Goal: Information Seeking & Learning: Learn about a topic

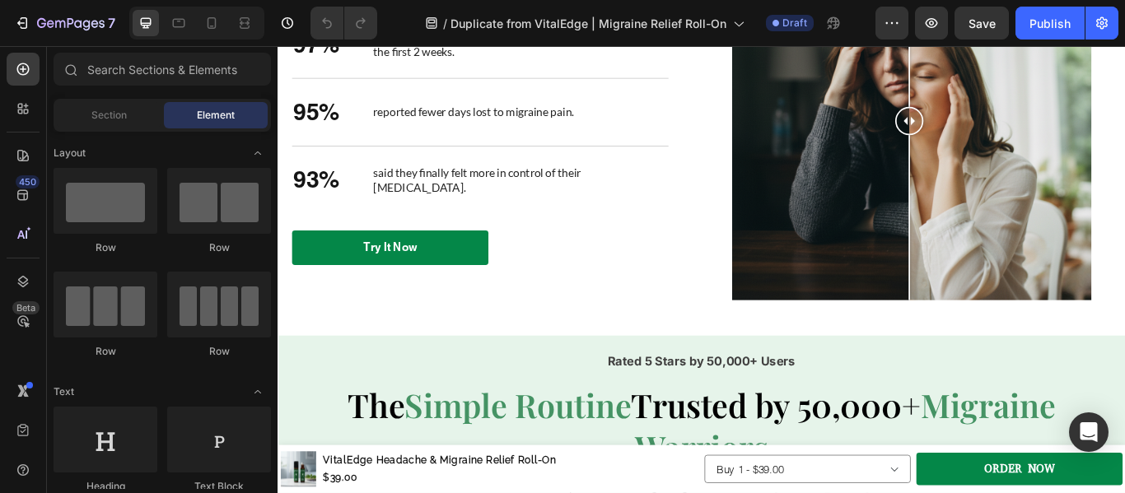
scroll to position [2385, 0]
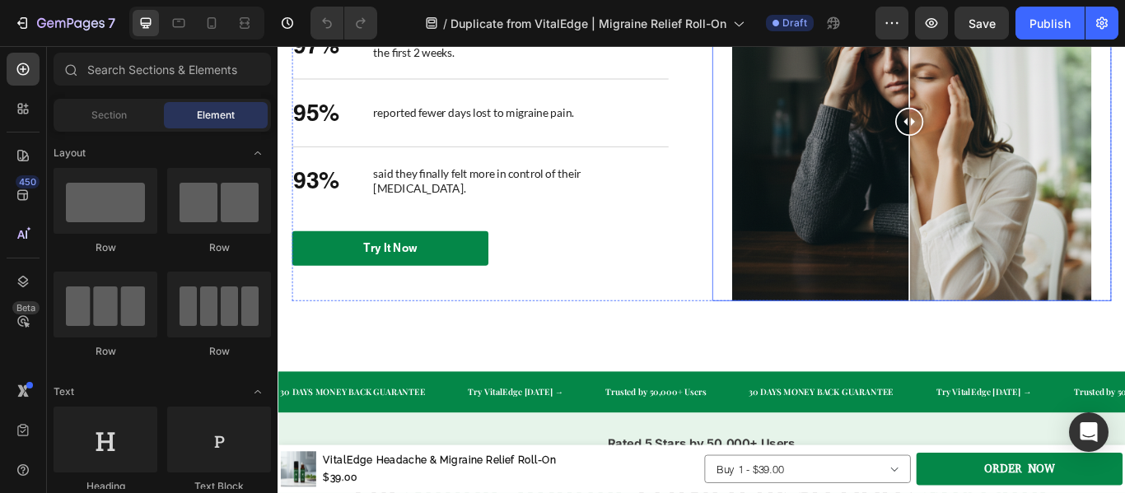
click at [874, 217] on div at bounding box center [1016, 134] width 419 height 419
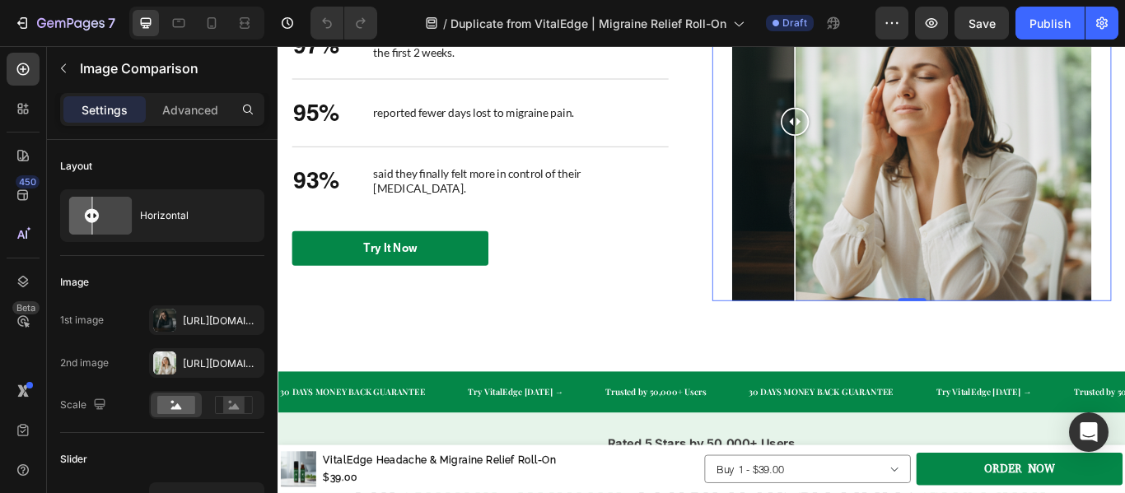
click at [879, 217] on div at bounding box center [880, 247] width 2 height 193
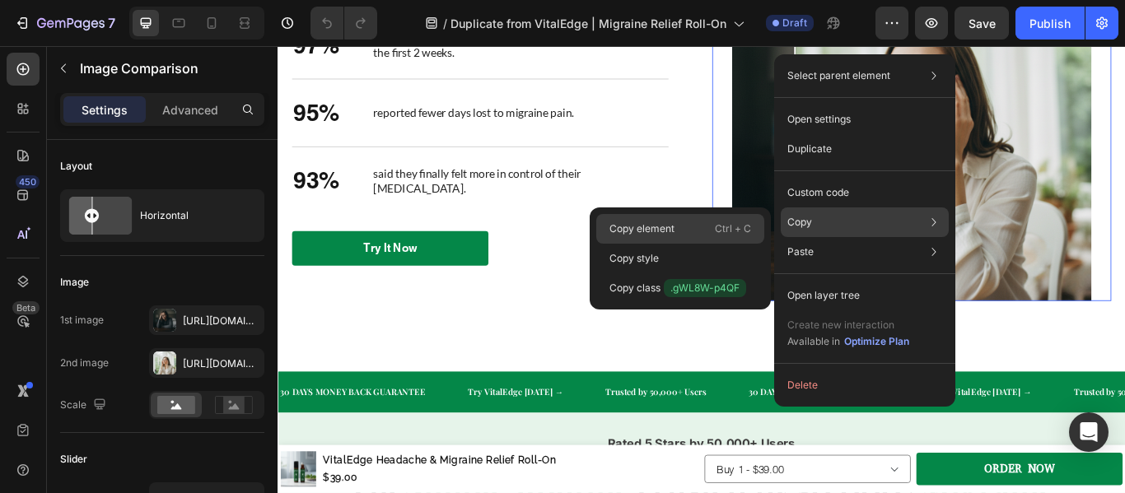
click at [691, 219] on div "Copy element Ctrl + C" at bounding box center [680, 229] width 168 height 30
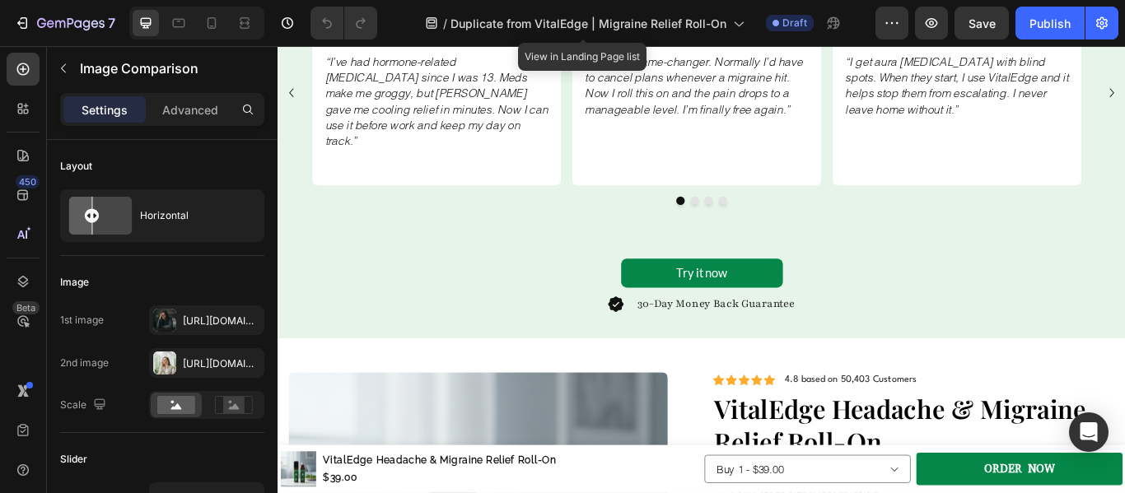
scroll to position [3220, 0]
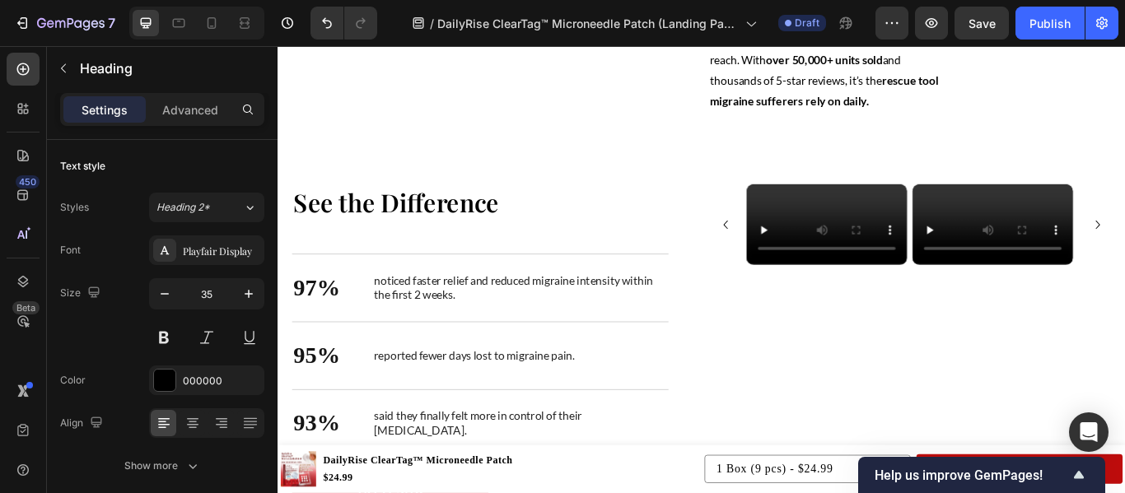
scroll to position [2348, 0]
click at [915, 123] on p "After years of trying prescriptions, injections, or gadgets that didn’t deliver…" at bounding box center [920, 51] width 279 height 142
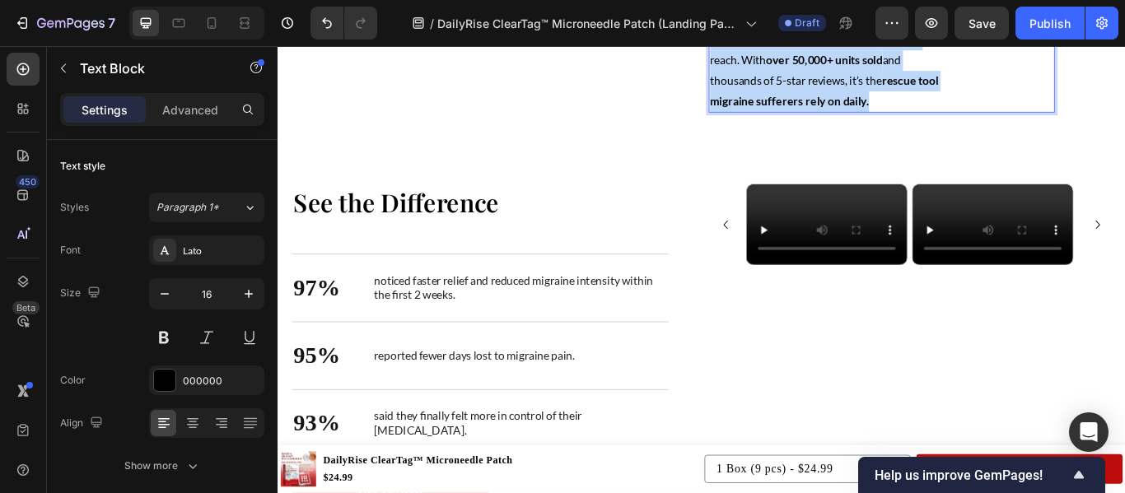
click at [915, 123] on p "After years of trying prescriptions, injections, or gadgets that didn’t deliver…" at bounding box center [920, 51] width 279 height 142
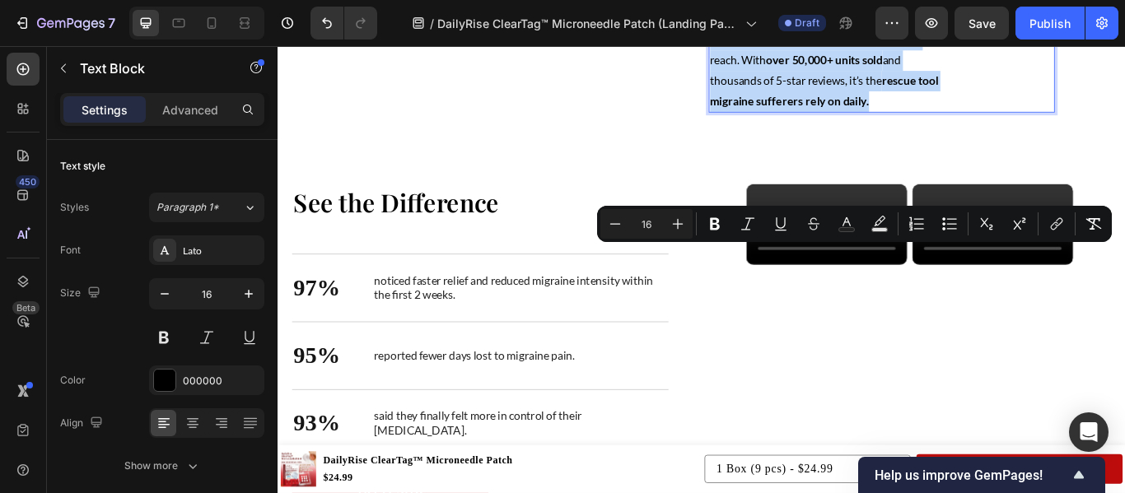
click at [915, 123] on p "After years of trying prescriptions, injections, or gadgets that didn’t deliver…" at bounding box center [920, 51] width 279 height 142
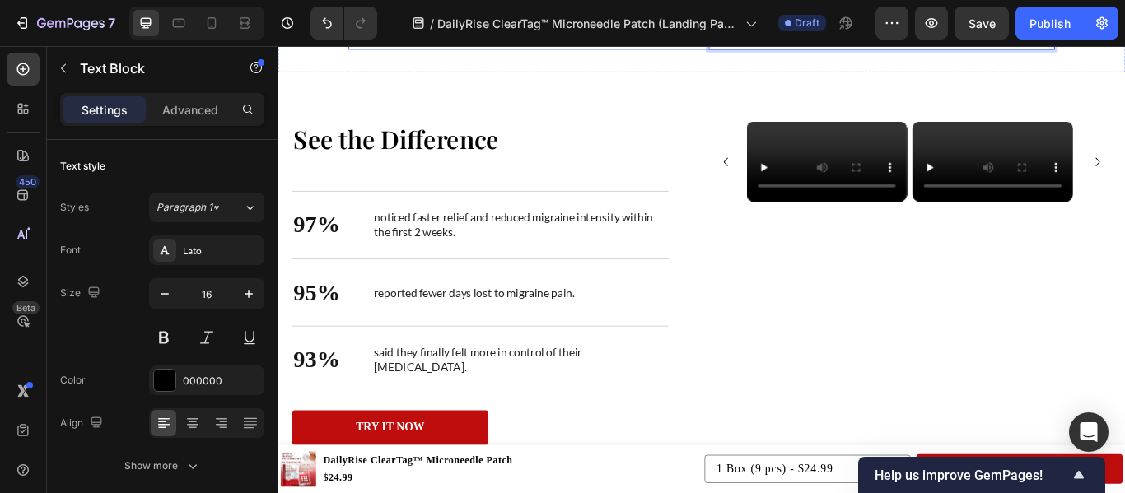
scroll to position [2419, 0]
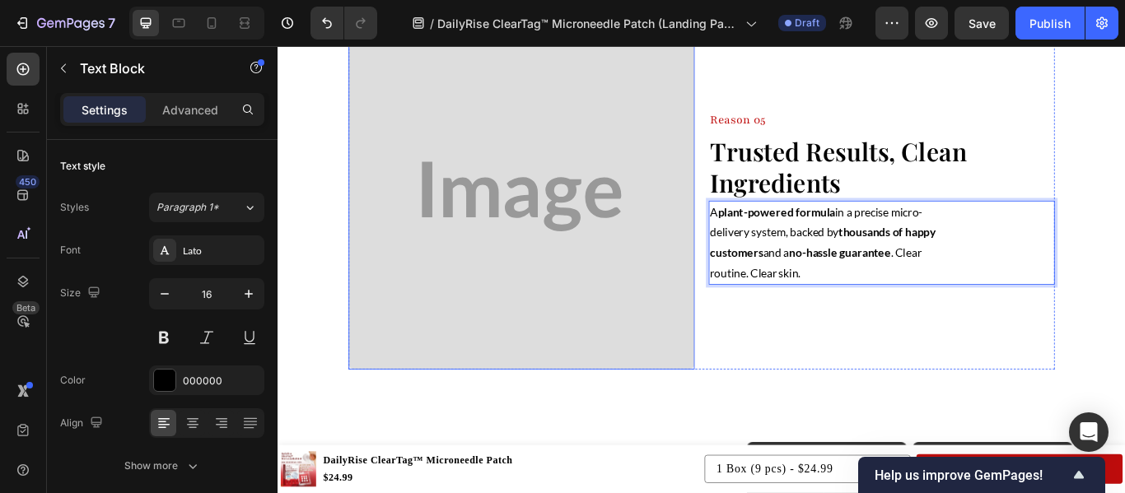
click at [517, 236] on img at bounding box center [561, 221] width 403 height 403
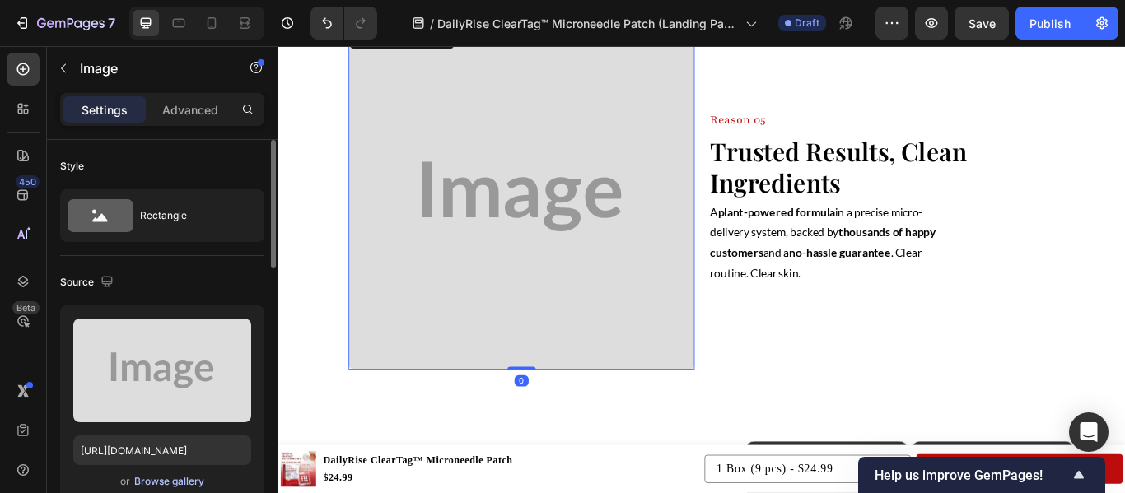
drag, startPoint x: 176, startPoint y: 471, endPoint x: 180, endPoint y: 479, distance: 9.2
click at [180, 479] on div "Upload Image [URL][DOMAIN_NAME] or Browse gallery" at bounding box center [162, 404] width 204 height 199
click at [180, 479] on div "Browse gallery" at bounding box center [169, 481] width 70 height 15
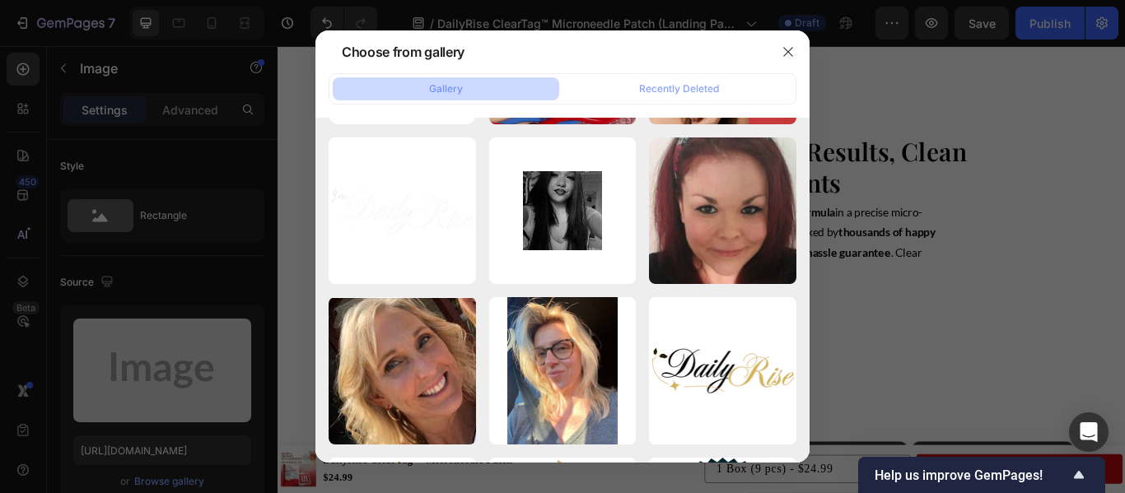
scroll to position [0, 0]
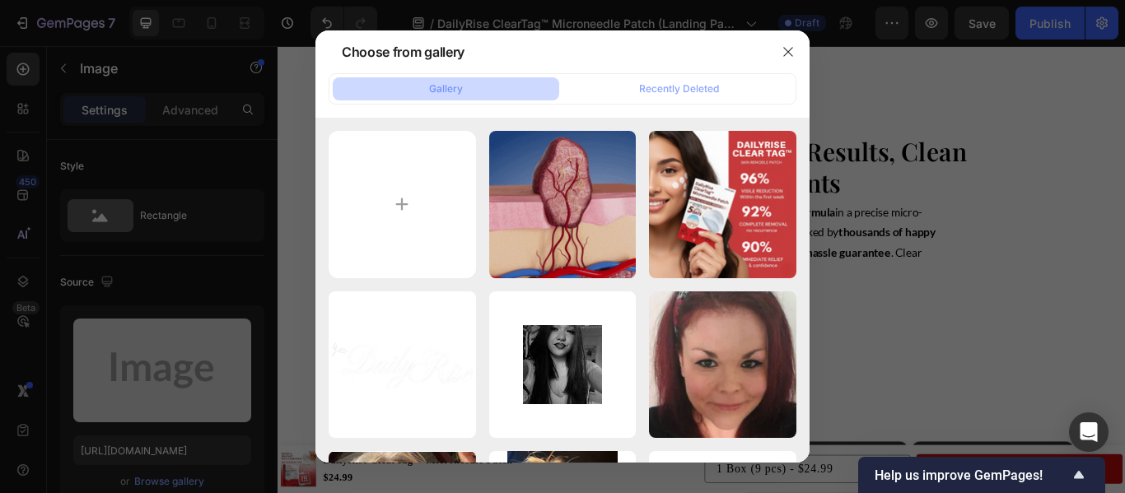
click at [175, 371] on div at bounding box center [562, 246] width 1125 height 493
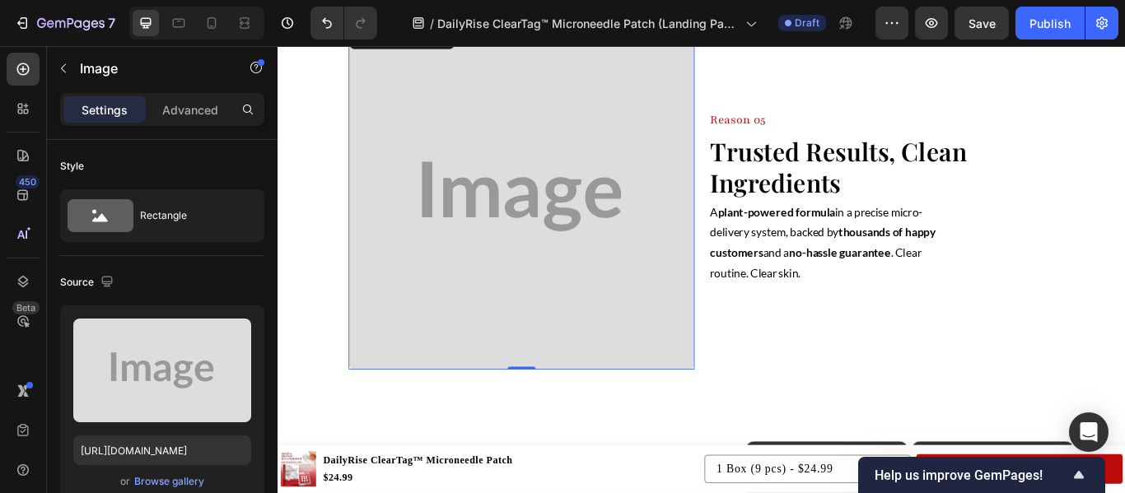
click at [175, 371] on label at bounding box center [162, 371] width 178 height 104
click at [175, 384] on input "file" at bounding box center [162, 398] width 114 height 28
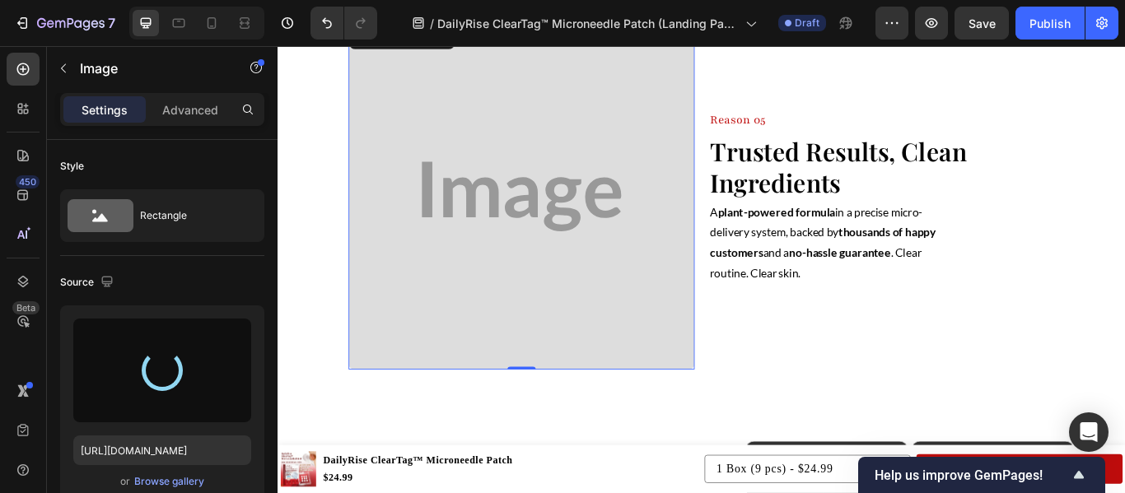
type input "[URL][DOMAIN_NAME]"
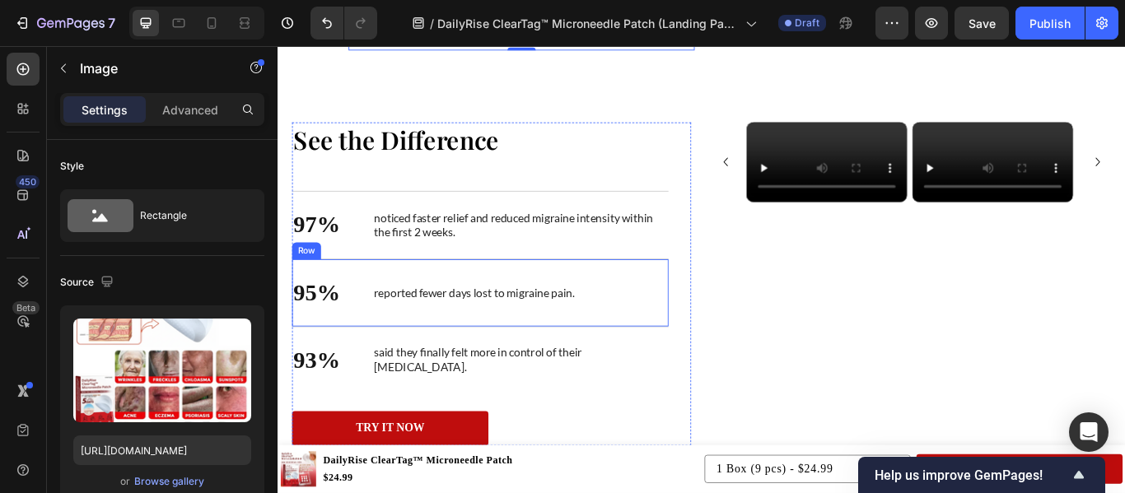
scroll to position [2857, 0]
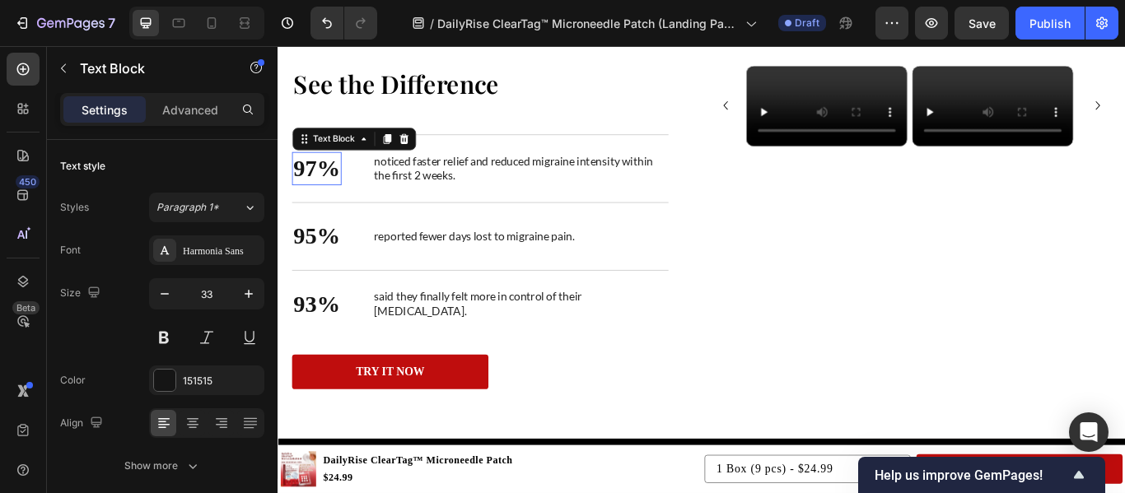
click at [326, 189] on p "97%" at bounding box center [323, 188] width 54 height 35
click at [321, 189] on p "97%" at bounding box center [323, 188] width 54 height 35
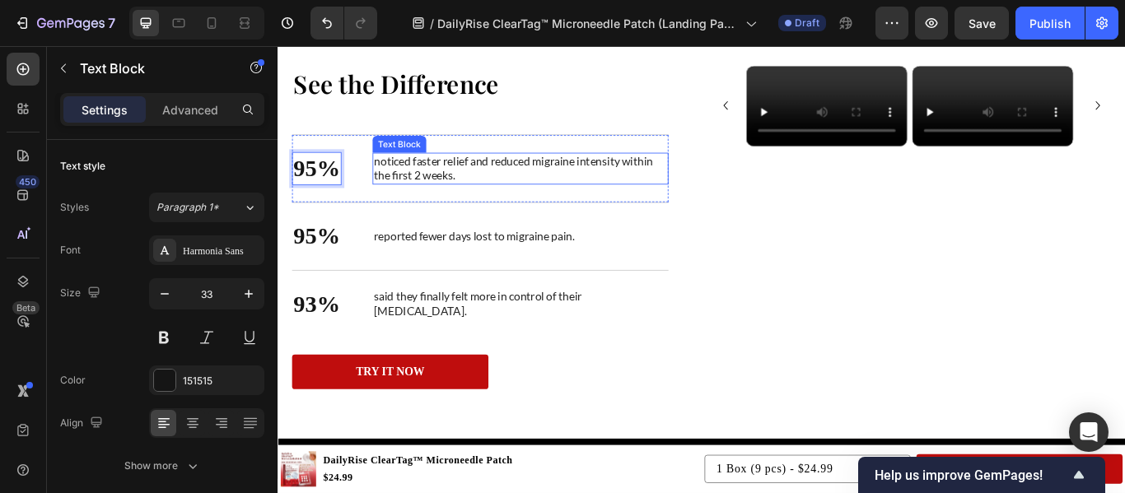
click at [434, 168] on div "95% Text Block 0 noticed faster relief and reduced migraine intensity within th…" at bounding box center [513, 188] width 439 height 79
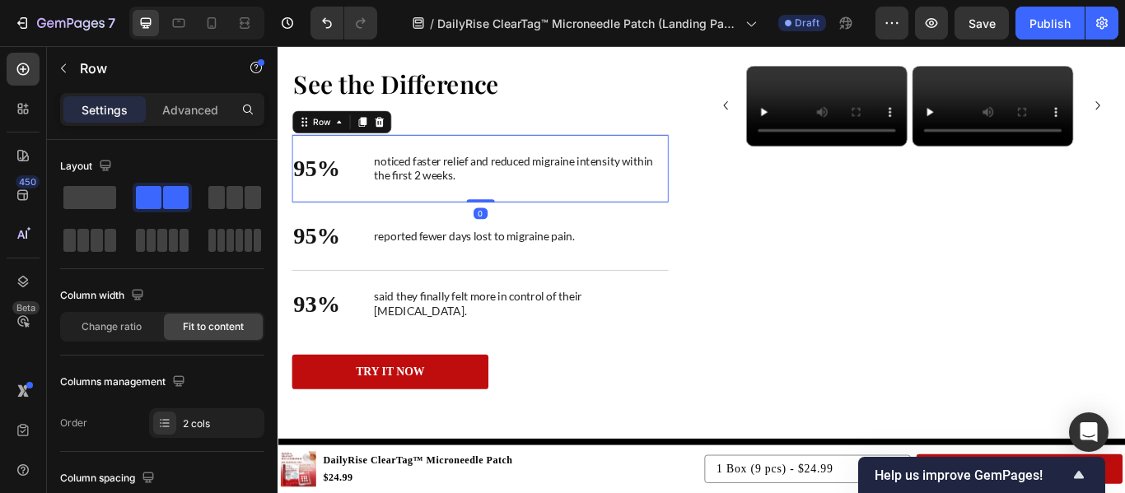
click at [434, 168] on div "95% Text Block noticed faster relief and reduced migraine intensity within the …" at bounding box center [513, 188] width 439 height 79
click at [446, 203] on p "noticed faster relief and reduced migraine intensity within the first 2 weeks." at bounding box center [560, 189] width 342 height 35
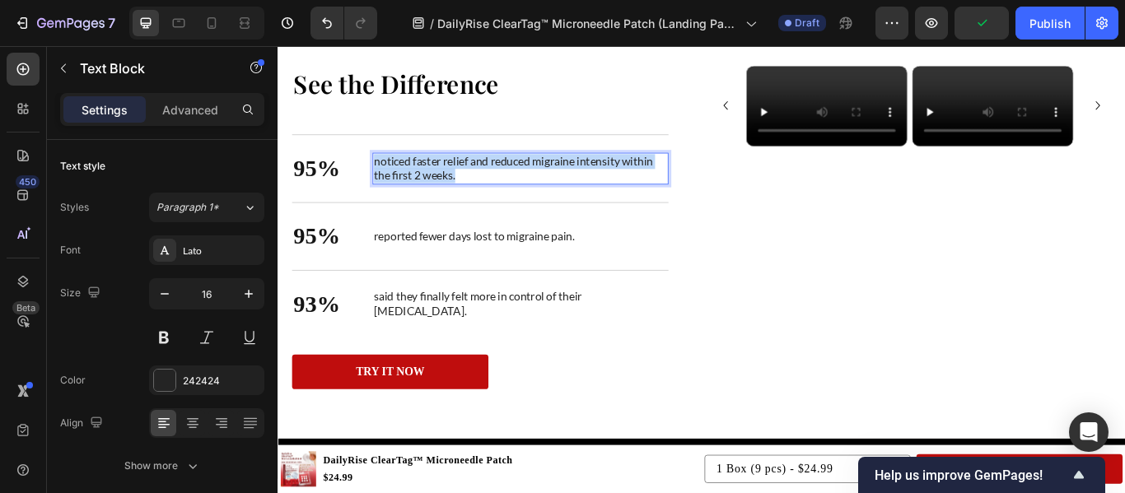
click at [446, 203] on p "noticed faster relief and reduced migraine intensity within the first 2 weeks." at bounding box center [560, 189] width 342 height 35
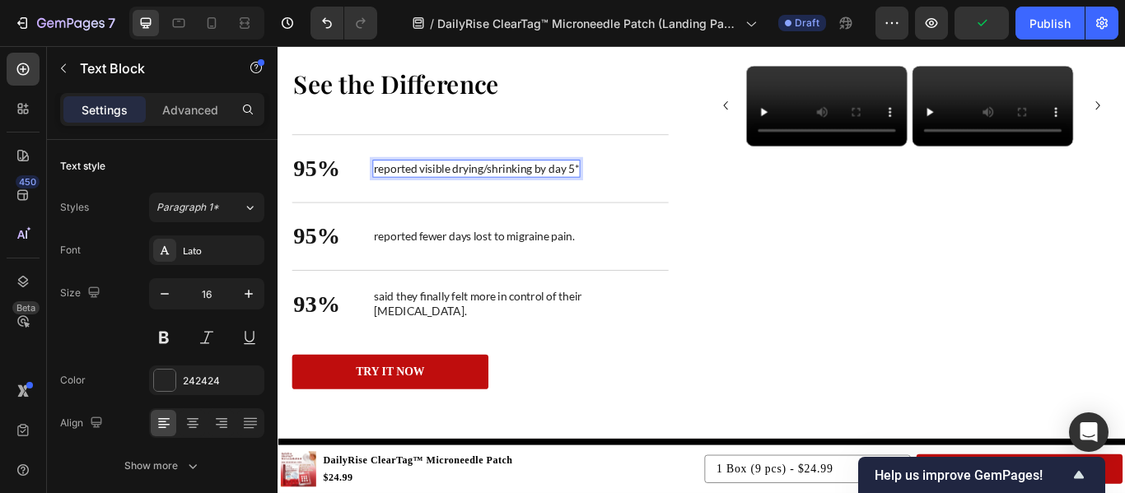
scroll to position [2866, 0]
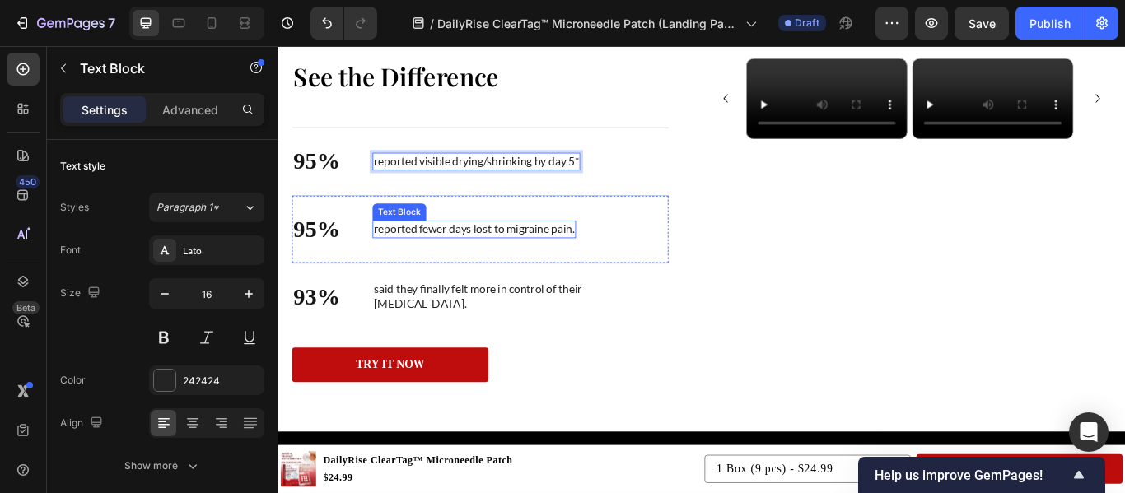
click at [533, 260] on p "reported fewer days lost to migraine pain." at bounding box center [506, 259] width 234 height 17
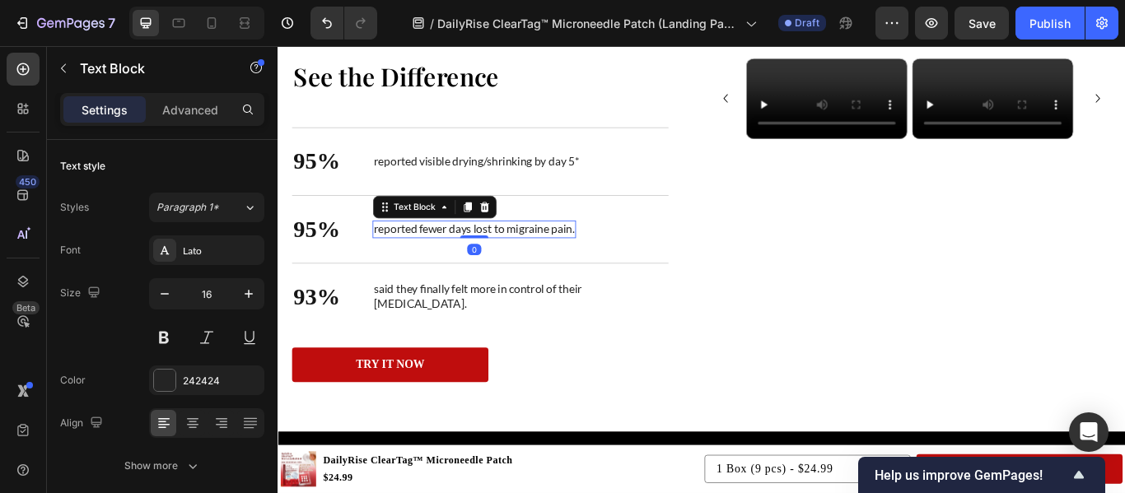
click at [533, 260] on p "reported fewer days lost to migraine pain." at bounding box center [506, 259] width 234 height 17
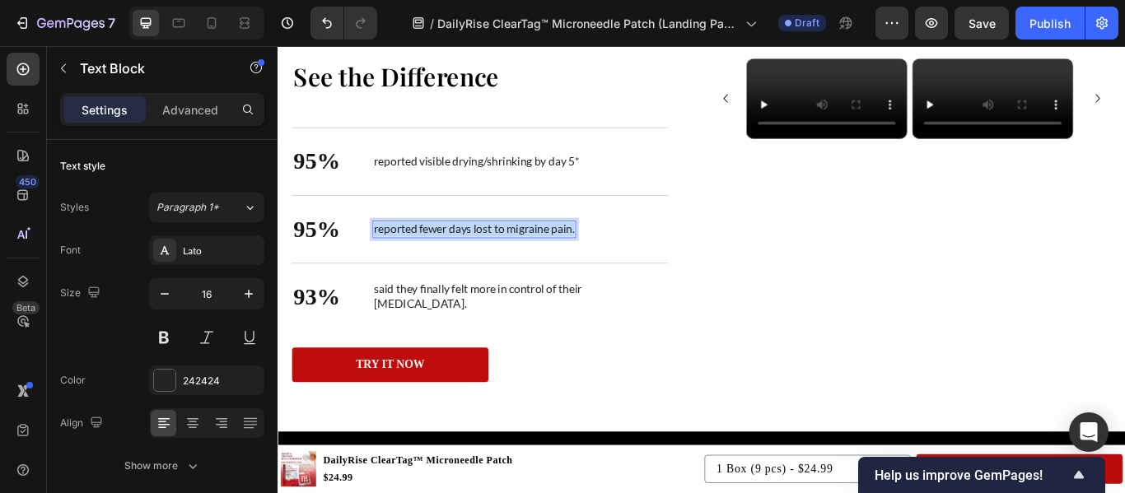
click at [533, 260] on p "reported fewer days lost to migraine pain." at bounding box center [506, 259] width 234 height 17
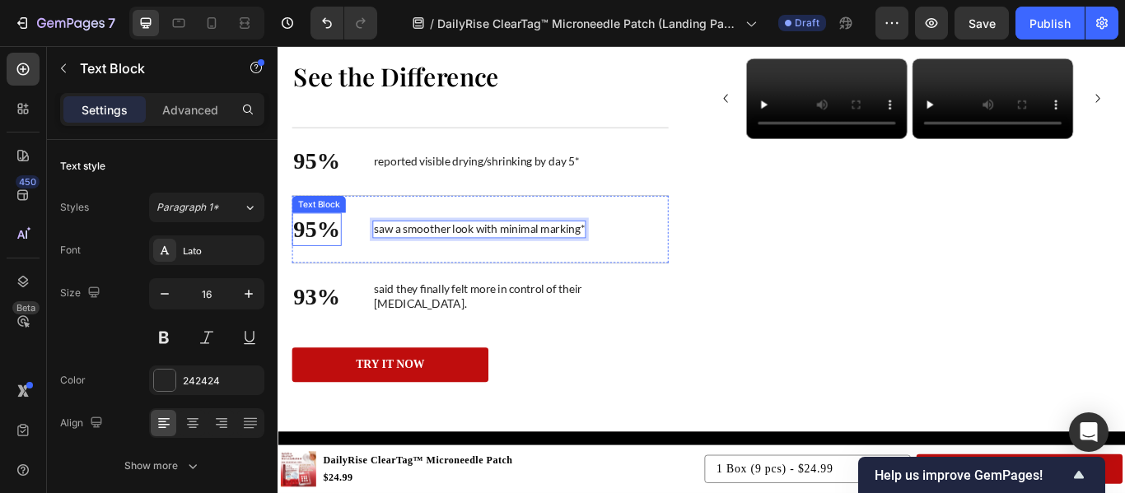
click at [324, 263] on p "95%" at bounding box center [323, 259] width 54 height 35
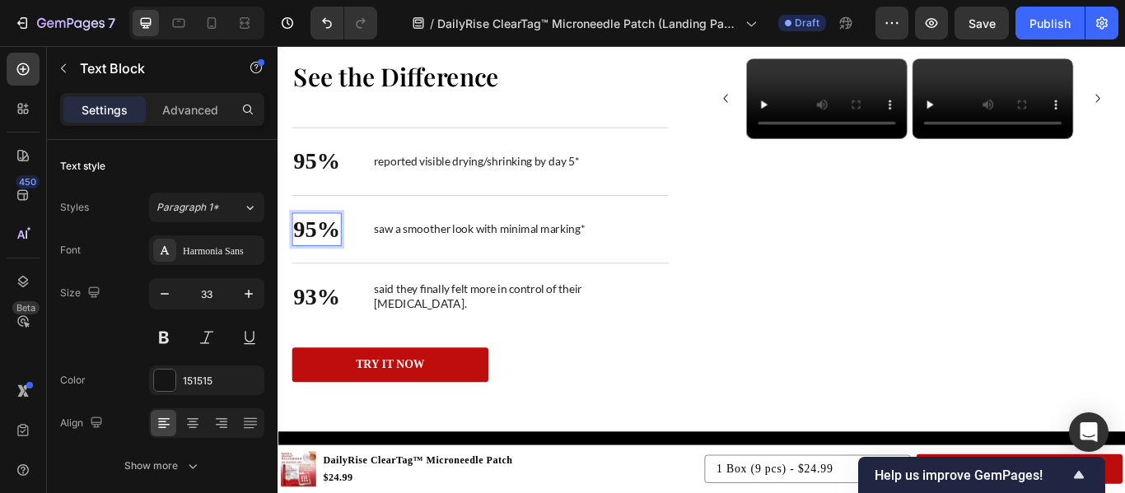
click at [320, 263] on p "95%" at bounding box center [323, 259] width 54 height 35
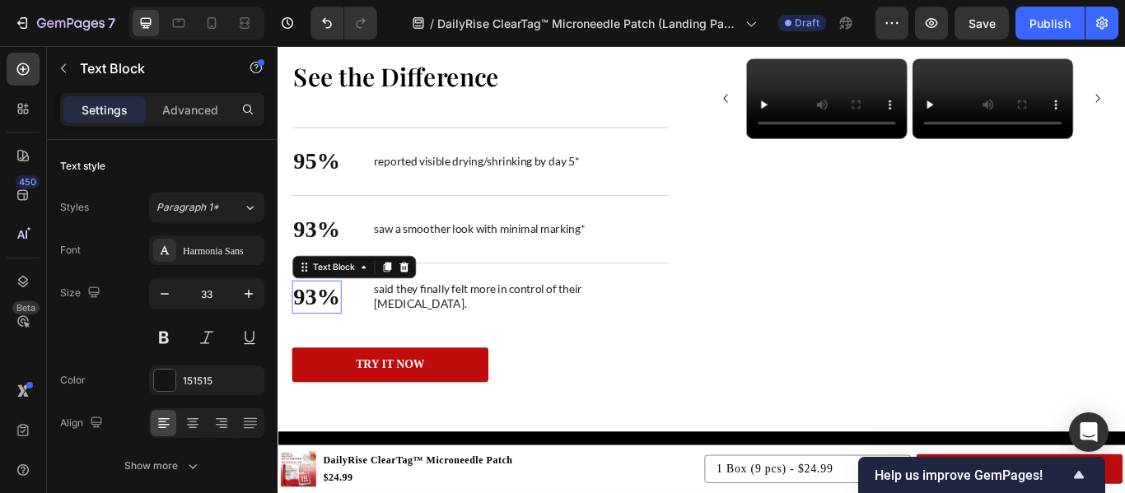
click at [321, 343] on p "93%" at bounding box center [323, 338] width 54 height 35
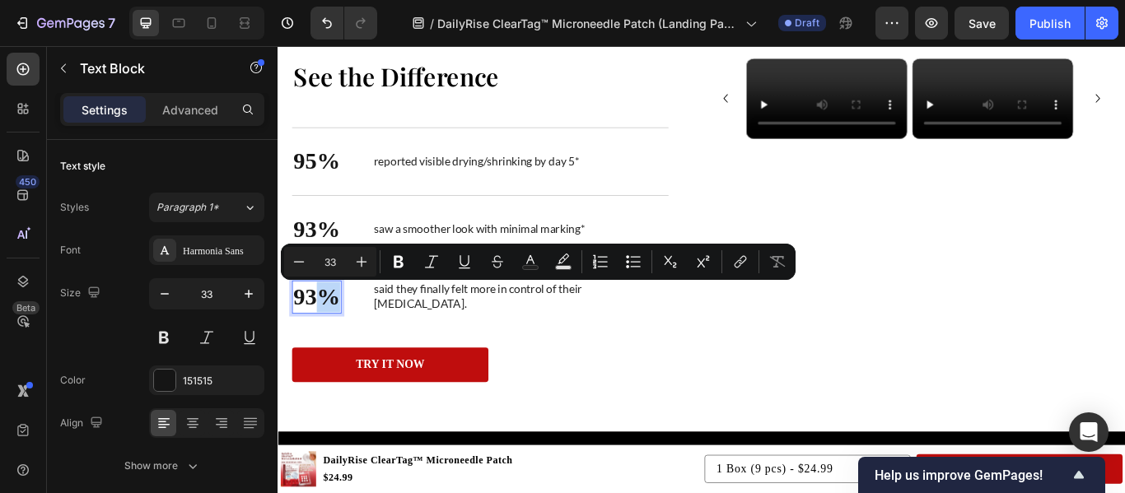
click at [321, 343] on p "93%" at bounding box center [323, 338] width 54 height 35
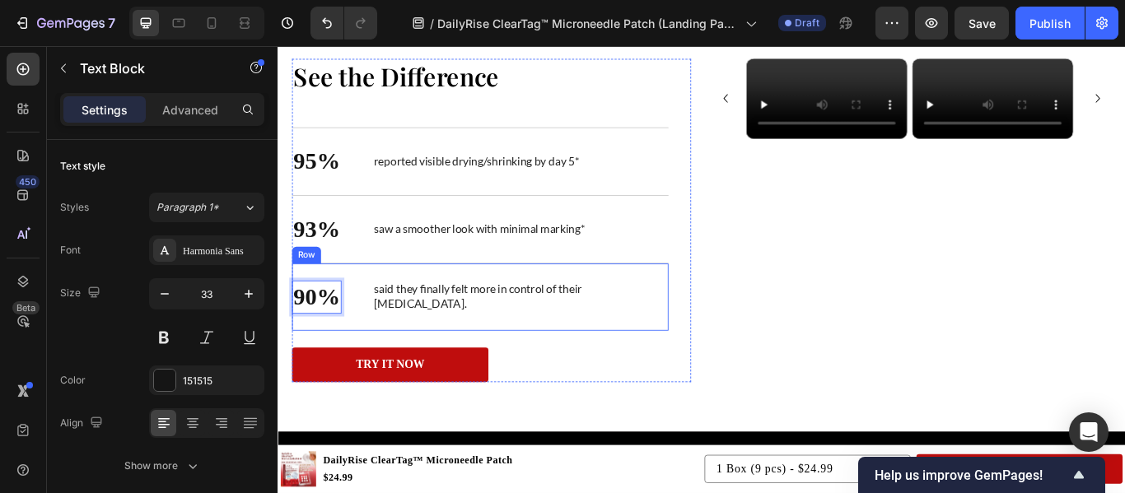
click at [524, 371] on div "90% Text Block 0 said they finally felt more in control of their [MEDICAL_DATA]…" at bounding box center [513, 338] width 439 height 79
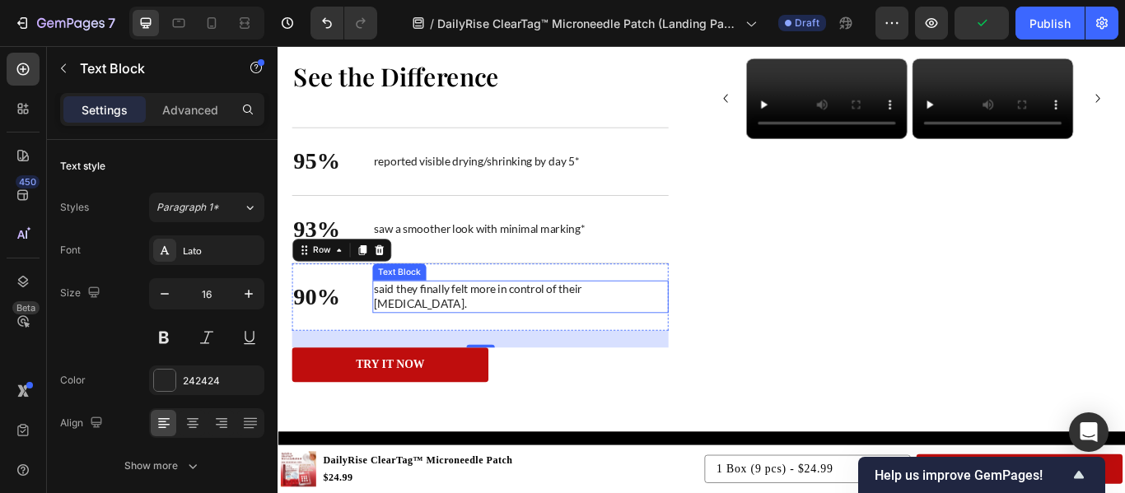
click at [631, 343] on p "said they finally felt more in control of their [MEDICAL_DATA]." at bounding box center [560, 338] width 342 height 35
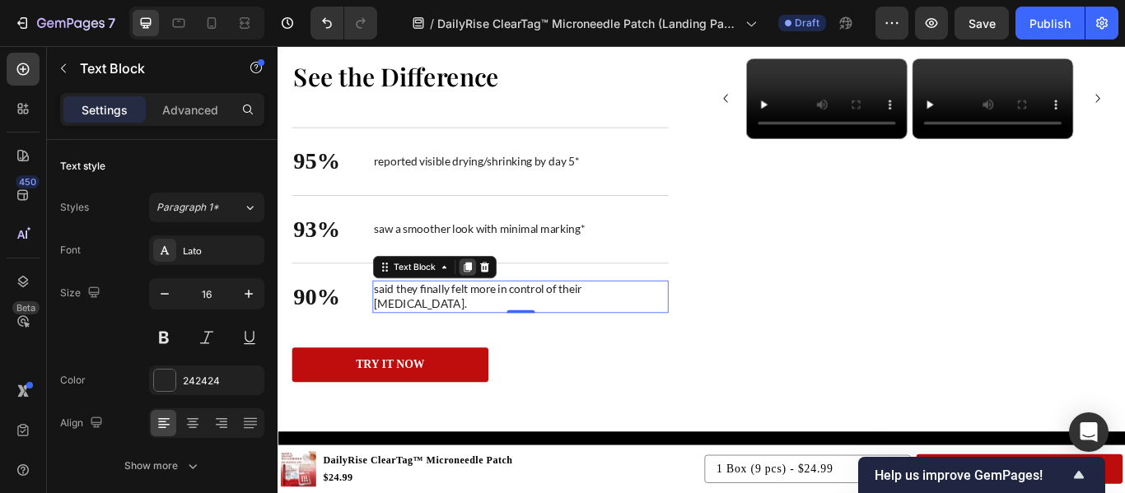
click at [495, 304] on div at bounding box center [498, 304] width 20 height 20
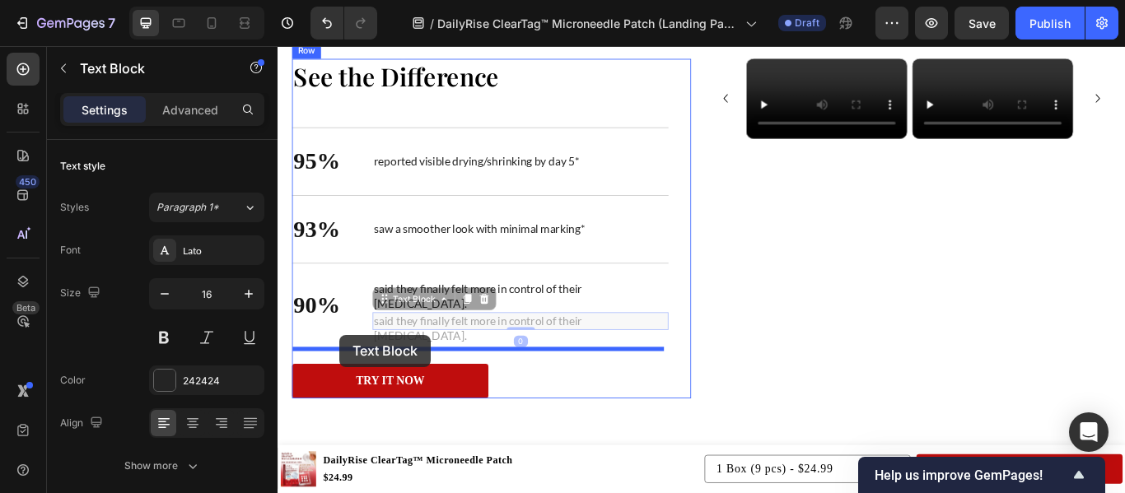
drag, startPoint x: 403, startPoint y: 322, endPoint x: 348, endPoint y: 384, distance: 82.3
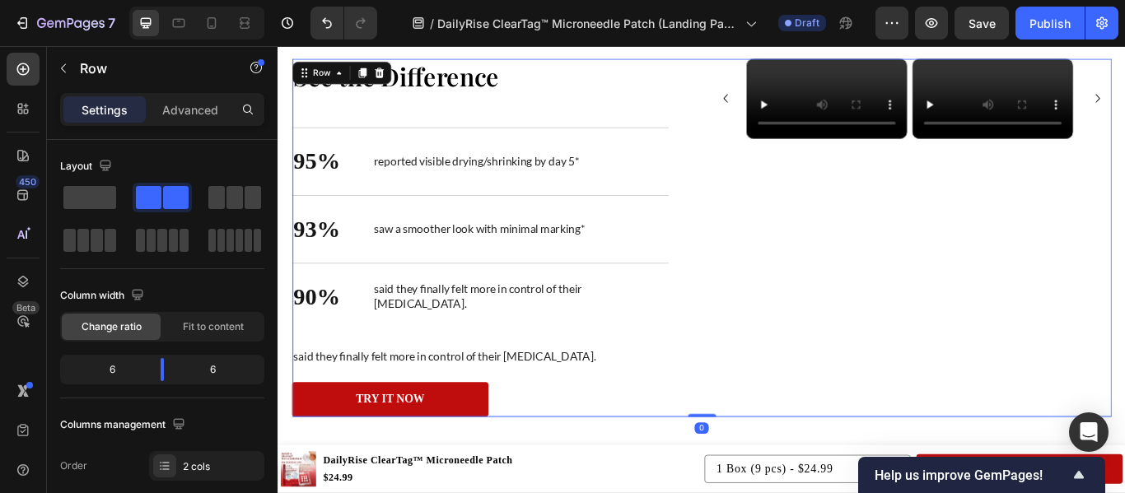
click at [767, 440] on div "See the Difference Heading 95% Text Block reported visible drying/shrinking by …" at bounding box center [771, 269] width 955 height 417
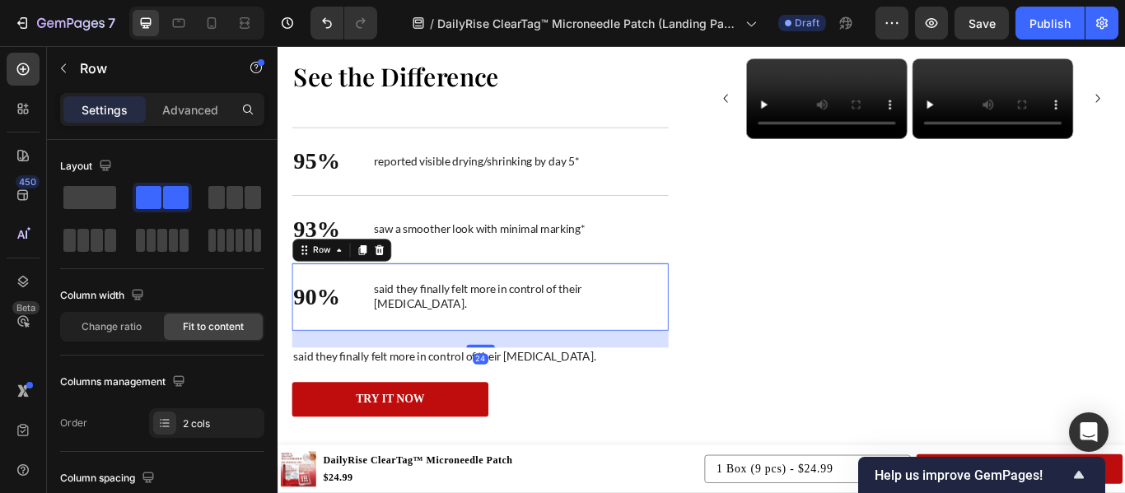
click at [368, 337] on div "90% Text Block said they finally felt more in control of their [MEDICAL_DATA]. …" at bounding box center [513, 338] width 439 height 79
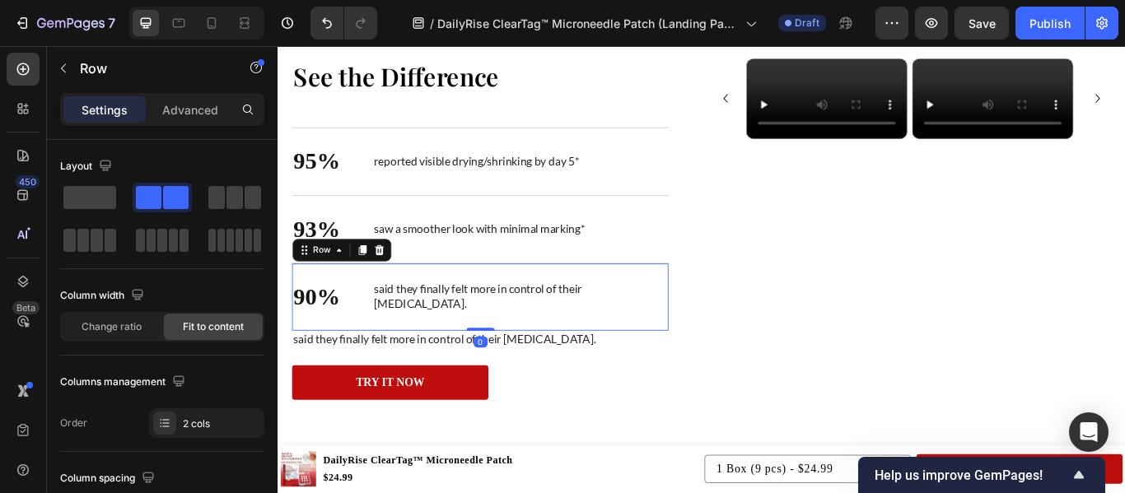
drag, startPoint x: 504, startPoint y: 395, endPoint x: 501, endPoint y: 359, distance: 36.4
click at [501, 359] on div "90% Text Block said they finally felt more in control of their [MEDICAL_DATA]. …" at bounding box center [513, 338] width 439 height 79
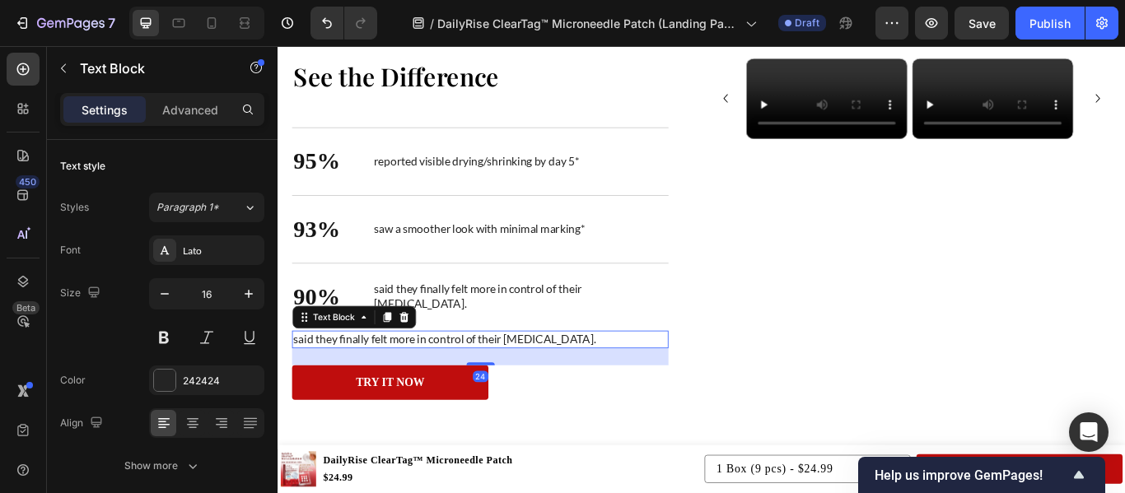
click at [597, 388] on p "said they finally felt more in control of their [MEDICAL_DATA]." at bounding box center [514, 388] width 436 height 17
click at [167, 300] on icon "button" at bounding box center [164, 294] width 16 height 16
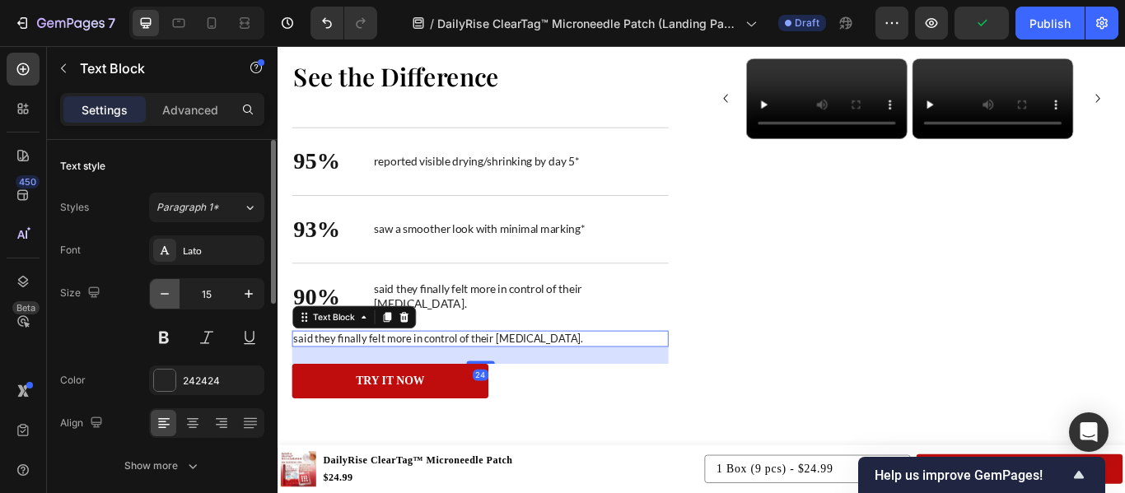
type input "14"
click at [452, 390] on p "said they finally felt more in control of their [MEDICAL_DATA]." at bounding box center [514, 387] width 436 height 15
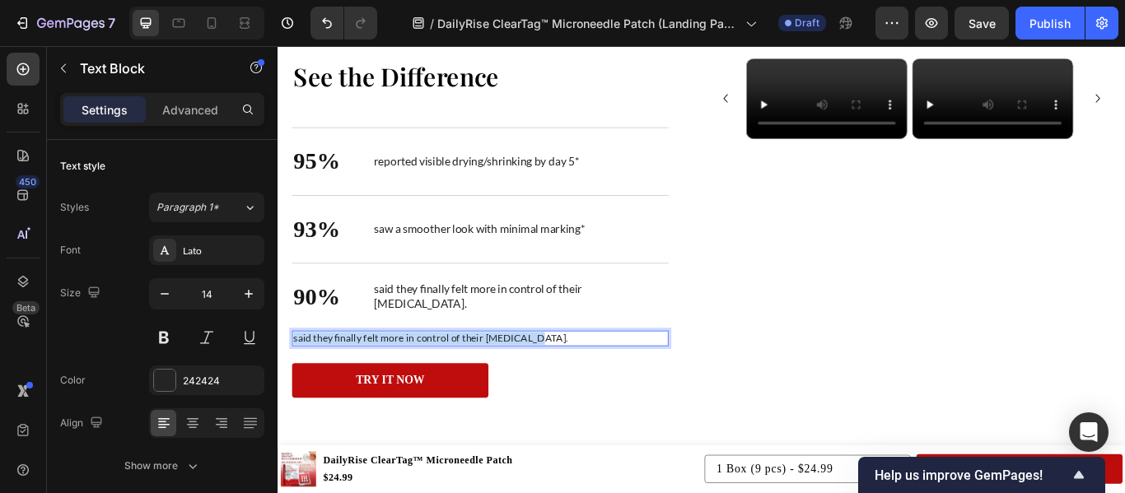
click at [452, 390] on p "said they finally felt more in control of their [MEDICAL_DATA]." at bounding box center [514, 387] width 436 height 15
click at [452, 390] on p "*Self-reported user feedback; results vary." at bounding box center [514, 387] width 436 height 15
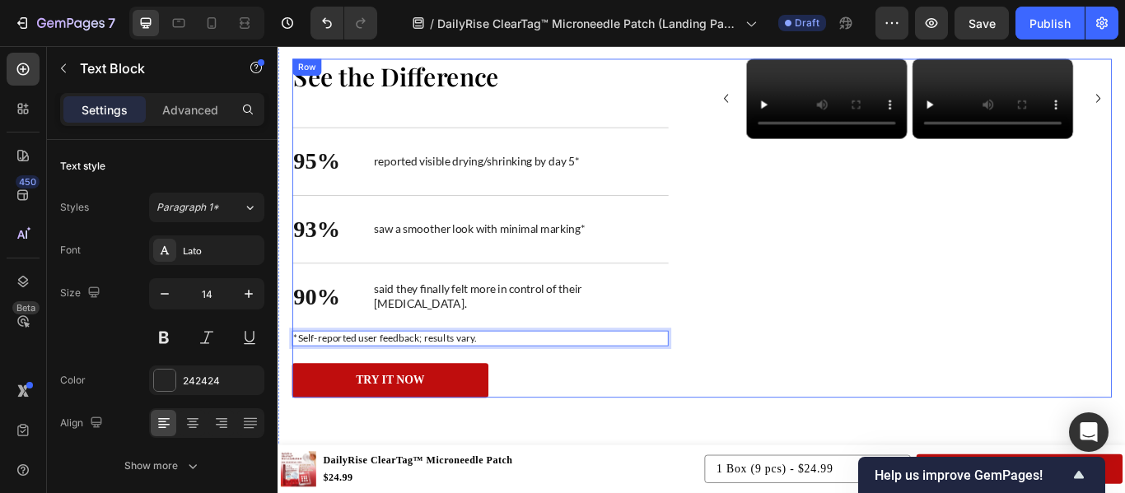
click at [772, 428] on div "See the Difference Heading 95% Text Block reported visible drying/shrinking by …" at bounding box center [771, 258] width 955 height 395
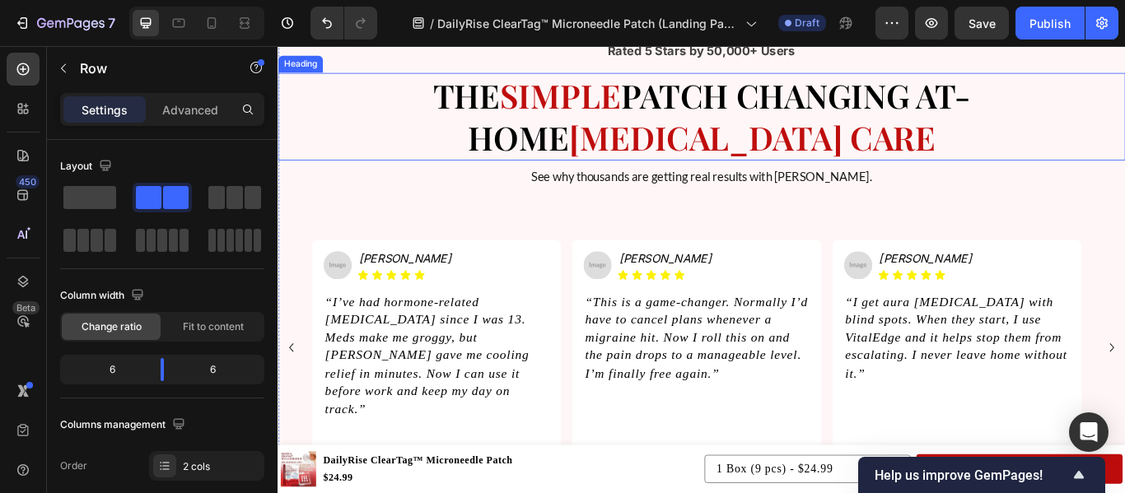
scroll to position [3413, 0]
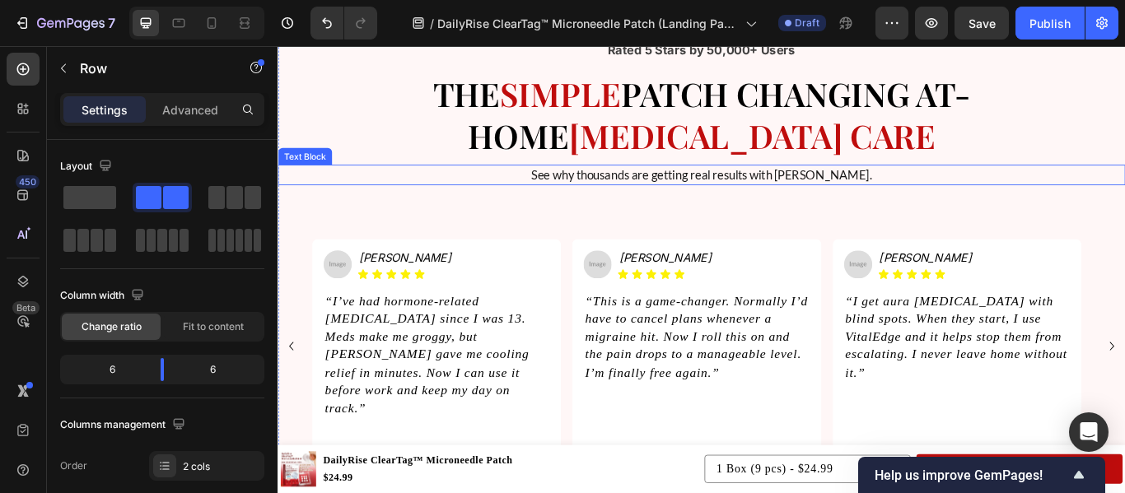
click at [903, 191] on p "See why thousands are getting real results with [PERSON_NAME]." at bounding box center [771, 196] width 985 height 21
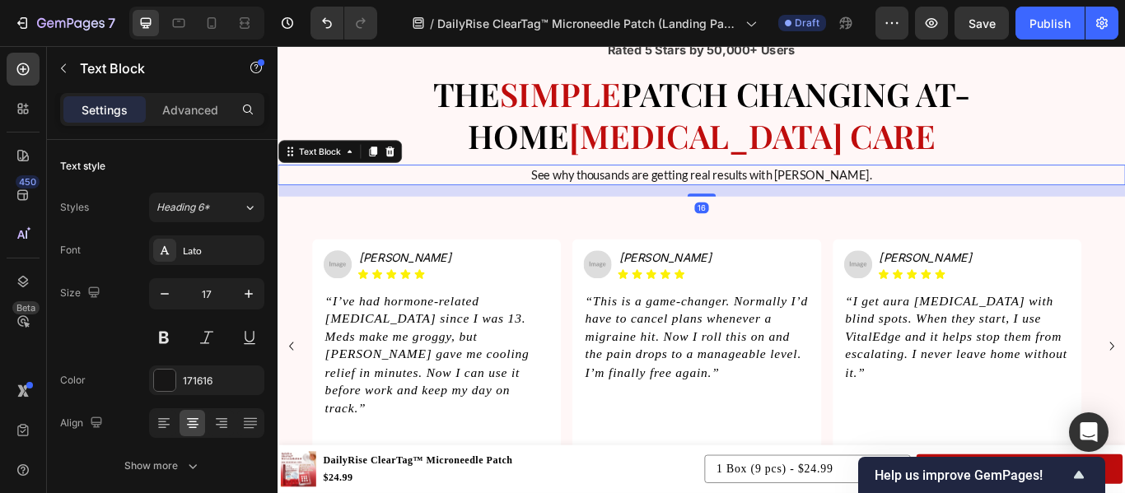
click at [916, 203] on p "See why thousands are getting real results with [PERSON_NAME]." at bounding box center [771, 196] width 985 height 21
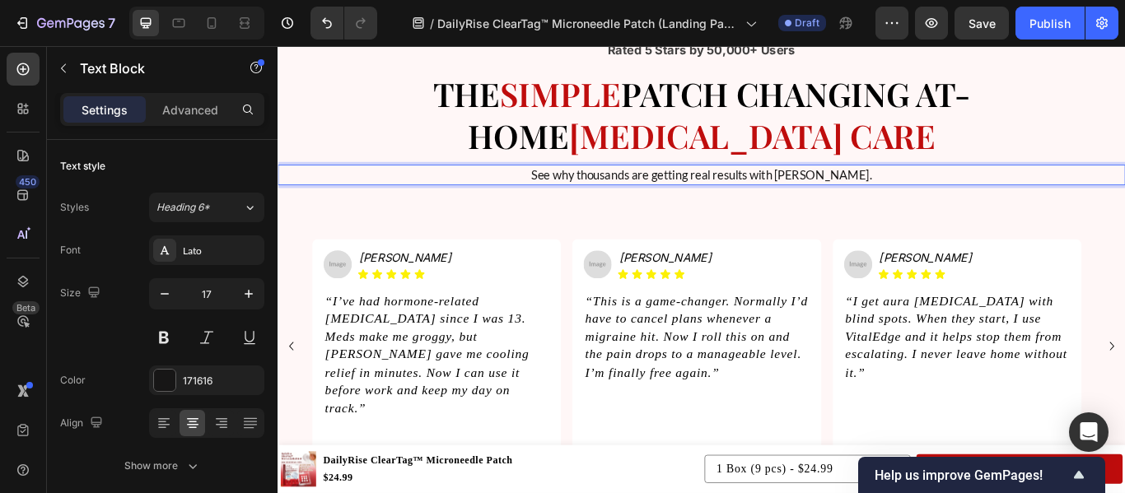
click at [879, 197] on p "See why thousands are getting real results with [PERSON_NAME]." at bounding box center [771, 196] width 985 height 21
drag, startPoint x: 879, startPoint y: 197, endPoint x: 937, endPoint y: 200, distance: 58.6
click at [937, 200] on p "See why thousands are getting real results with [PERSON_NAME]." at bounding box center [771, 196] width 985 height 21
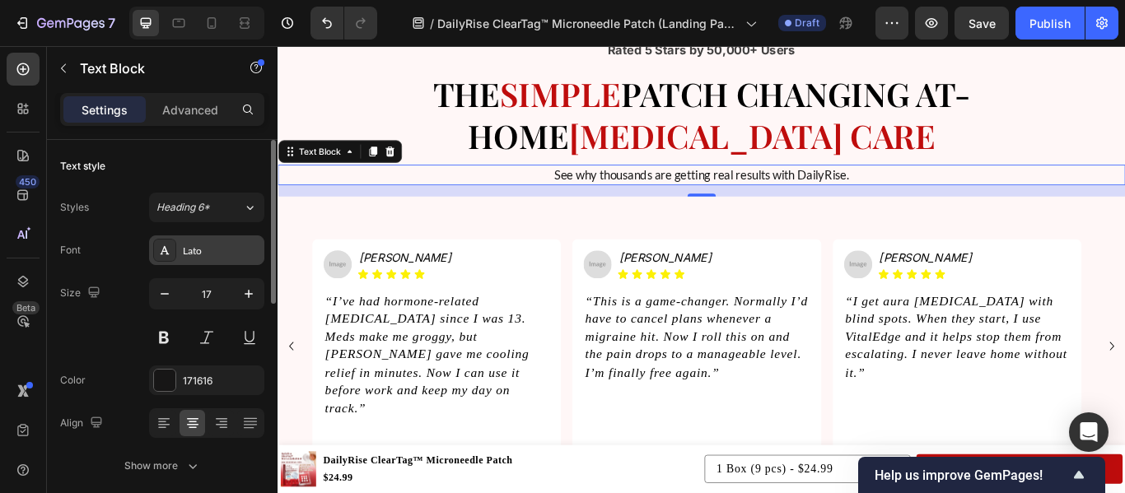
click at [205, 255] on div "Lato" at bounding box center [221, 251] width 77 height 15
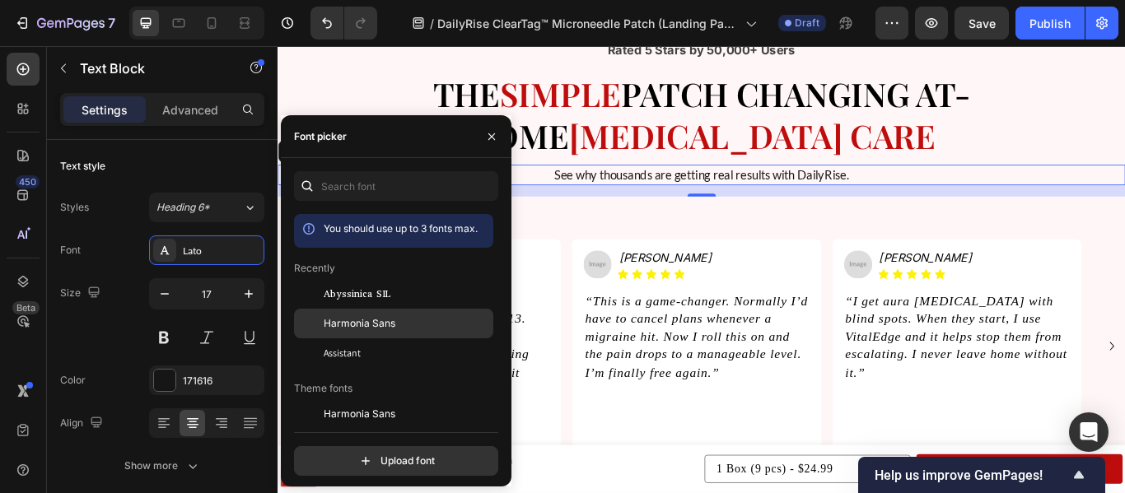
click at [379, 326] on span "Harmonia Sans" at bounding box center [360, 323] width 72 height 15
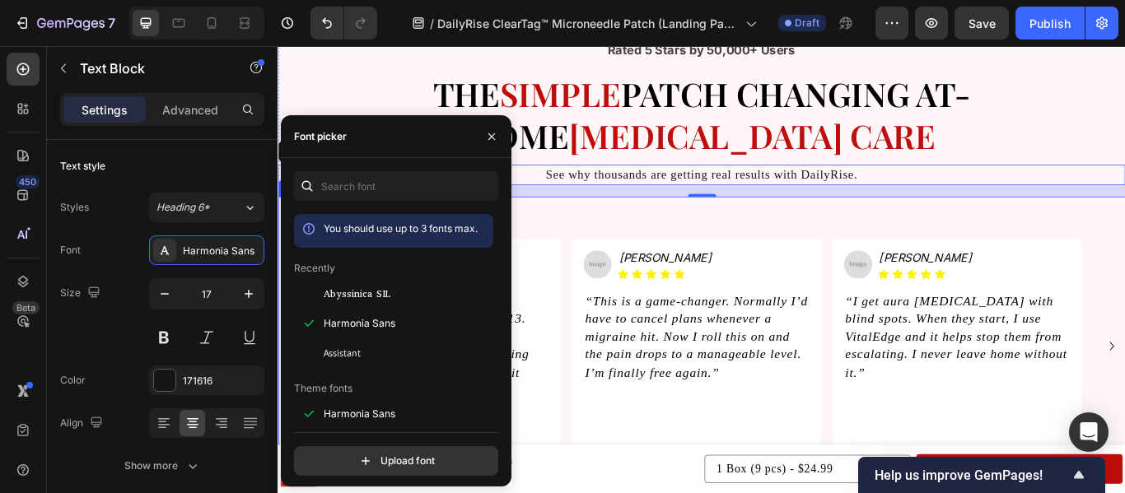
click at [700, 245] on div "Image [PERSON_NAME] Heading Icon Icon Icon Icon Icon Icon List Row “I’ve had ho…" at bounding box center [771, 408] width 988 height 372
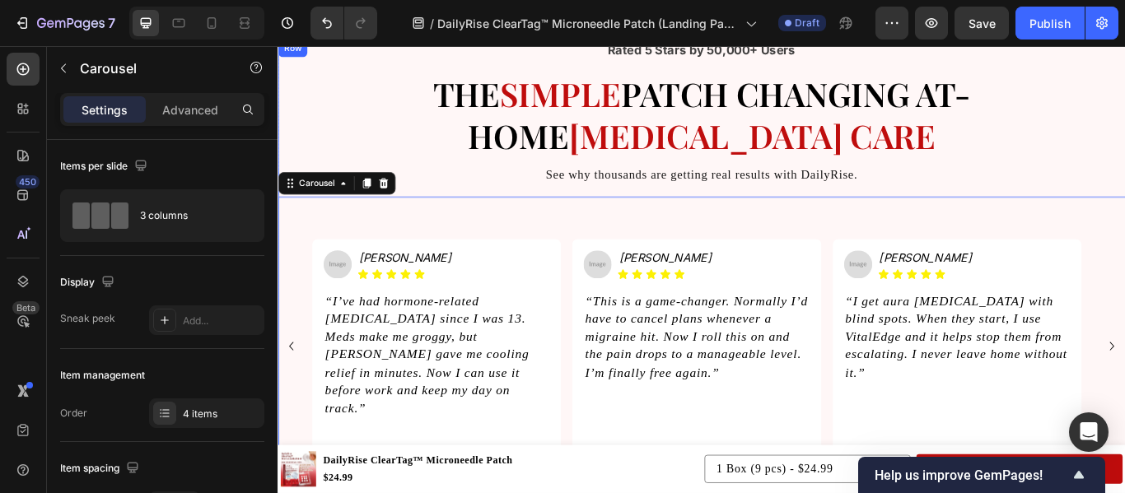
click at [697, 217] on div "Rated 5 Stars by 50,000+ Users Text Block THE SIMPLE PATCH CHANGING AT-HOME [ME…" at bounding box center [771, 317] width 988 height 556
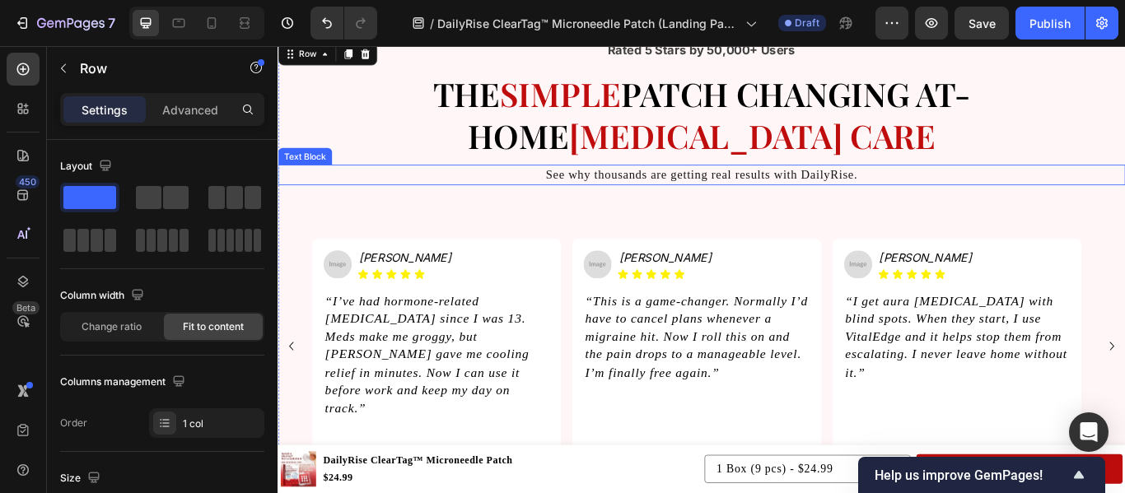
click at [741, 206] on p "See why thousands are getting real results with DailyRise." at bounding box center [771, 196] width 985 height 21
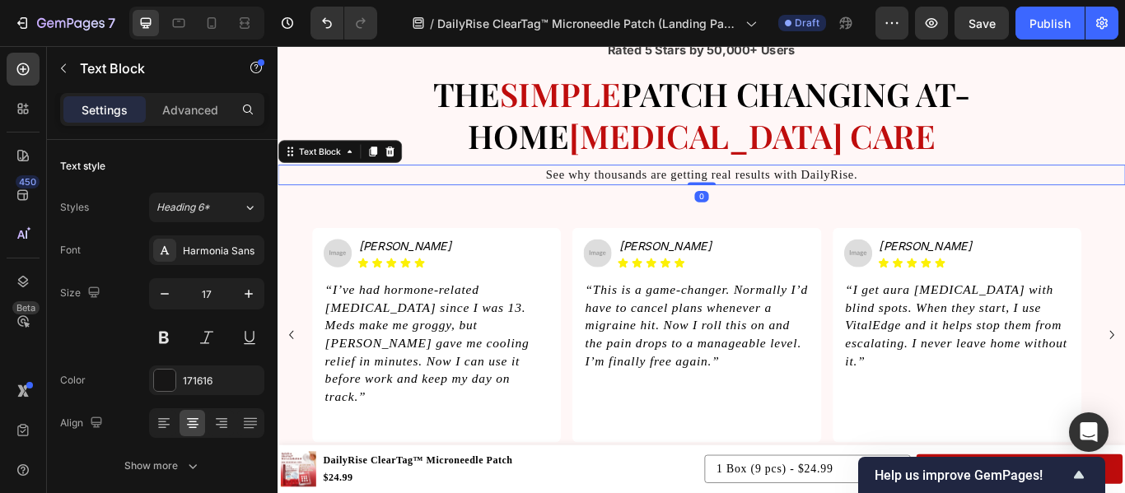
drag, startPoint x: 773, startPoint y: 221, endPoint x: 773, endPoint y: 200, distance: 20.6
click at [773, 200] on div "See why thousands are getting real results with DailyRise. Text Block 0" at bounding box center [771, 196] width 988 height 25
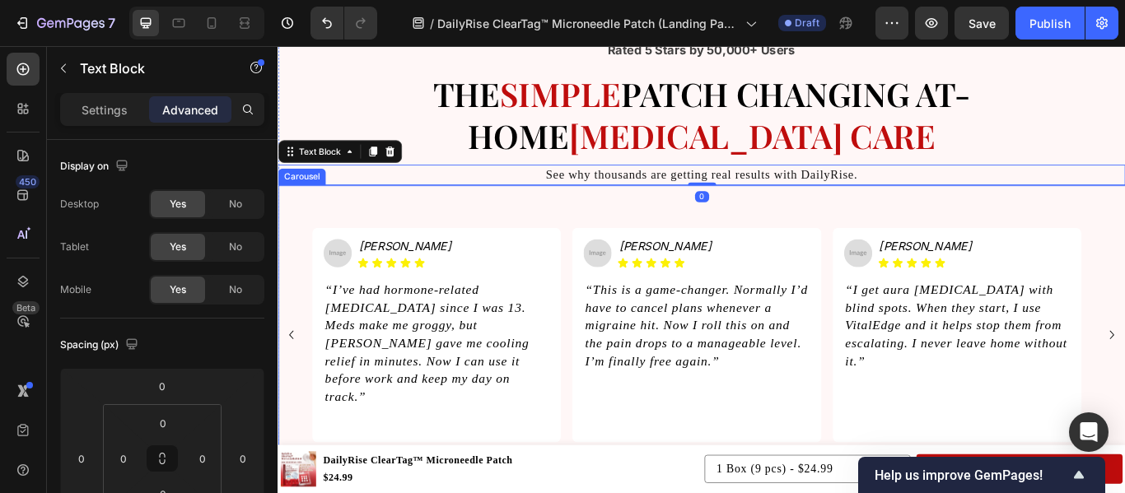
click at [838, 230] on div "Image [PERSON_NAME] Heading Icon Icon Icon Icon Icon Icon List Row “I’ve had ho…" at bounding box center [771, 394] width 988 height 372
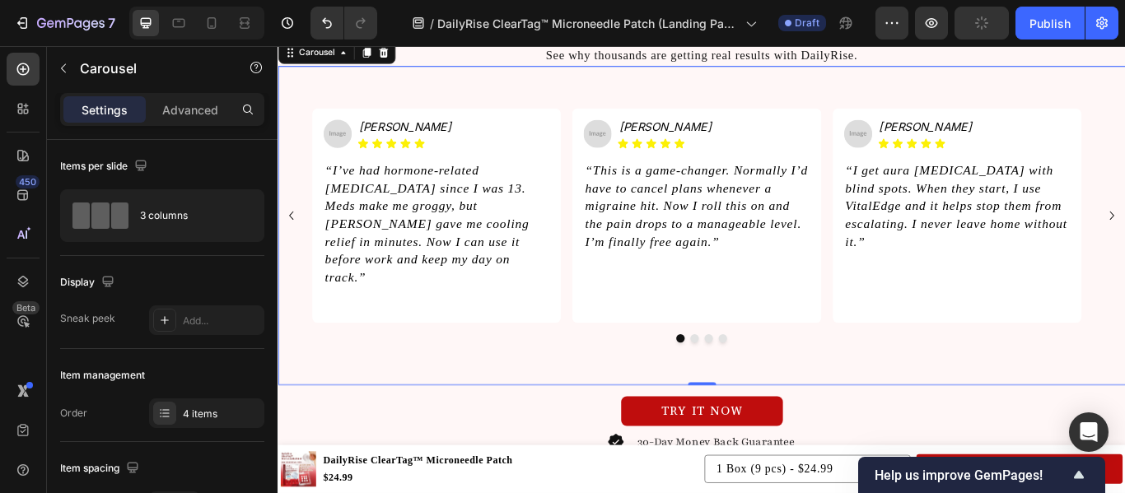
scroll to position [3528, 0]
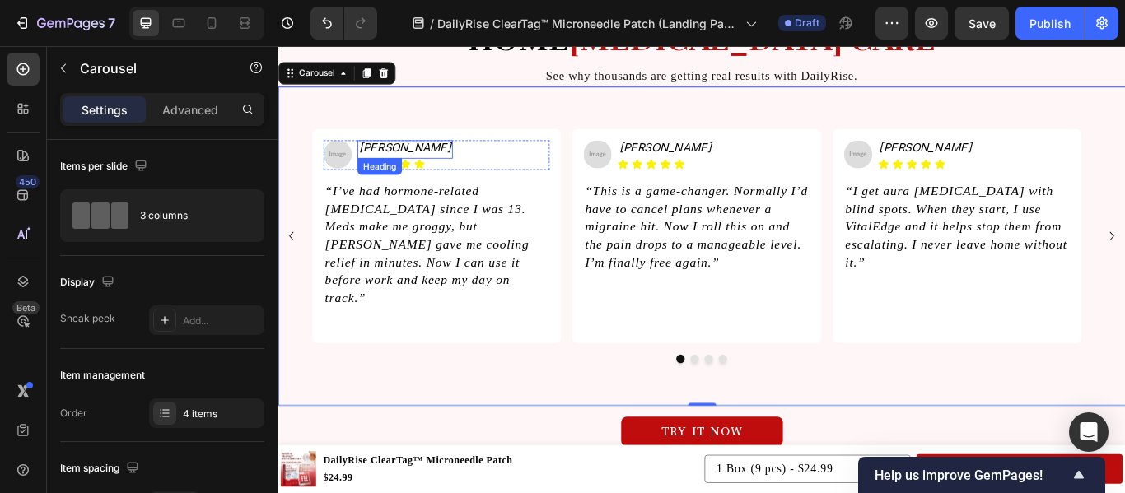
click at [411, 160] on icon "[PERSON_NAME]" at bounding box center [425, 164] width 108 height 16
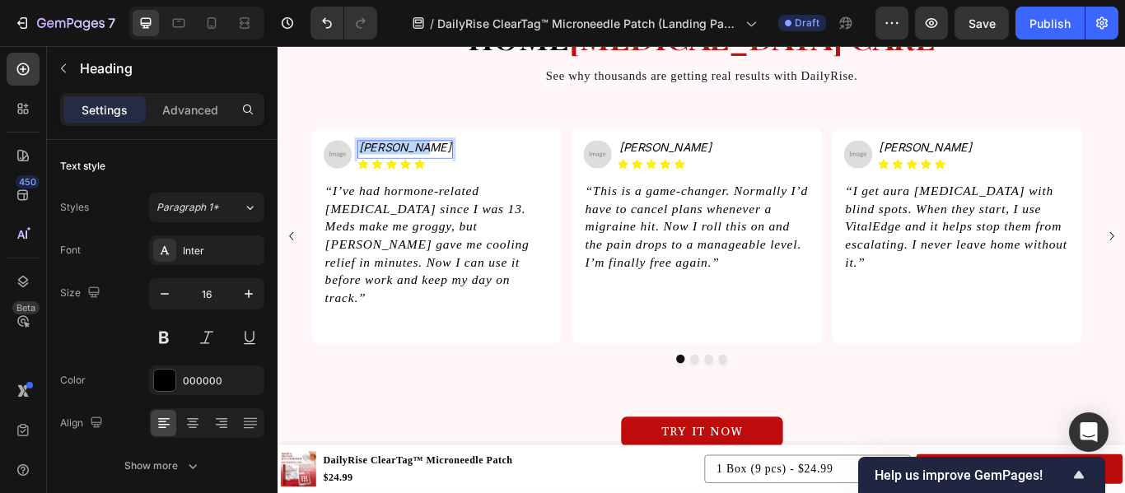
click at [411, 160] on icon "[PERSON_NAME]" at bounding box center [425, 164] width 108 height 16
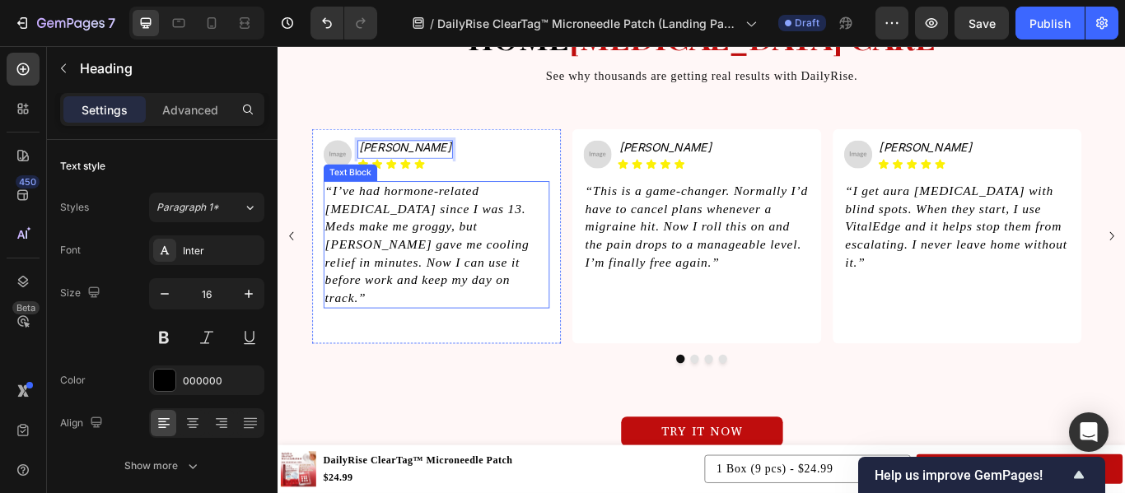
click at [463, 274] on icon "“I’ve had hormone-related [MEDICAL_DATA] since I was 13. Meds make me groggy, b…" at bounding box center [451, 277] width 238 height 141
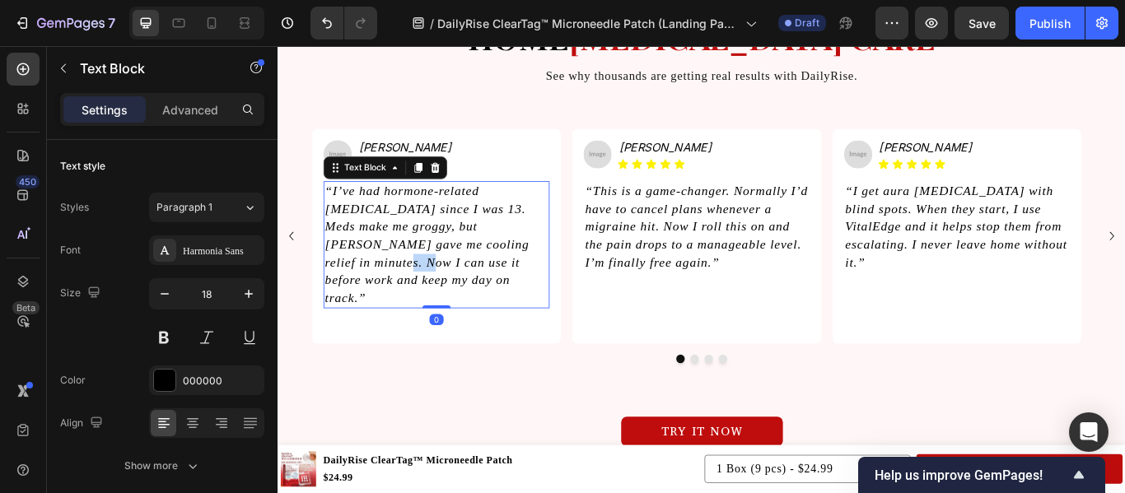
click at [463, 274] on icon "“I’ve had hormone-related [MEDICAL_DATA] since I was 13. Meds make me groggy, b…" at bounding box center [451, 277] width 238 height 141
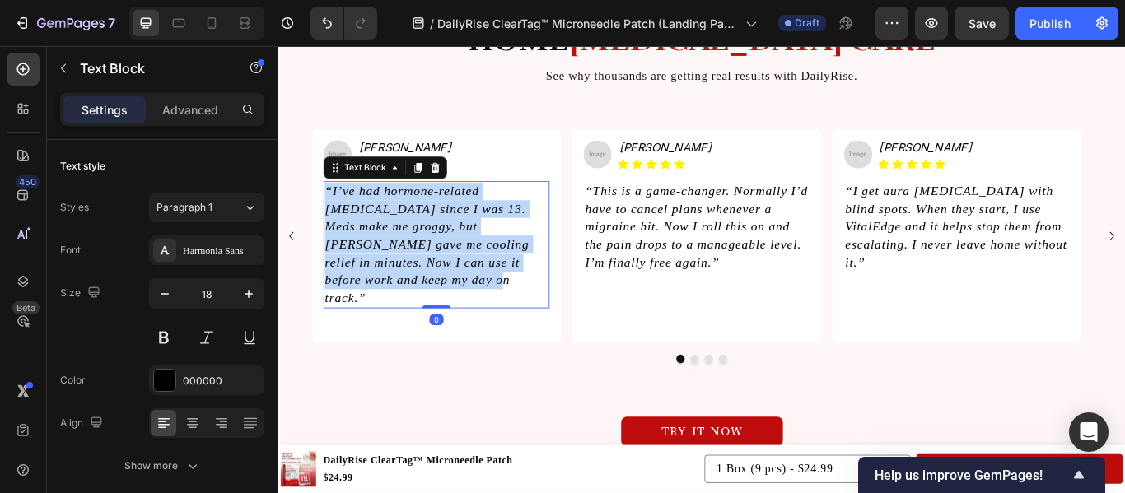
click at [463, 274] on icon "“I’ve had hormone-related [MEDICAL_DATA] since I was 13. Meds make me groggy, b…" at bounding box center [451, 277] width 238 height 141
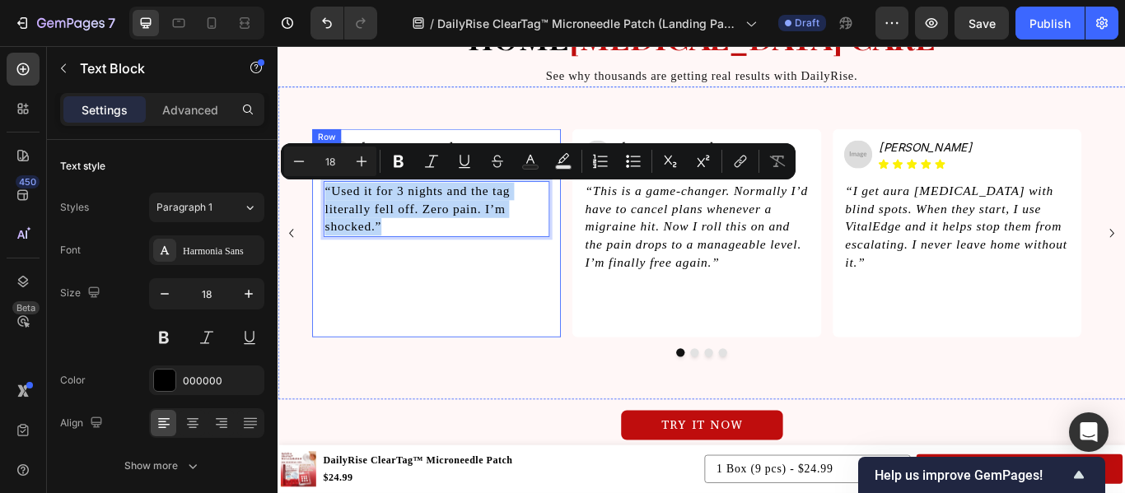
click at [532, 310] on div "Image ⁠⁠⁠⁠⁠⁠⁠ [PERSON_NAME] Heading Icon Icon Icon Icon Icon Icon List Row “Use…" at bounding box center [461, 250] width 263 height 189
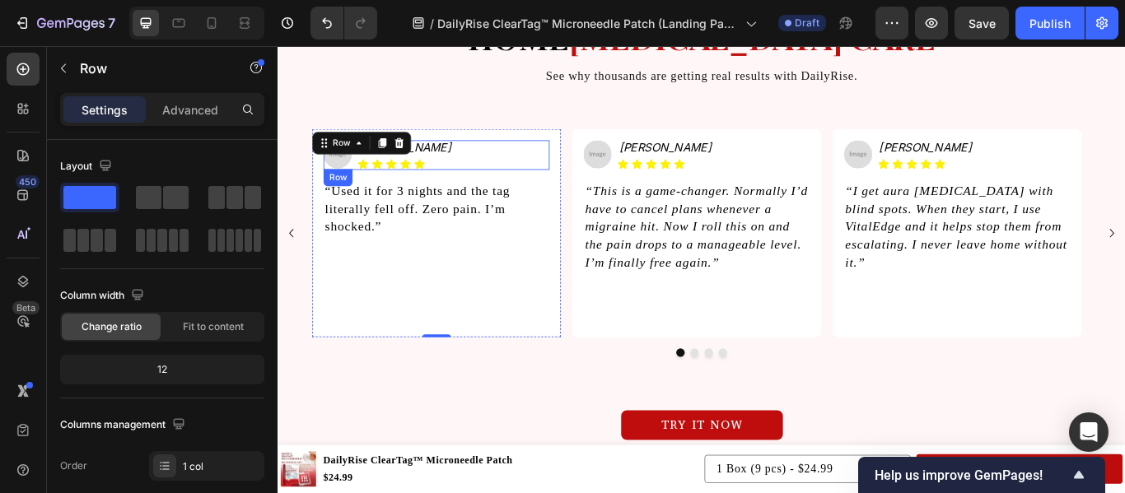
click at [464, 162] on div "Image ⁠⁠⁠⁠⁠⁠⁠ [PERSON_NAME] Heading Icon Icon Icon Icon Icon Icon List Row" at bounding box center [461, 173] width 263 height 35
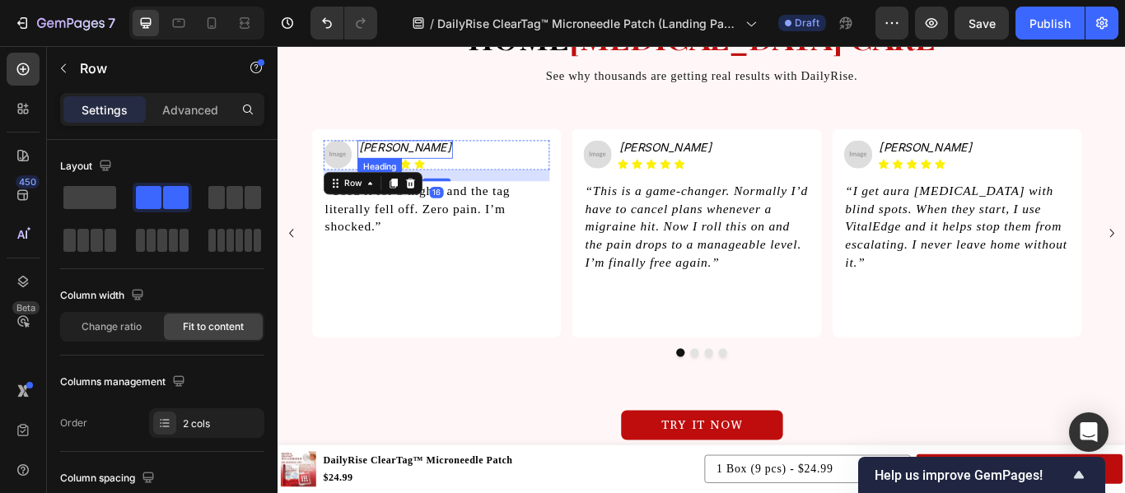
click at [411, 166] on icon "[PERSON_NAME]" at bounding box center [425, 164] width 108 height 16
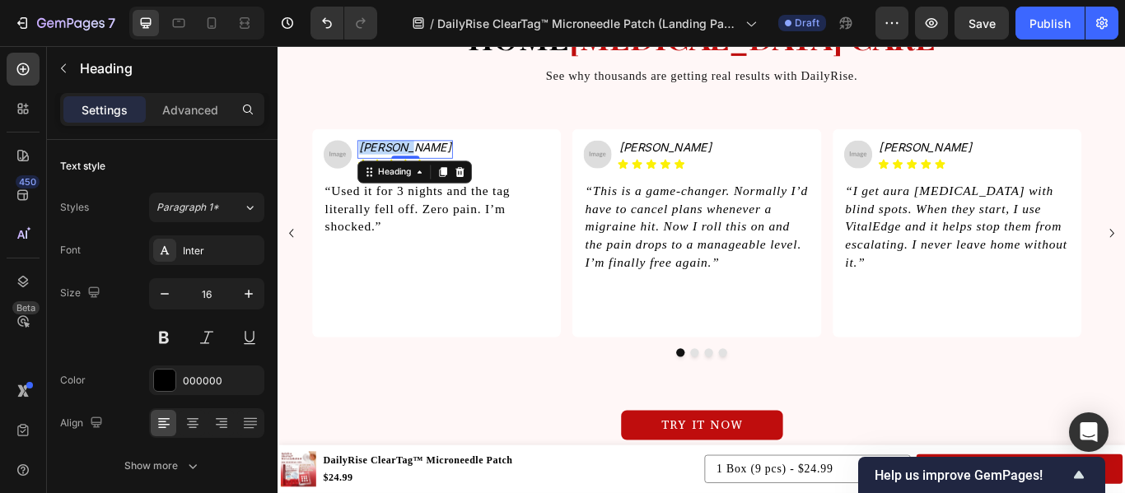
click at [411, 166] on icon "[PERSON_NAME]" at bounding box center [425, 164] width 108 height 16
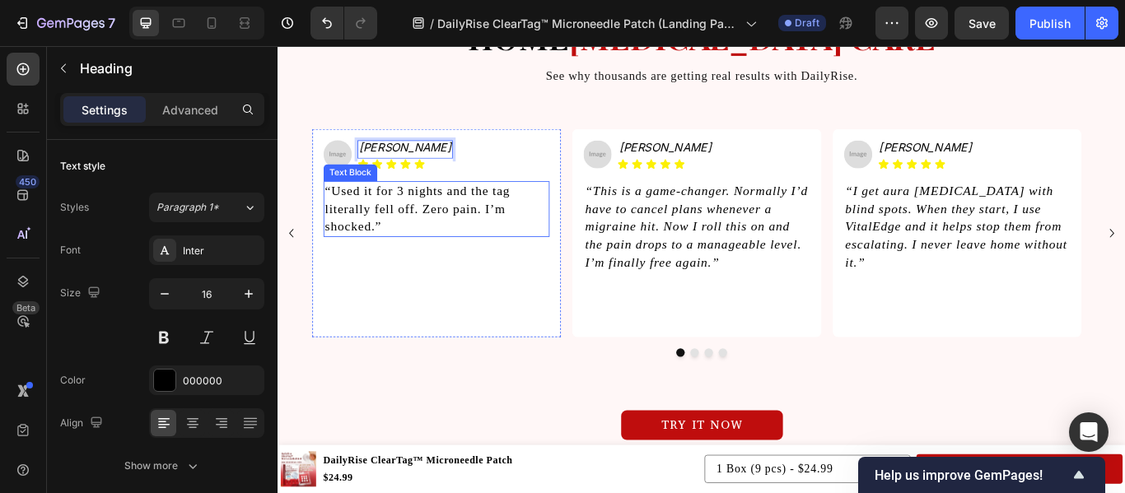
click at [418, 210] on p "“Used it for 3 nights and the tag literally fell off. Zero pain. I’m shocked.”" at bounding box center [462, 236] width 260 height 63
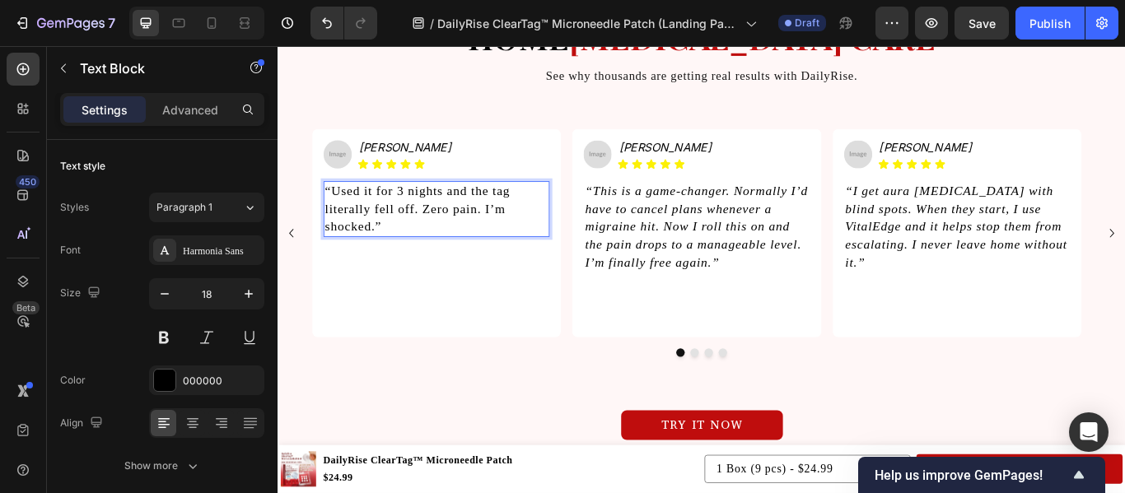
click at [418, 210] on p "“Used it for 3 nights and the tag literally fell off. Zero pain. I’m shocked.”" at bounding box center [462, 236] width 260 height 63
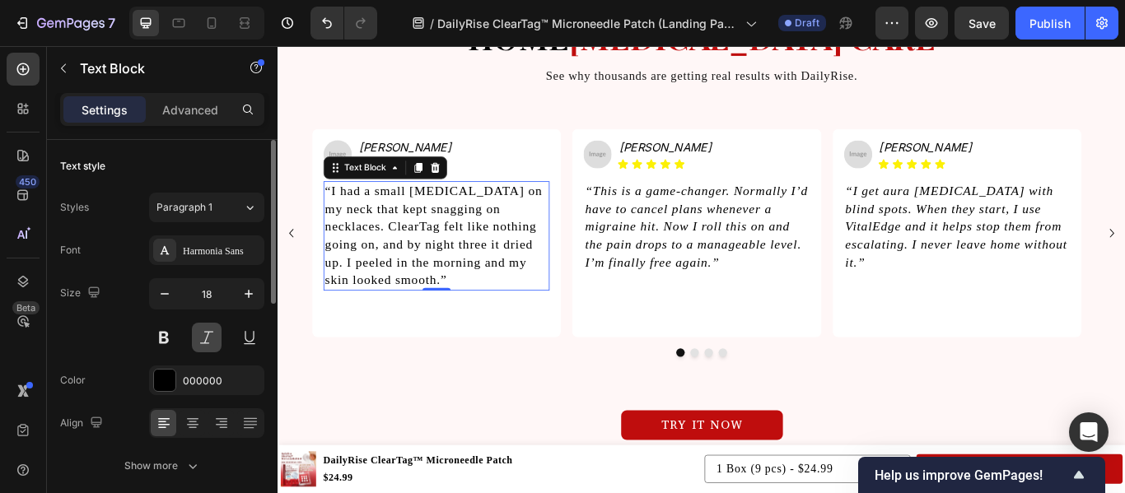
click at [204, 335] on button at bounding box center [207, 338] width 30 height 30
click at [205, 335] on button at bounding box center [207, 338] width 30 height 30
click at [724, 162] on icon "[PERSON_NAME]" at bounding box center [728, 164] width 108 height 16
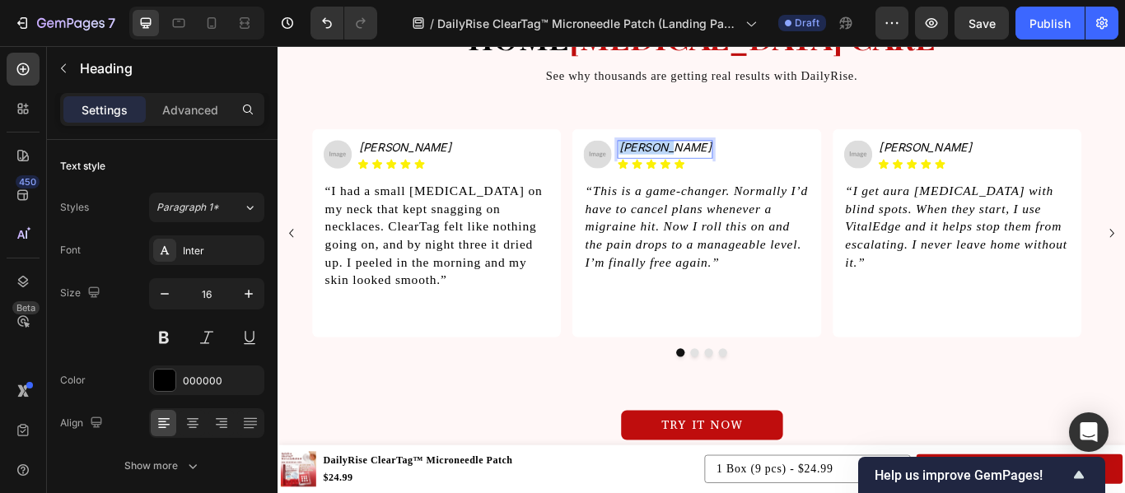
click at [724, 162] on icon "[PERSON_NAME]" at bounding box center [728, 164] width 108 height 16
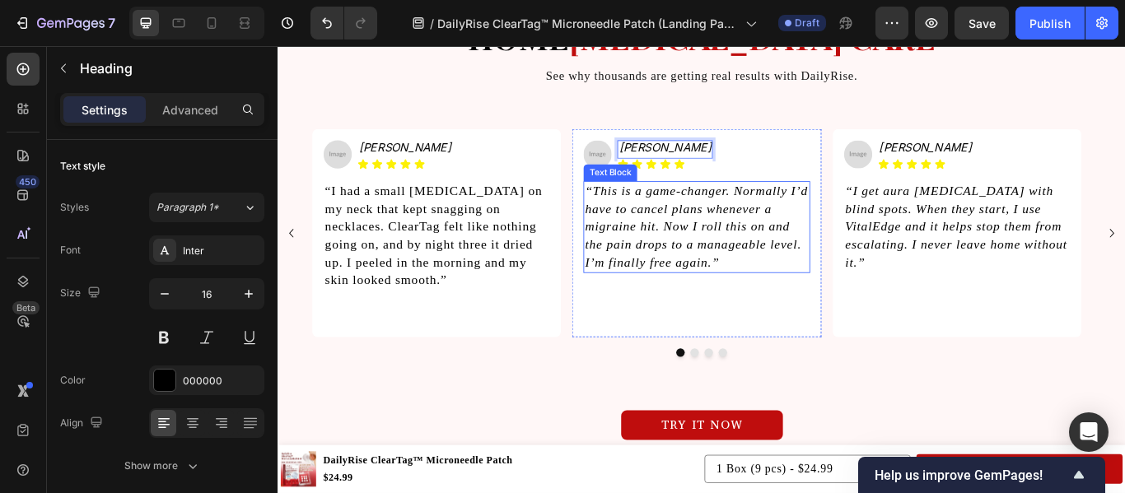
click at [685, 249] on icon "“This is a game-changer. Normally I’d have to cancel plans whenever a migraine …" at bounding box center [765, 257] width 260 height 100
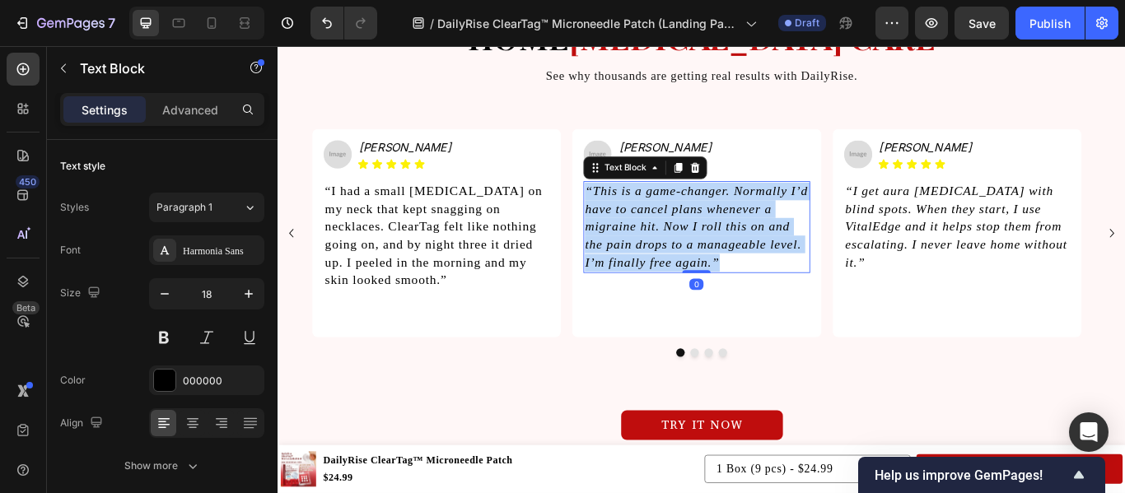
click at [685, 249] on icon "“This is a game-changer. Normally I’d have to cancel plans whenever a migraine …" at bounding box center [765, 257] width 260 height 100
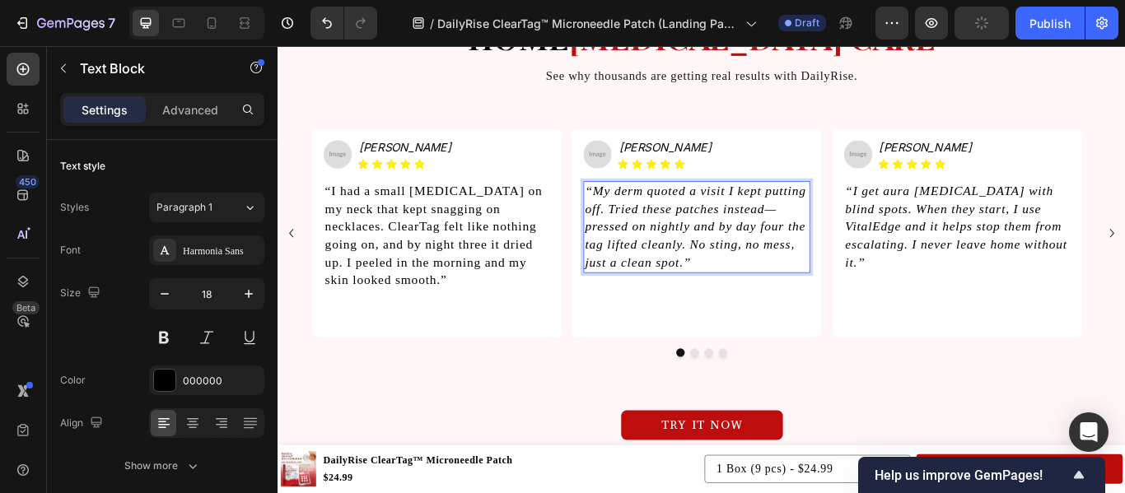
click at [686, 249] on icon "“My derm quoted a visit I kept putting off. Tried these patches instead—pressed…" at bounding box center [764, 257] width 258 height 100
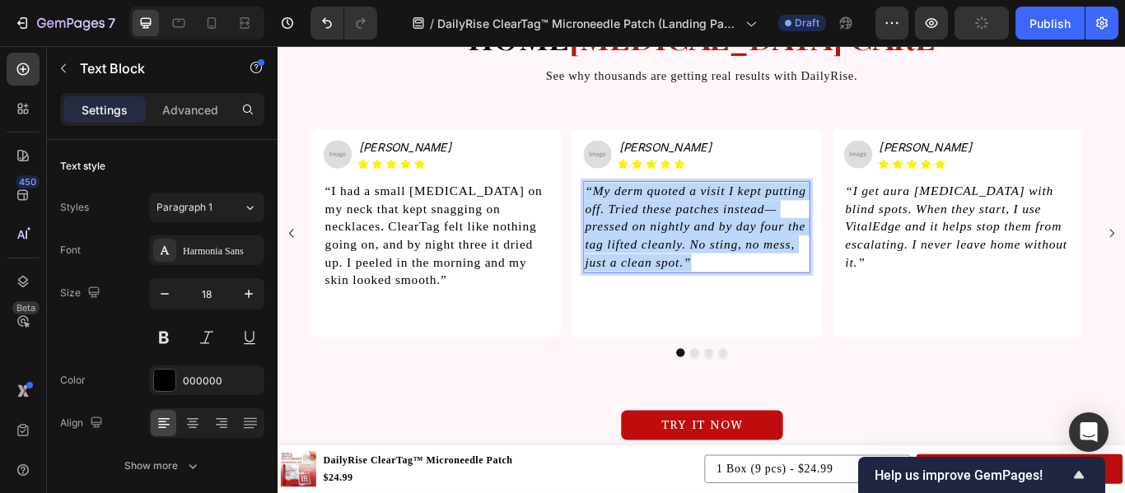
click at [686, 249] on icon "“My derm quoted a visit I kept putting off. Tried these patches instead—pressed…" at bounding box center [764, 257] width 258 height 100
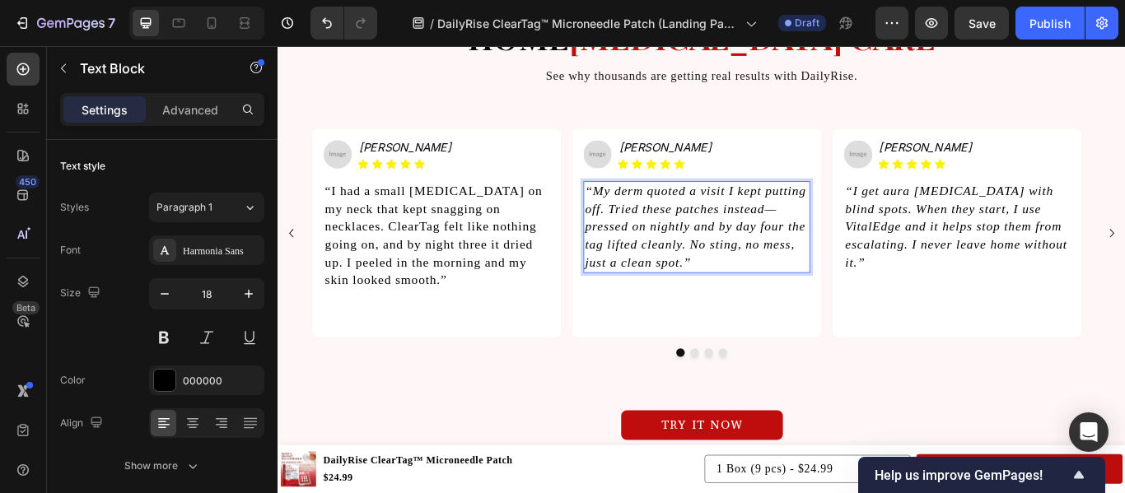
click at [686, 249] on icon "“My derm quoted a visit I kept putting off. Tried these patches instead—pressed…" at bounding box center [764, 257] width 258 height 100
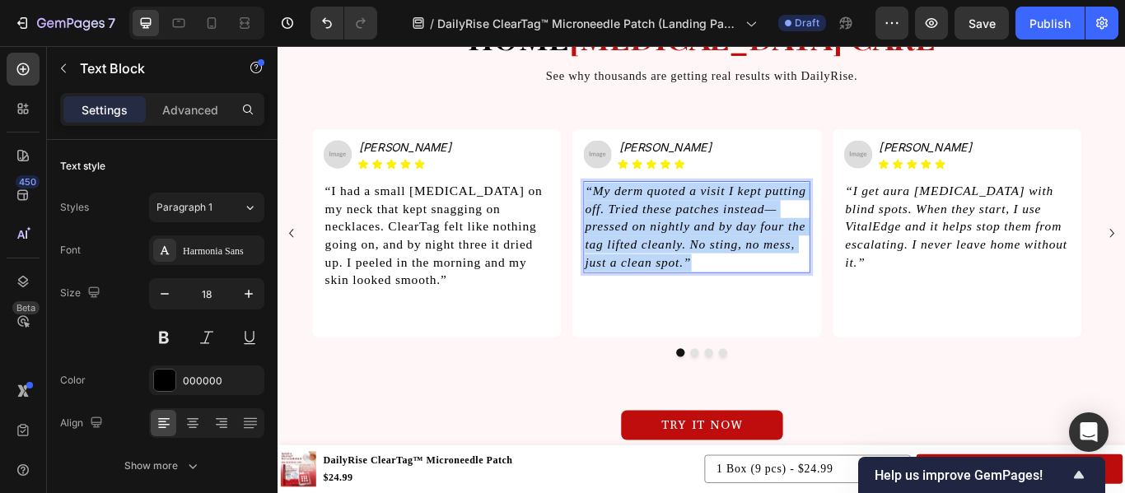
click at [686, 249] on icon "“My derm quoted a visit I kept putting off. Tried these patches instead—pressed…" at bounding box center [764, 257] width 258 height 100
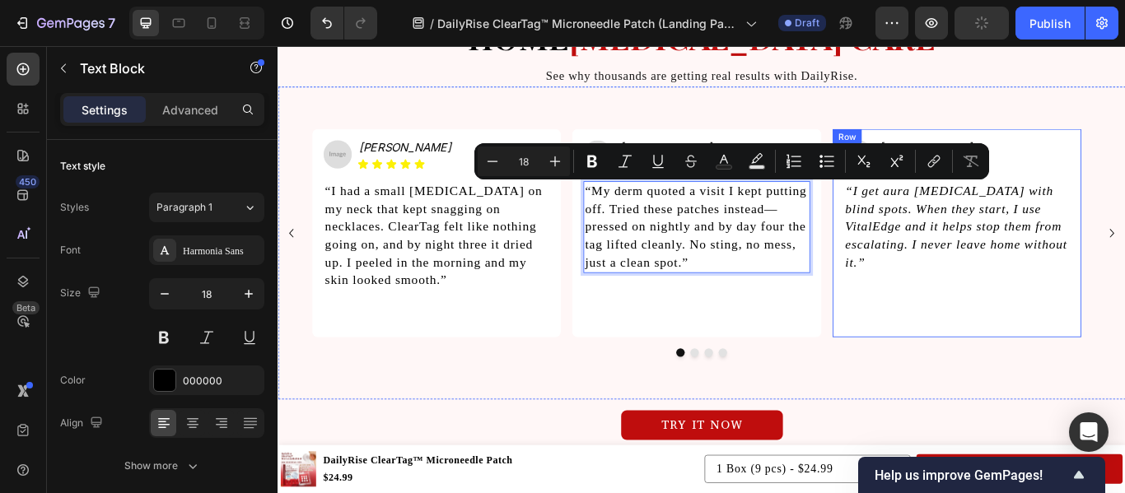
click at [949, 310] on div "Image [PERSON_NAME] Heading Icon Icon Icon Icon Icon Icon List Row “I get aura …" at bounding box center [1068, 264] width 263 height 217
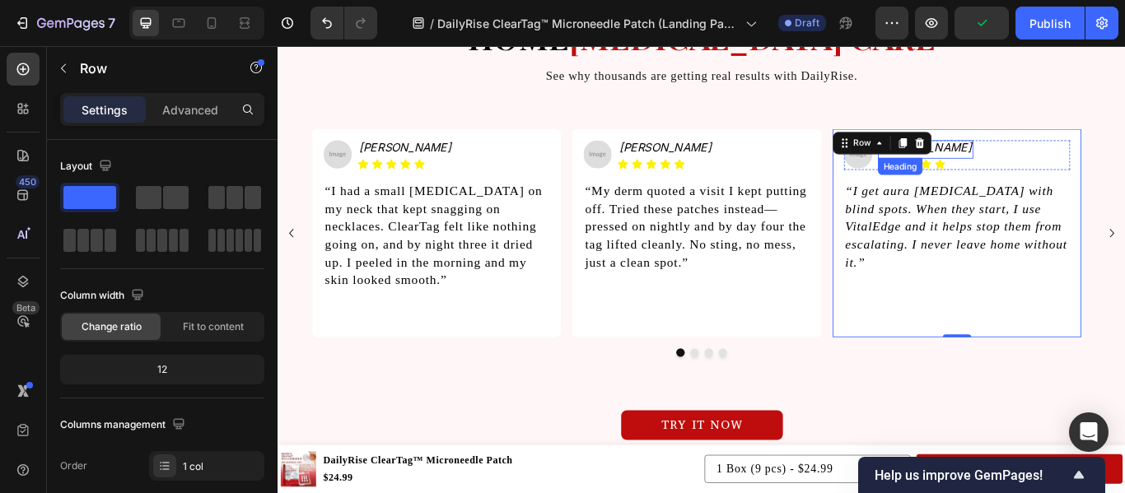
click at [1048, 162] on h2 "[PERSON_NAME]" at bounding box center [1032, 165] width 111 height 18
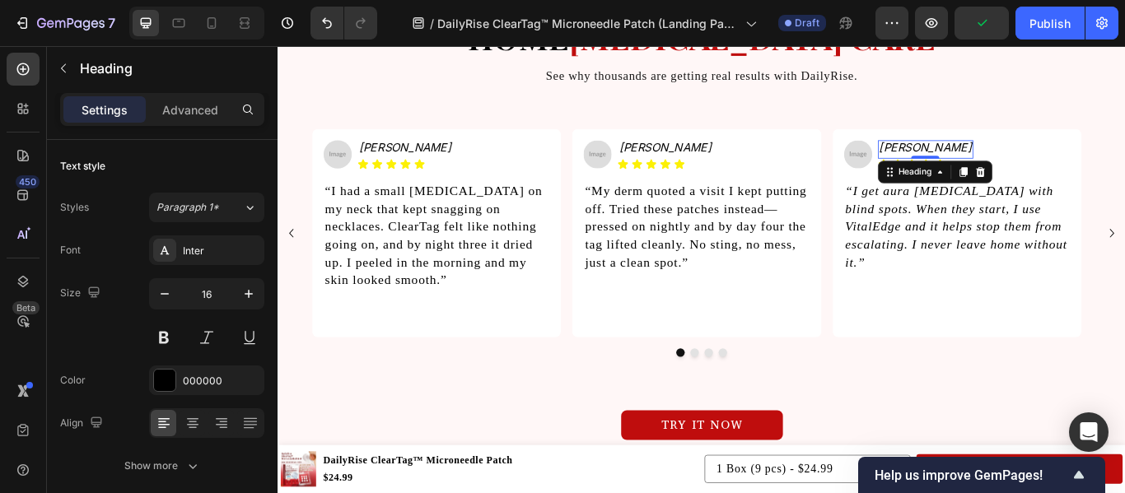
click at [1048, 162] on h2 "[PERSON_NAME]" at bounding box center [1032, 165] width 111 height 18
click at [1048, 162] on p "[PERSON_NAME]" at bounding box center [1032, 164] width 108 height 15
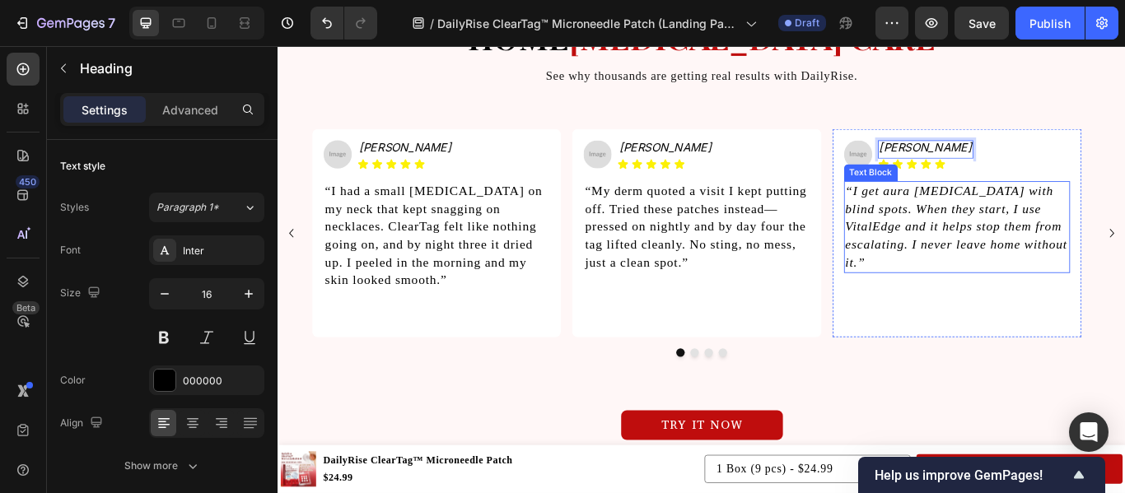
click at [1014, 272] on icon "“I get aura [MEDICAL_DATA] with blind spots. When they start, I use VitalEdge a…" at bounding box center [1068, 257] width 259 height 100
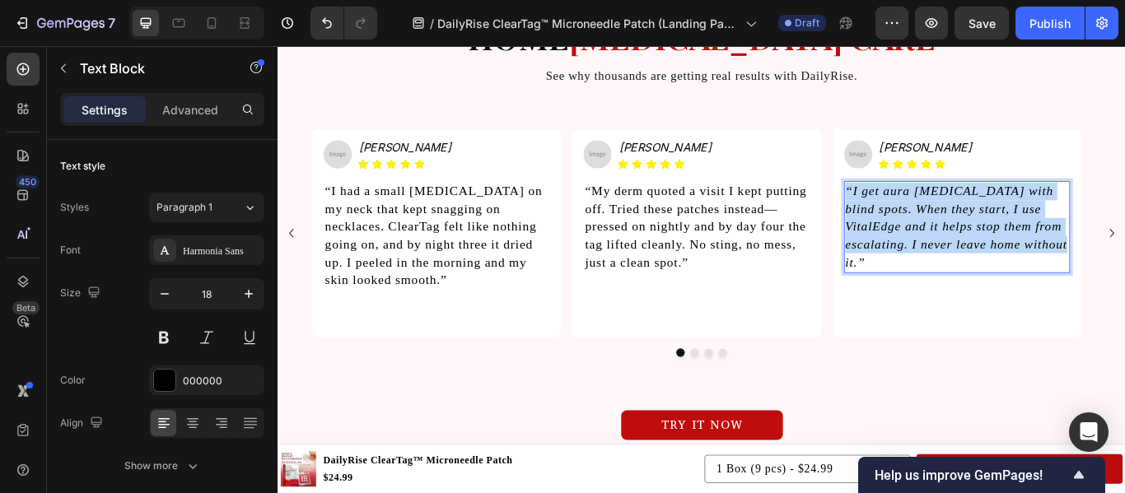
click at [1014, 272] on icon "“I get aura [MEDICAL_DATA] with blind spots. When they start, I use VitalEdge a…" at bounding box center [1068, 257] width 259 height 100
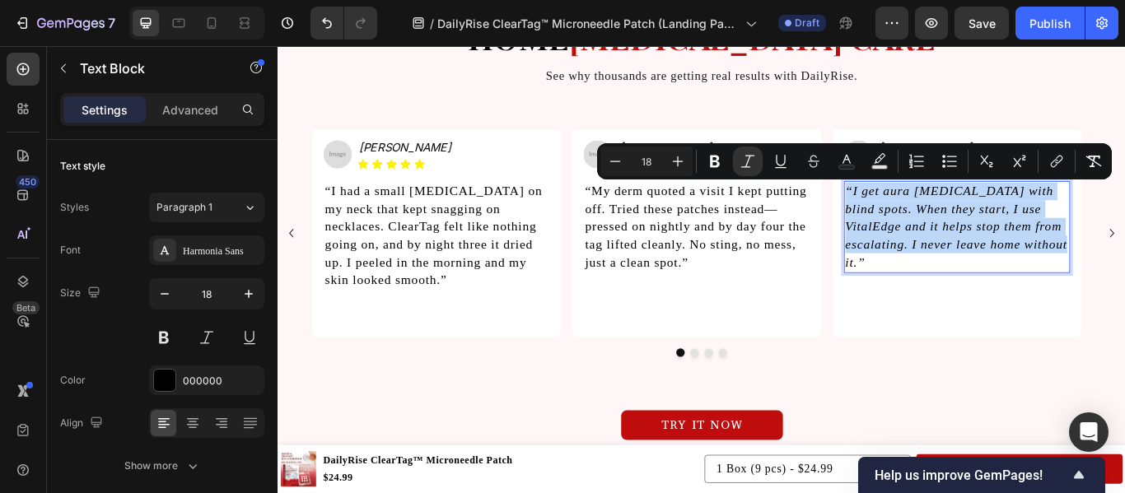
click at [1014, 272] on icon "“I get aura [MEDICAL_DATA] with blind spots. When they start, I use VitalEdge a…" at bounding box center [1068, 257] width 259 height 100
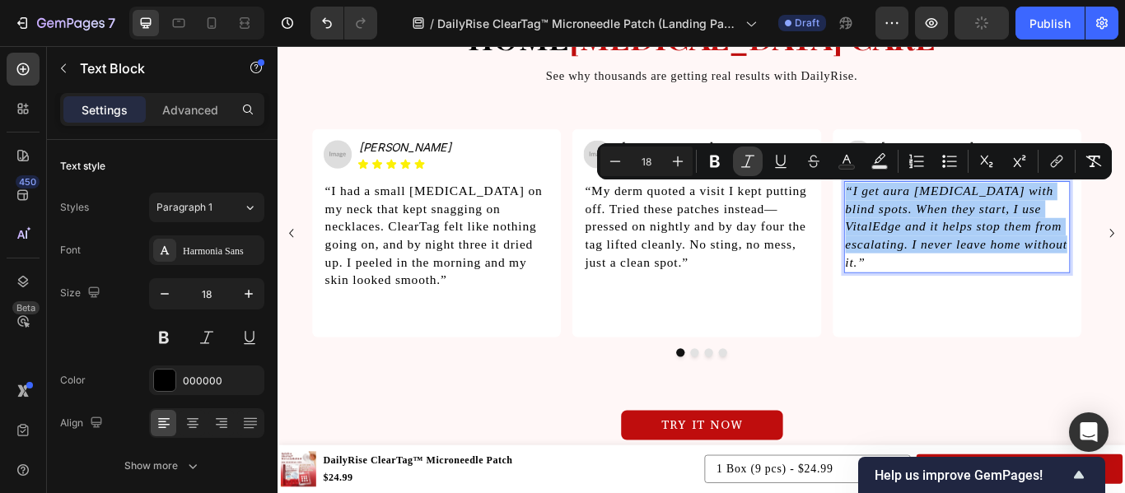
click at [750, 162] on icon "Editor contextual toolbar" at bounding box center [747, 161] width 16 height 16
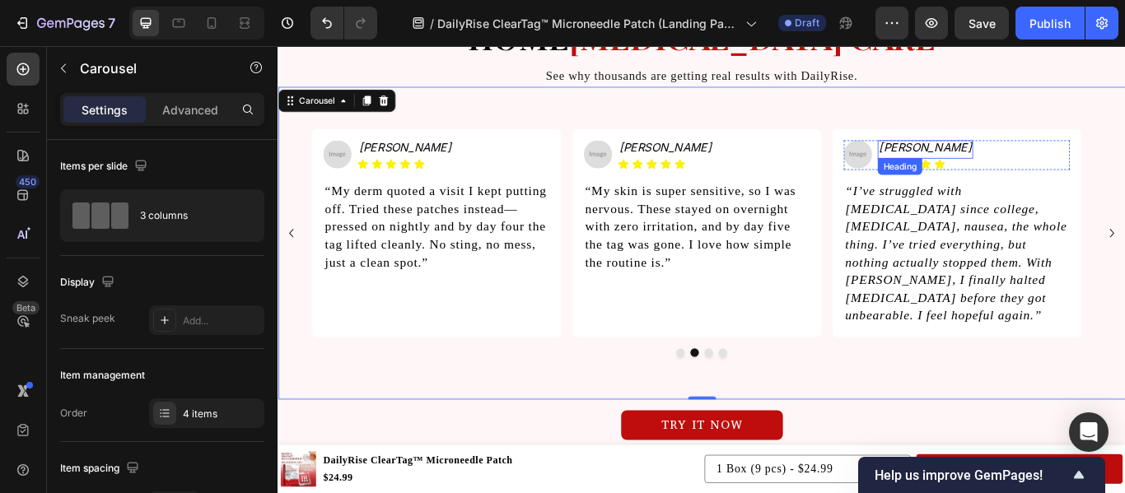
click at [1036, 163] on icon "[PERSON_NAME]" at bounding box center [1032, 164] width 108 height 16
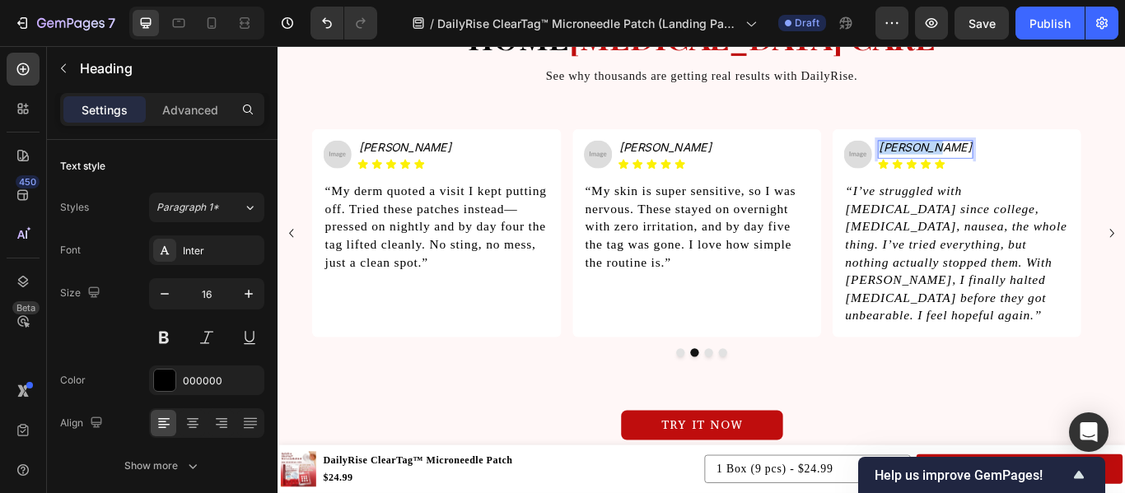
click at [1036, 163] on icon "[PERSON_NAME]" at bounding box center [1032, 164] width 108 height 16
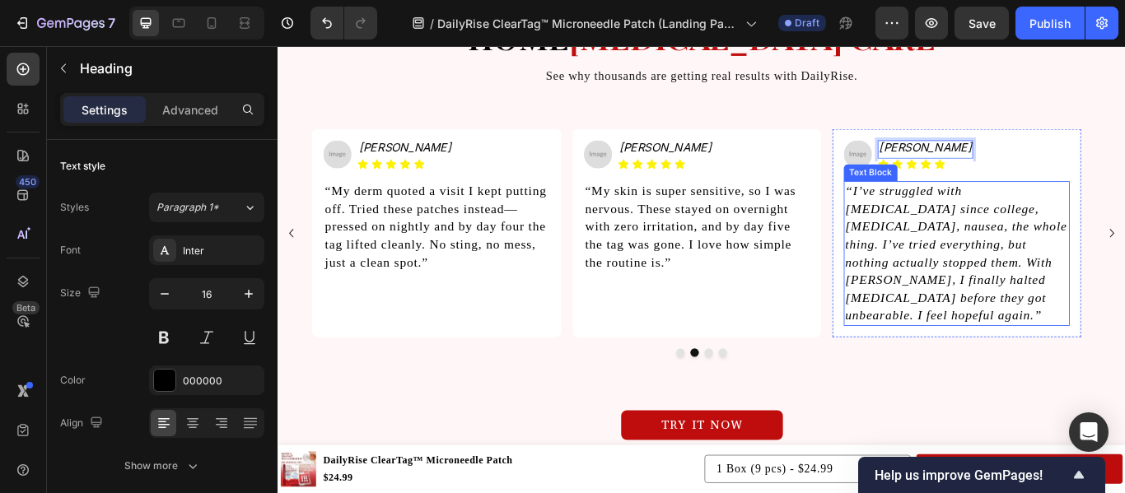
click at [982, 333] on icon "“I’ve struggled with [MEDICAL_DATA] since college, [MEDICAL_DATA], nausea, the …" at bounding box center [1068, 287] width 259 height 161
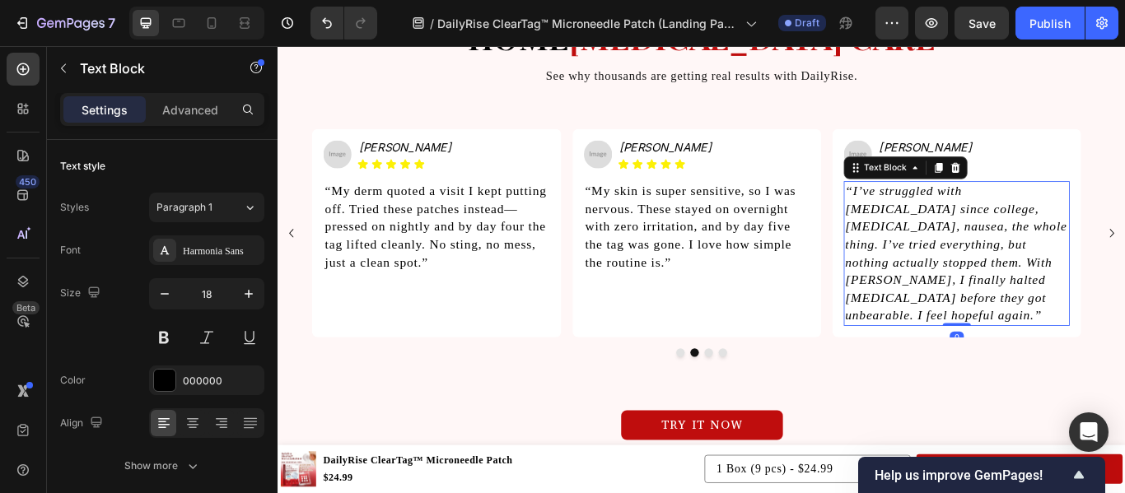
click at [982, 333] on icon "“I’ve struggled with [MEDICAL_DATA] since college, [MEDICAL_DATA], nausea, the …" at bounding box center [1068, 287] width 259 height 161
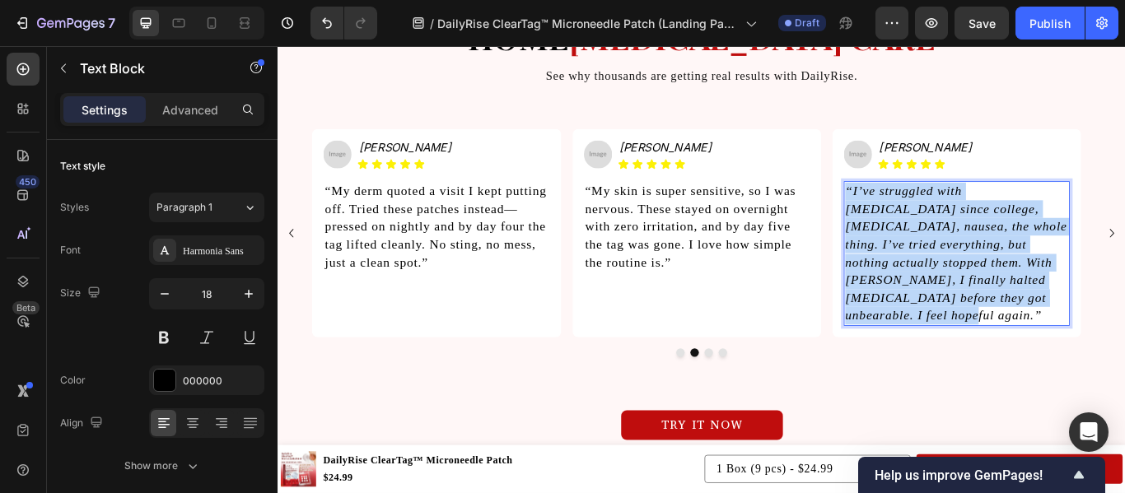
click at [982, 333] on icon "“I’ve struggled with [MEDICAL_DATA] since college, [MEDICAL_DATA], nausea, the …" at bounding box center [1068, 287] width 259 height 161
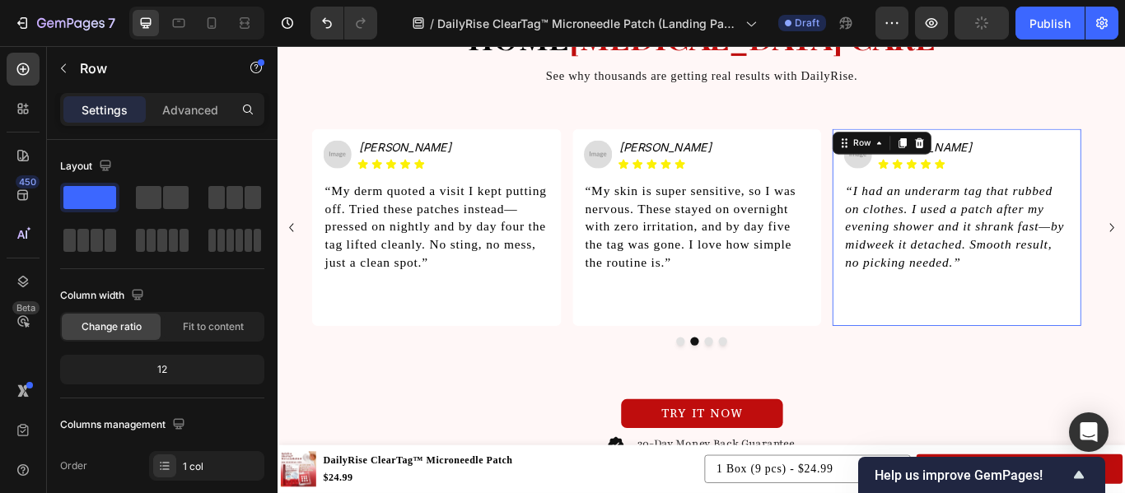
click at [982, 333] on div "Image ⁠⁠⁠⁠⁠⁠⁠ [PERSON_NAME] Heading Icon Icon Icon Icon Icon Icon List Row “I h…" at bounding box center [1068, 257] width 263 height 203
click at [1038, 260] on icon "“I had an underarm tag that rubbed on clothes. I used a patch after my evening …" at bounding box center [1066, 257] width 255 height 100
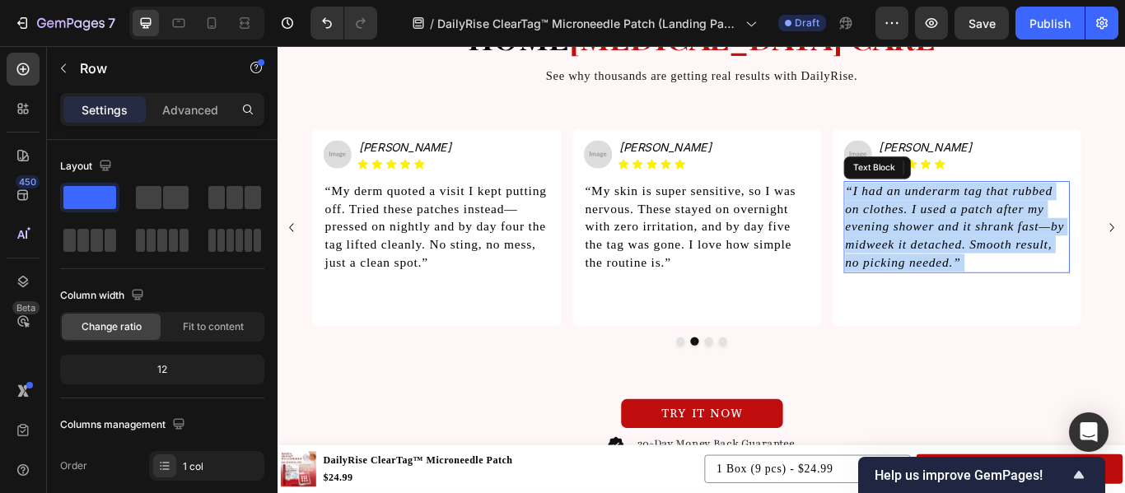
click at [1038, 260] on icon "“I had an underarm tag that rubbed on clothes. I used a patch after my evening …" at bounding box center [1066, 257] width 255 height 100
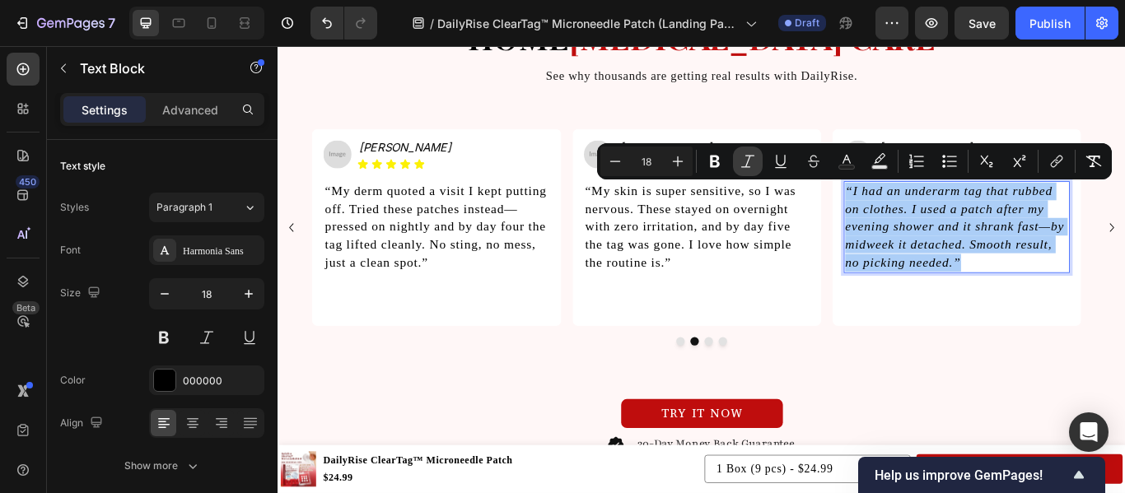
click at [742, 161] on icon "Editor contextual toolbar" at bounding box center [747, 161] width 16 height 16
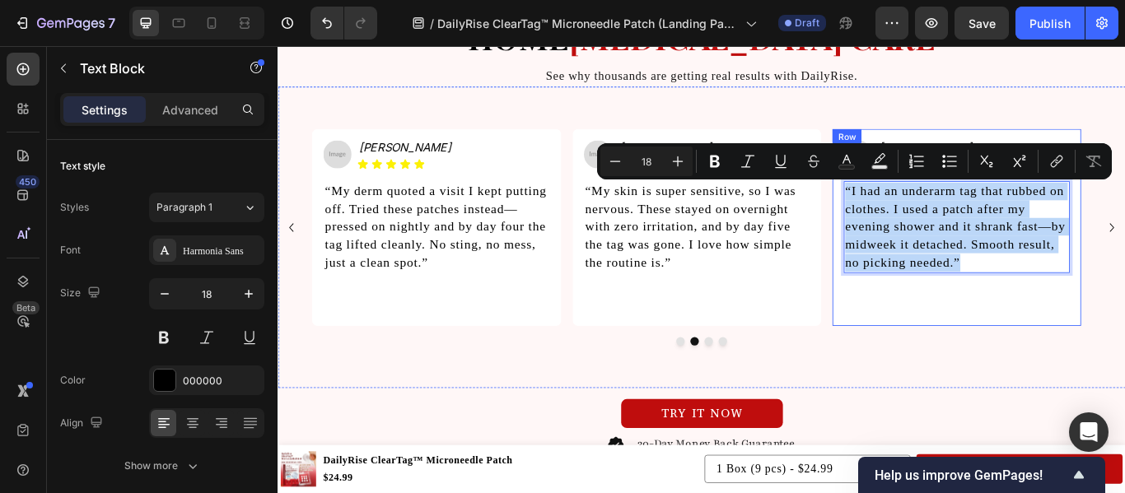
click at [966, 362] on div "Image ⁠⁠⁠⁠⁠⁠⁠ [PERSON_NAME] Heading Icon Icon Icon Icon Icon Icon List Row “I h…" at bounding box center [1069, 257] width 290 height 230
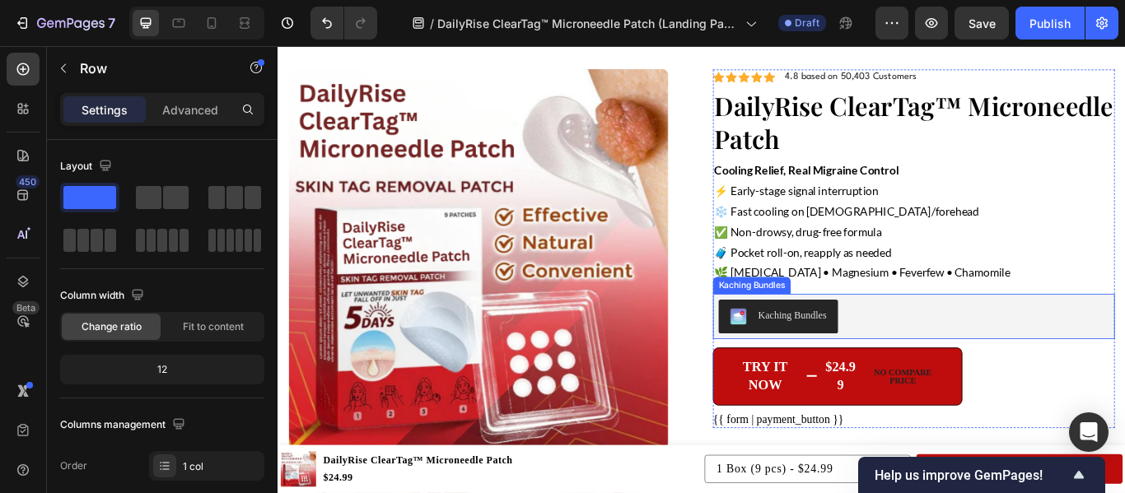
scroll to position [4031, 0]
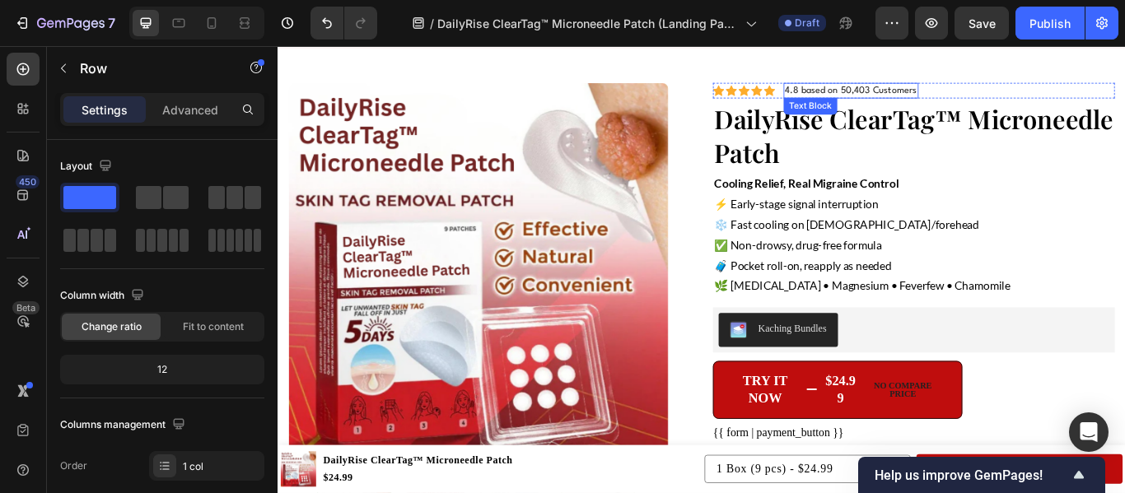
click at [937, 96] on p "4.8 based on 50,403 Customers" at bounding box center [946, 98] width 154 height 15
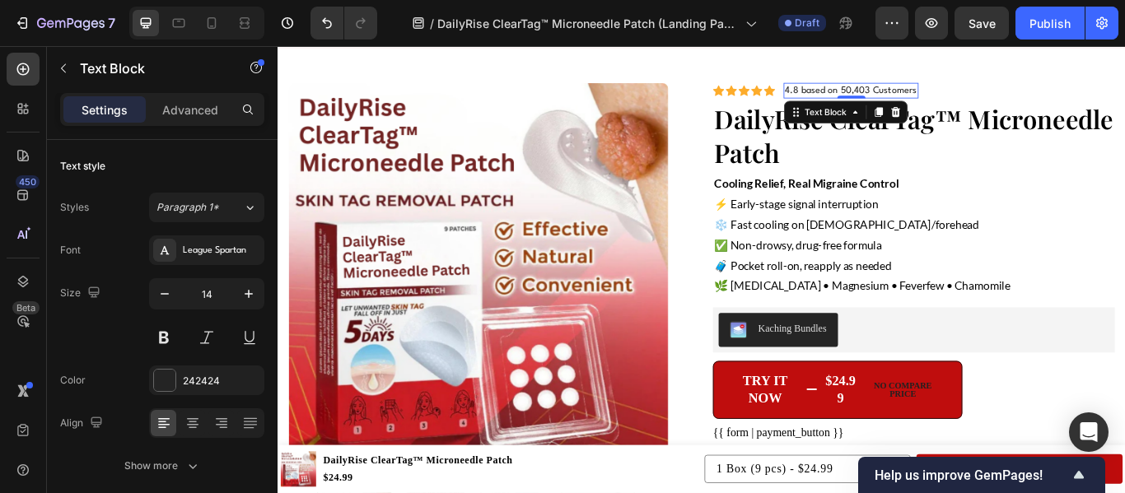
click at [937, 96] on p "4.8 based on 50,403 Customers" at bounding box center [946, 98] width 154 height 15
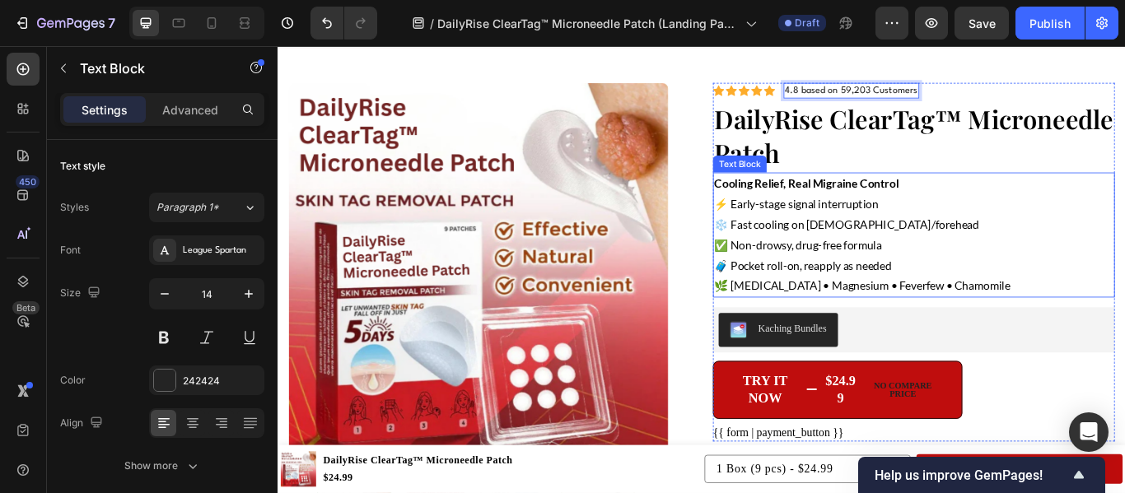
click at [929, 268] on p "✅ Non-drowsy, drug-free formula" at bounding box center [1018, 279] width 465 height 24
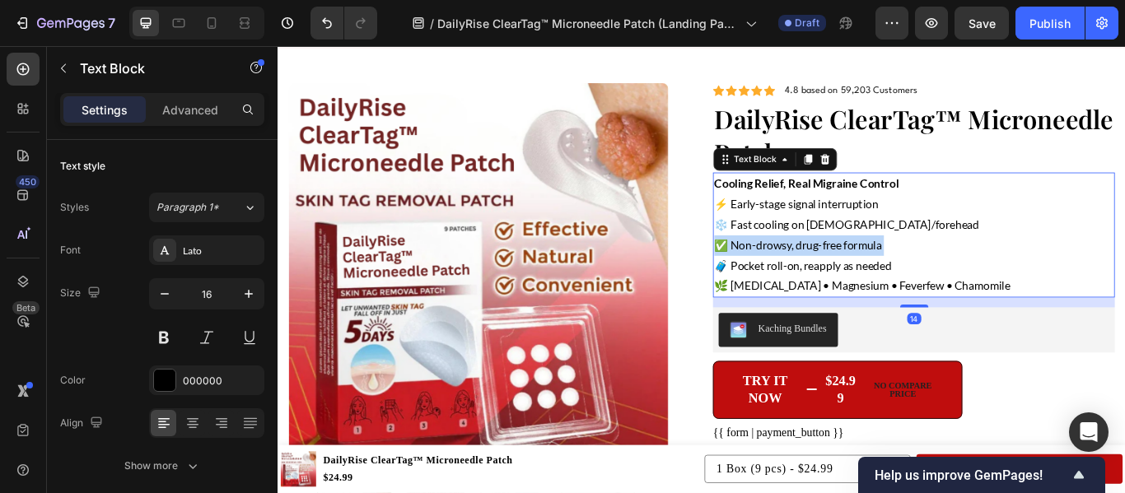
click at [929, 268] on p "✅ Non-drowsy, drug-free formula" at bounding box center [1018, 279] width 465 height 24
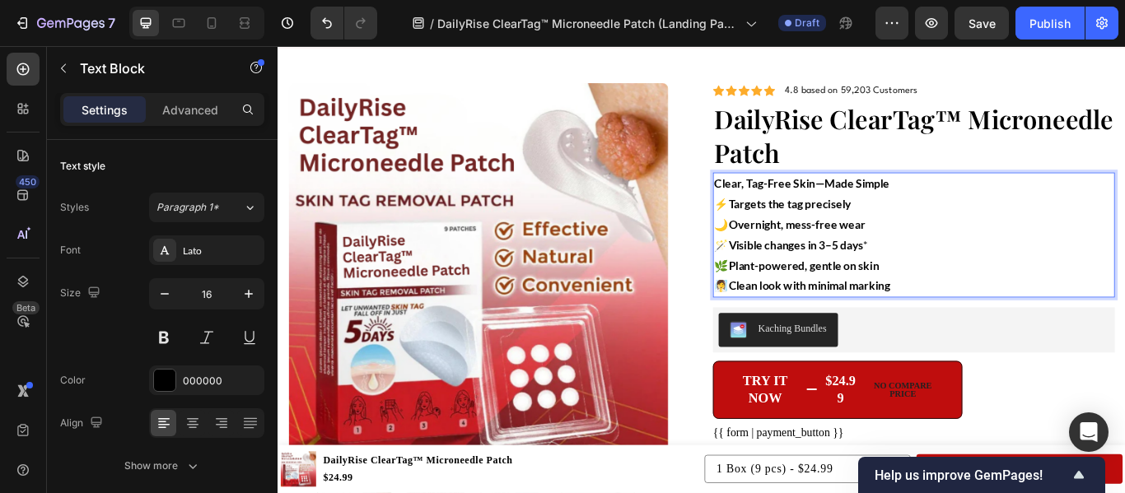
click at [788, 226] on p "⚡ Targets the tag precisely 🌙 Overnight, mess-free wear 🪄 Visible changes in 3–…" at bounding box center [1018, 278] width 465 height 119
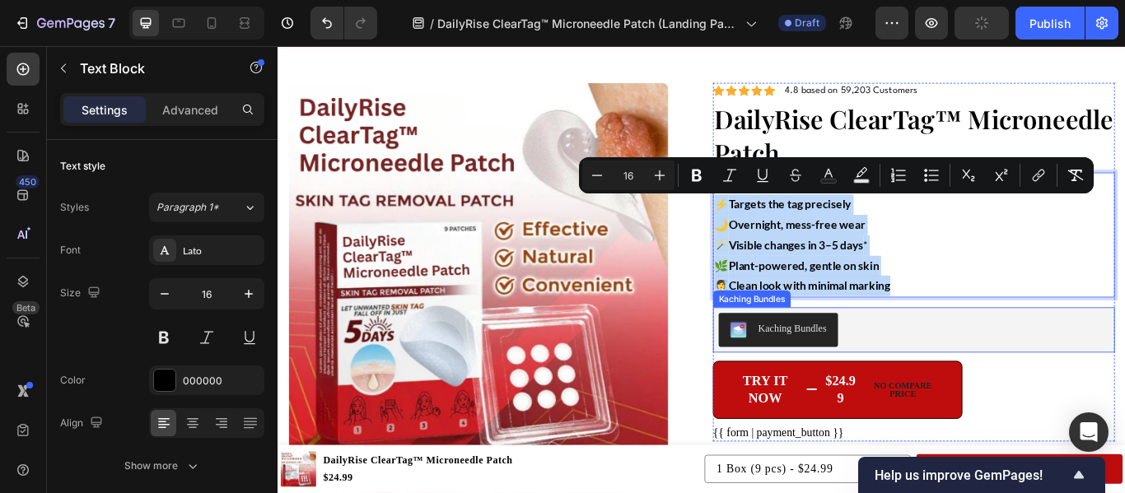
drag, startPoint x: 788, startPoint y: 226, endPoint x: 1156, endPoint y: 384, distance: 400.3
click at [1124, 384] on div "Icon Icon Icon Icon Icon Icon List 4.8 based on 59,203 Customers Text Block Row…" at bounding box center [1019, 298] width 469 height 418
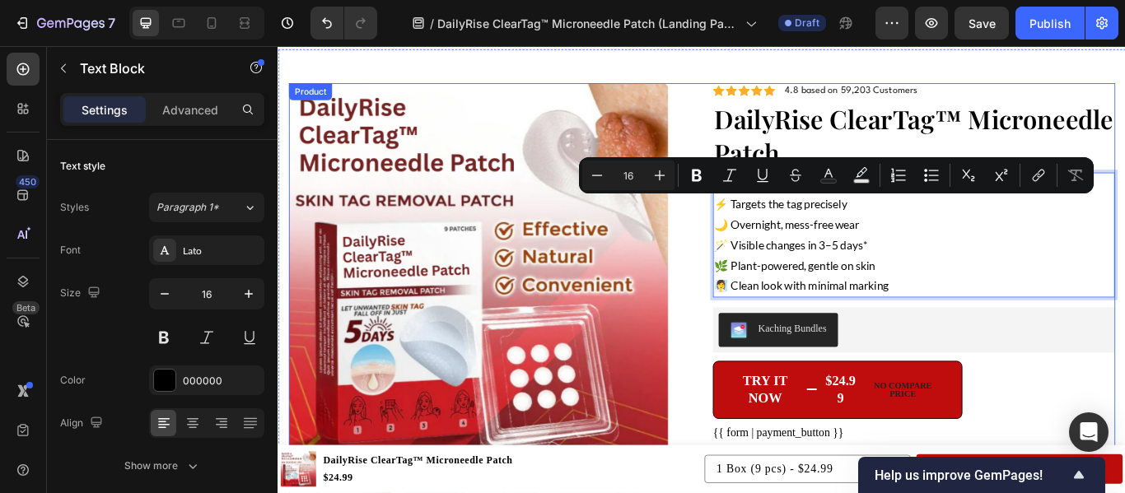
click at [772, 314] on div "Product Images Icon Icon Icon Icon Icon Icon List 4.8 based on 59,203 Customers…" at bounding box center [771, 363] width 963 height 548
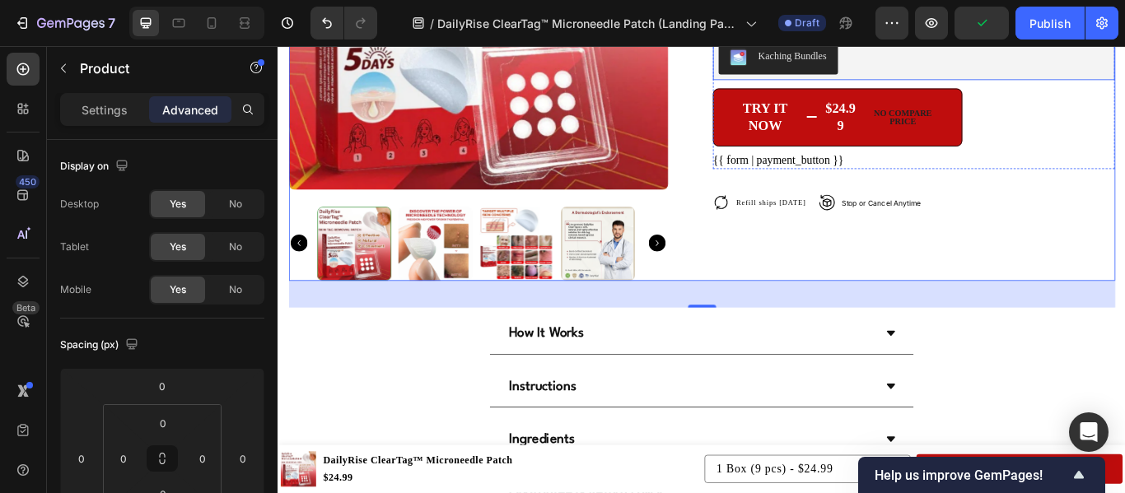
scroll to position [4514, 0]
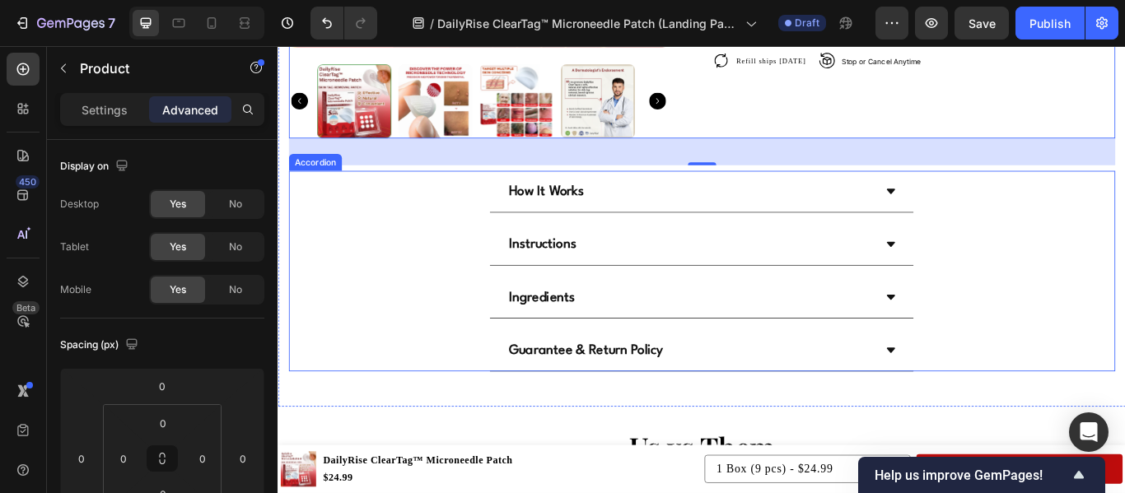
click at [973, 207] on div "How It Works" at bounding box center [772, 216] width 494 height 49
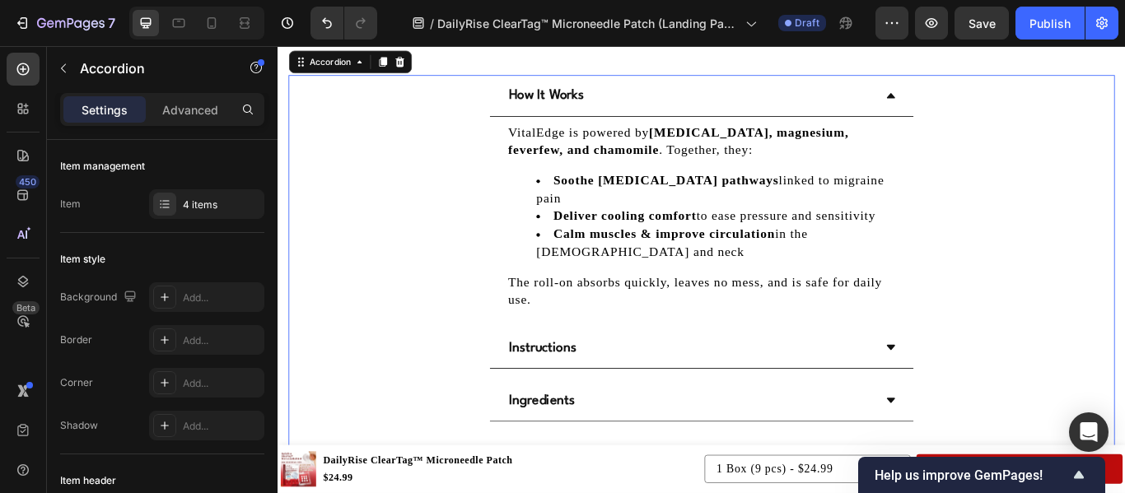
scroll to position [4632, 0]
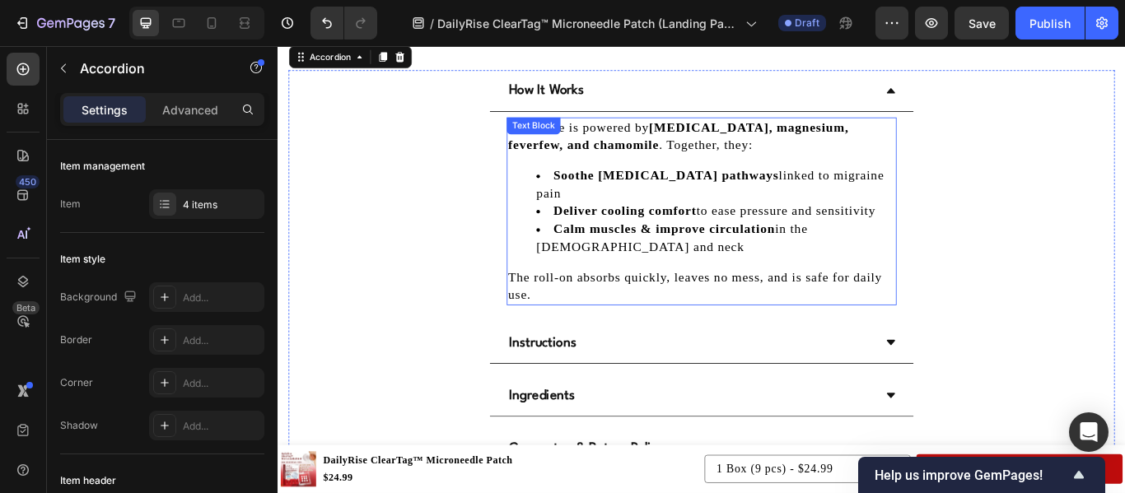
click at [688, 203] on li "Soothe [MEDICAL_DATA] pathways linked to migraine pain" at bounding box center [788, 207] width 418 height 41
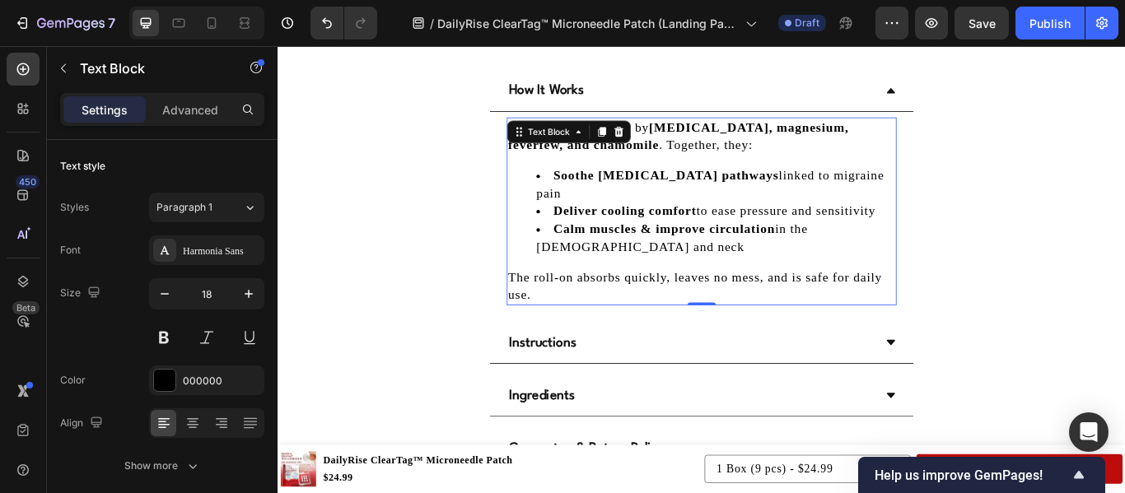
click at [688, 203] on li "Soothe [MEDICAL_DATA] pathways linked to migraine pain" at bounding box center [788, 207] width 418 height 41
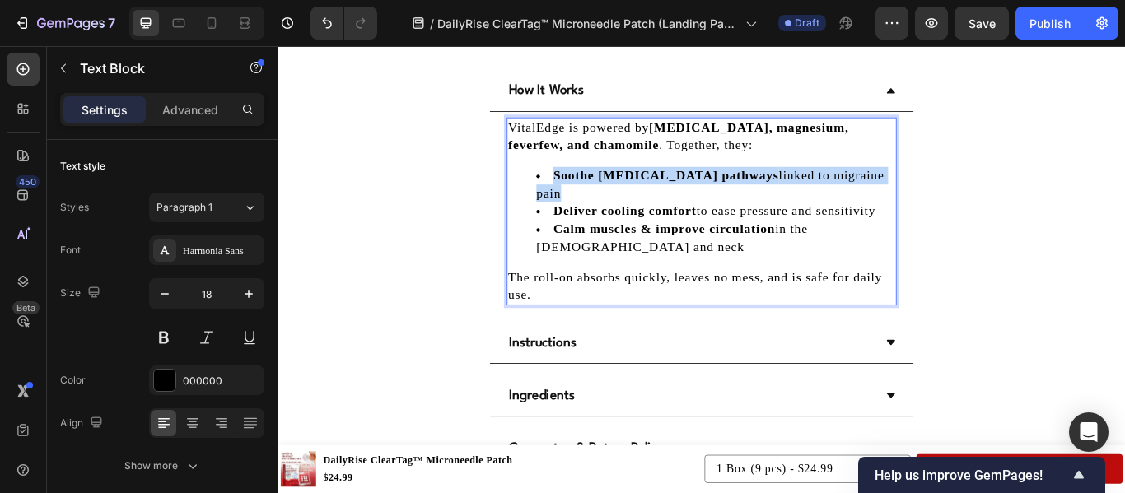
click at [688, 203] on li "Soothe [MEDICAL_DATA] pathways linked to migraine pain" at bounding box center [788, 207] width 418 height 41
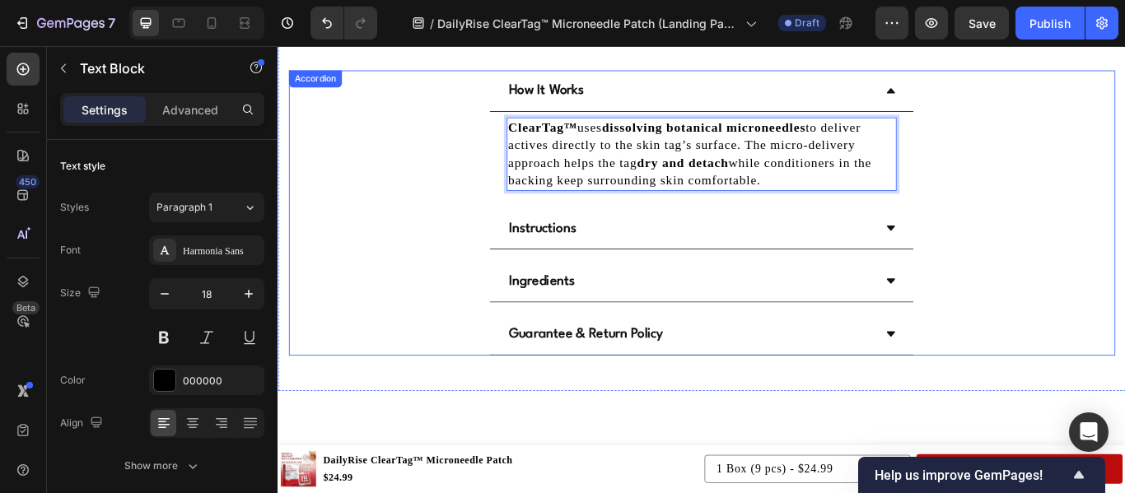
click at [951, 96] on div "How It Works" at bounding box center [758, 98] width 428 height 35
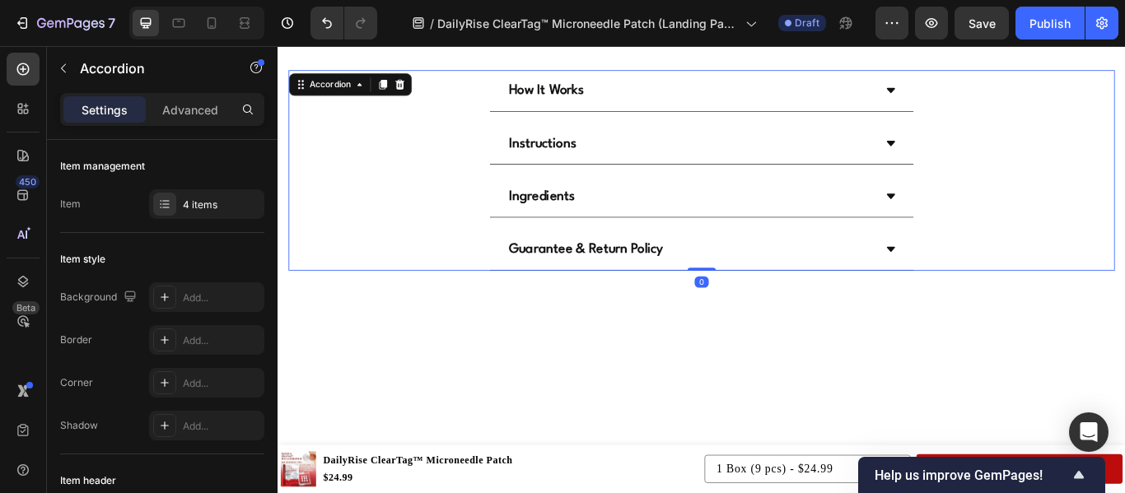
click at [963, 151] on div "Instructions" at bounding box center [758, 159] width 428 height 35
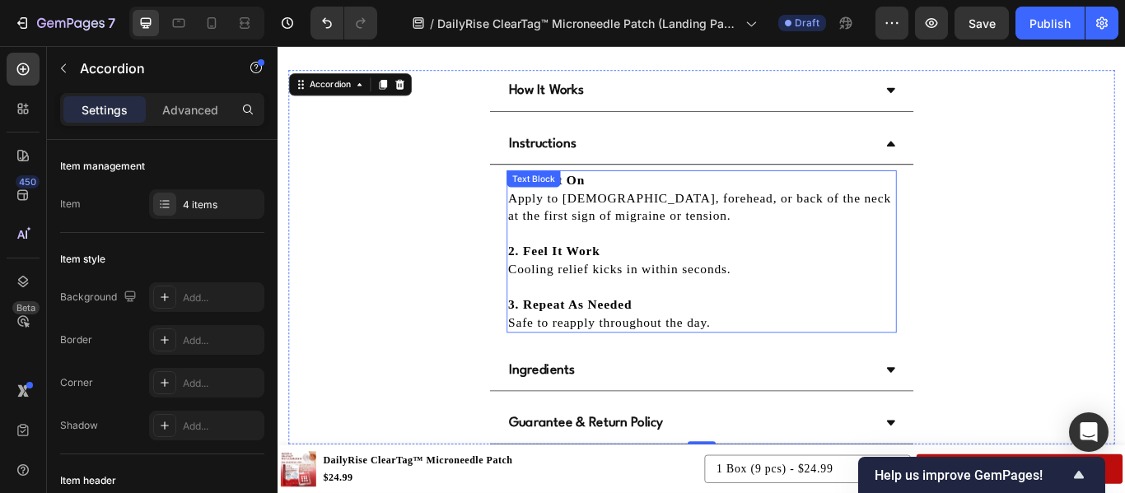
click at [597, 296] on p "Cooling relief kicks in within seconds." at bounding box center [771, 306] width 451 height 21
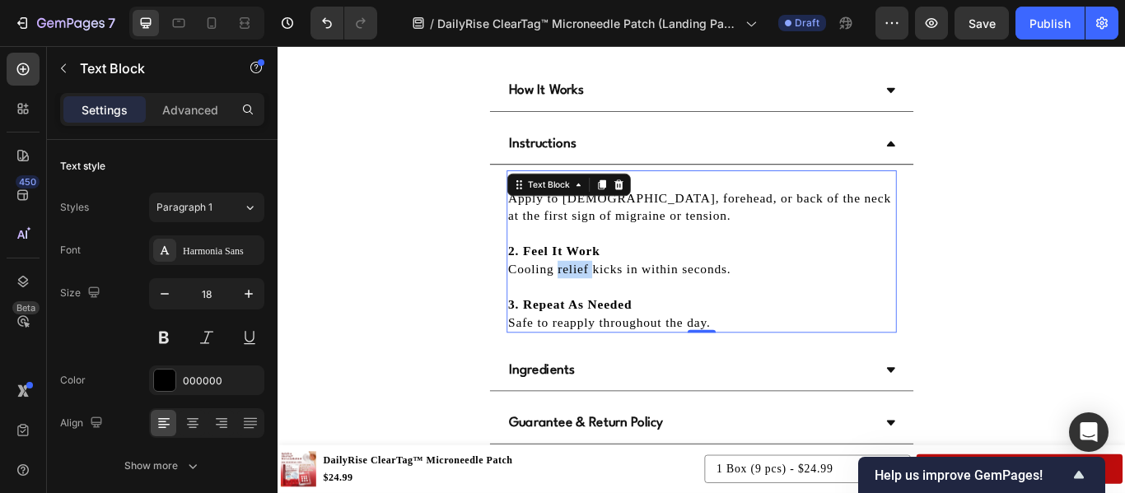
click at [597, 296] on p "Cooling relief kicks in within seconds." at bounding box center [771, 306] width 451 height 21
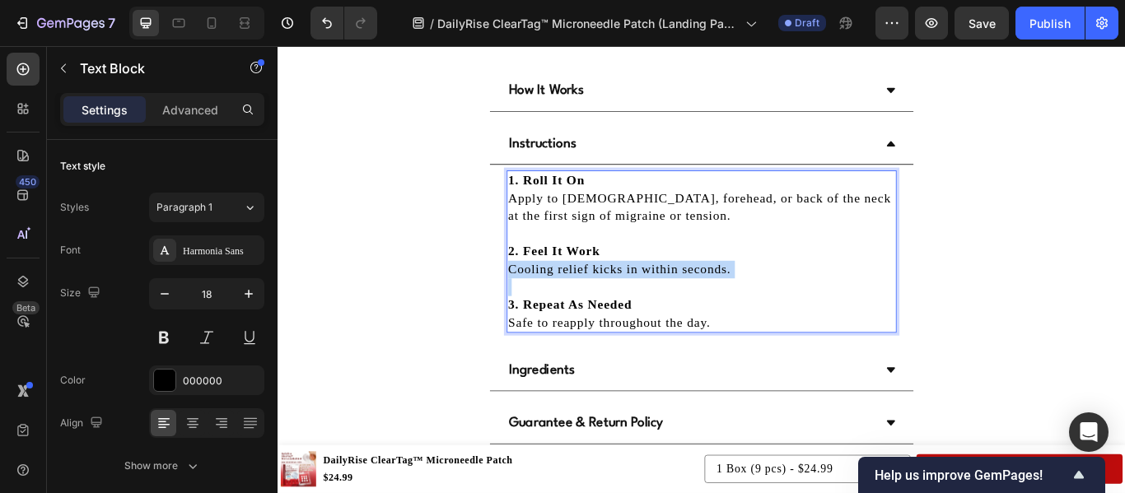
click at [597, 296] on p "Cooling relief kicks in within seconds." at bounding box center [771, 306] width 451 height 21
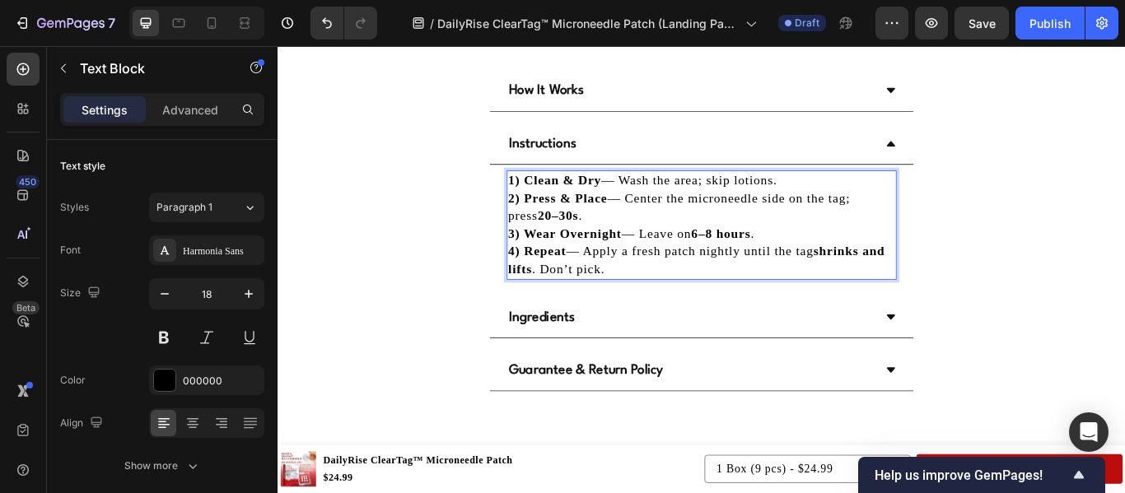
click at [876, 197] on p "1) Clean & Dry — Wash the area; skip lotions. 2) Press & Place — Center the mic…" at bounding box center [771, 255] width 451 height 124
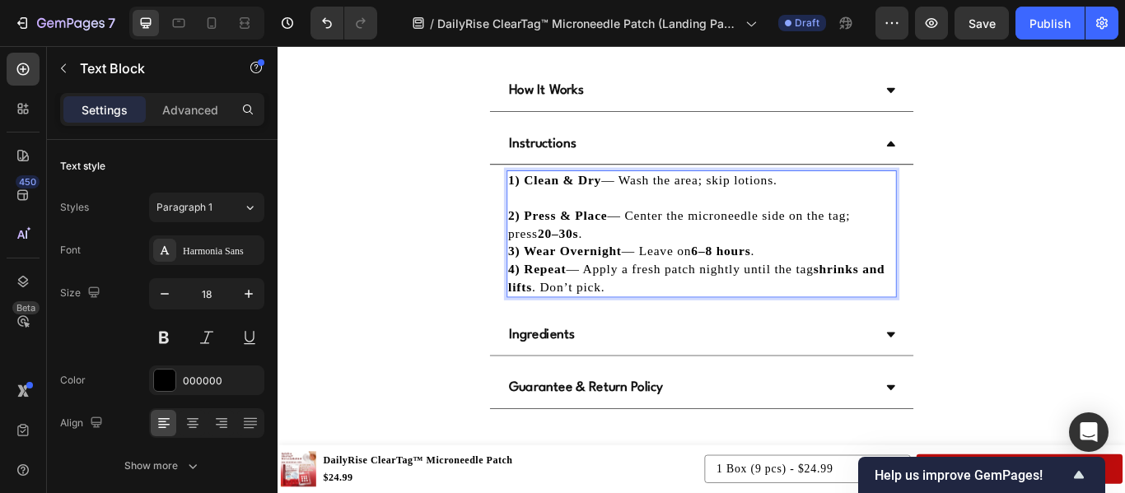
click at [628, 256] on p "⁠⁠⁠⁠⁠⁠⁠ 2) Press & Place — Center the microneedle side on the tag; press 20–30s…" at bounding box center [771, 275] width 451 height 124
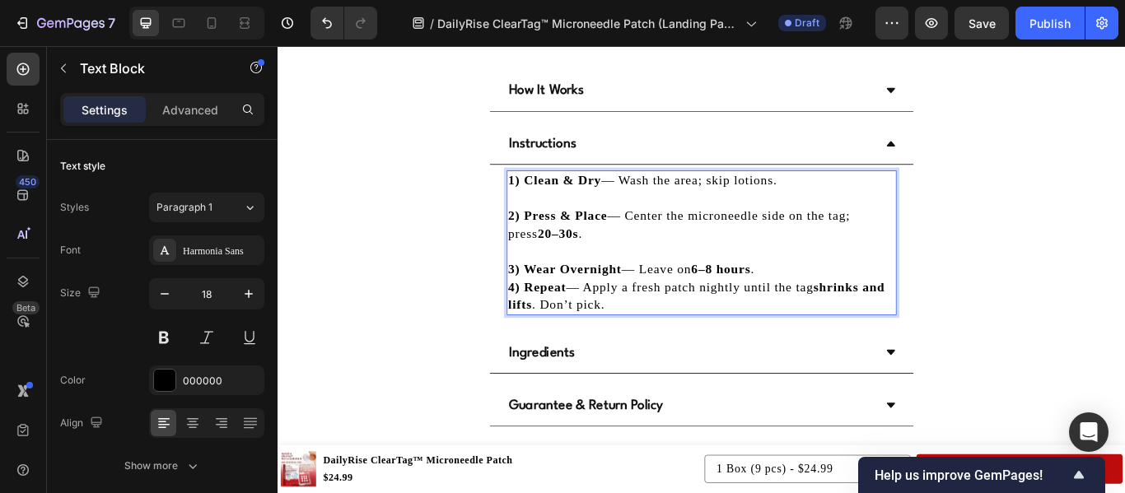
click at [846, 305] on p "⁠⁠⁠⁠⁠⁠⁠ 3) Wear Overnight — Leave on 6–8 hours . 4) Repeat — Apply a fresh patc…" at bounding box center [771, 316] width 451 height 83
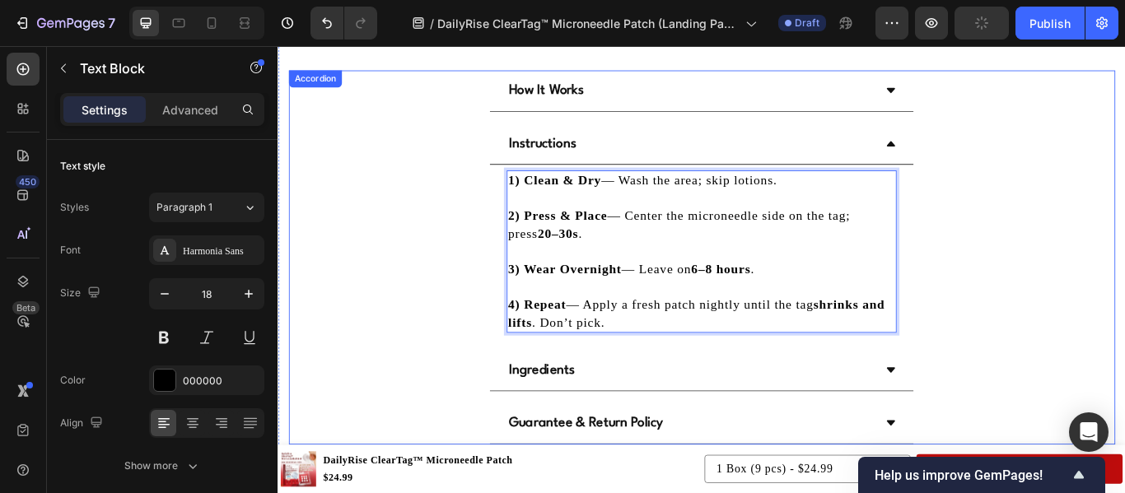
click at [1077, 254] on div "Instructions 1) Clean & Dry — Wash the area; skip lotions. 2) Press & Place — C…" at bounding box center [772, 262] width 962 height 252
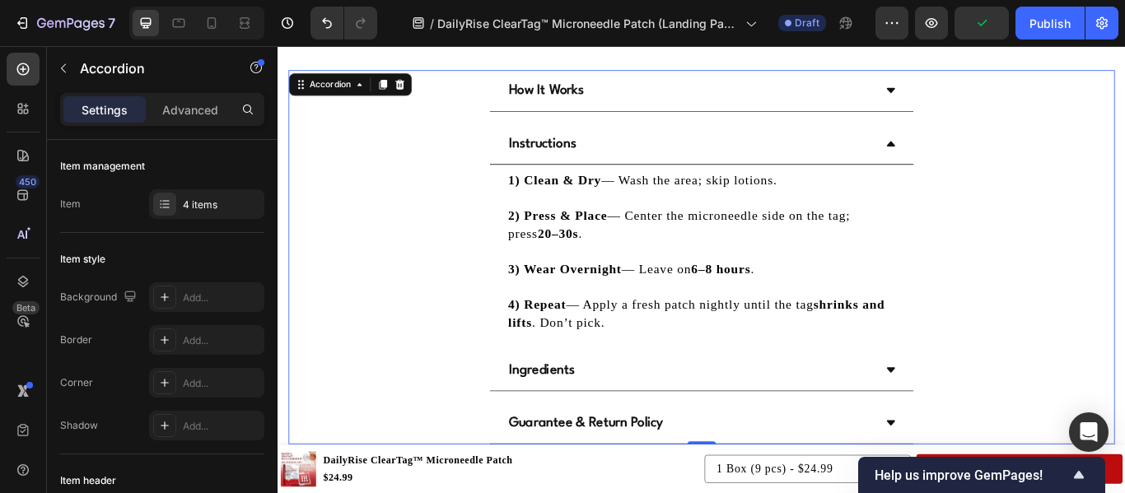
click at [893, 147] on div "Instructions" at bounding box center [758, 159] width 428 height 35
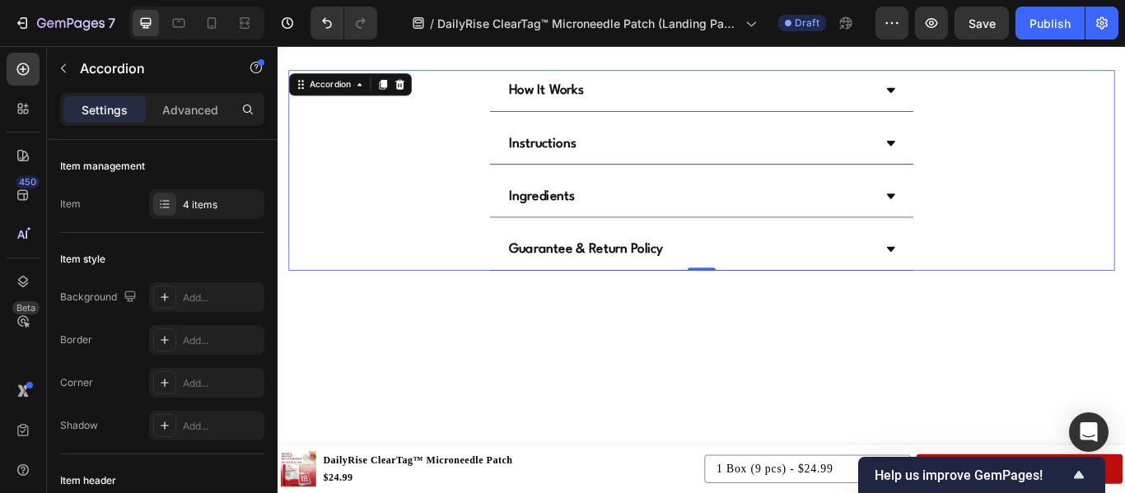
click at [861, 227] on div "Ingredients" at bounding box center [758, 221] width 428 height 35
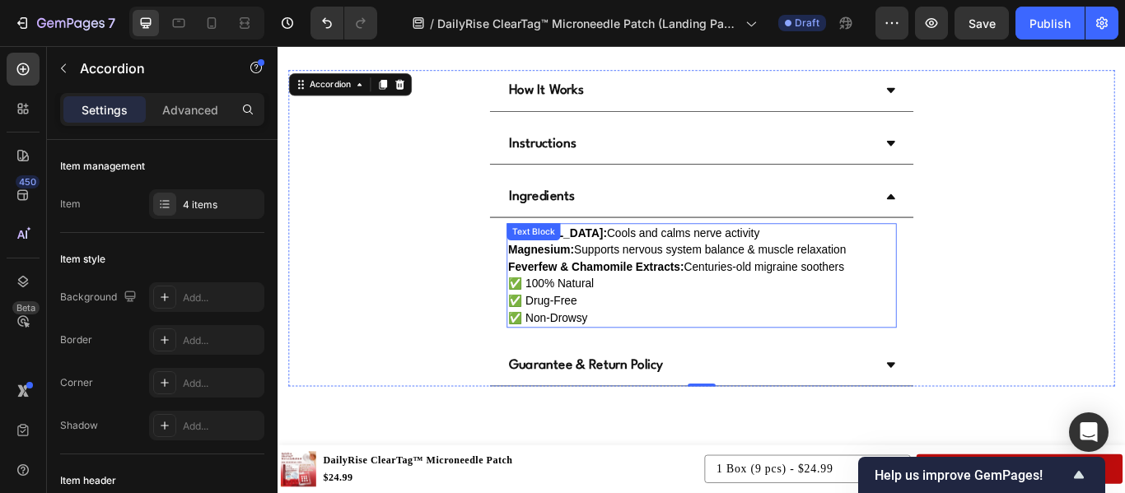
click at [645, 297] on strong "Feverfew & Chamomile Extracts:" at bounding box center [648, 303] width 205 height 14
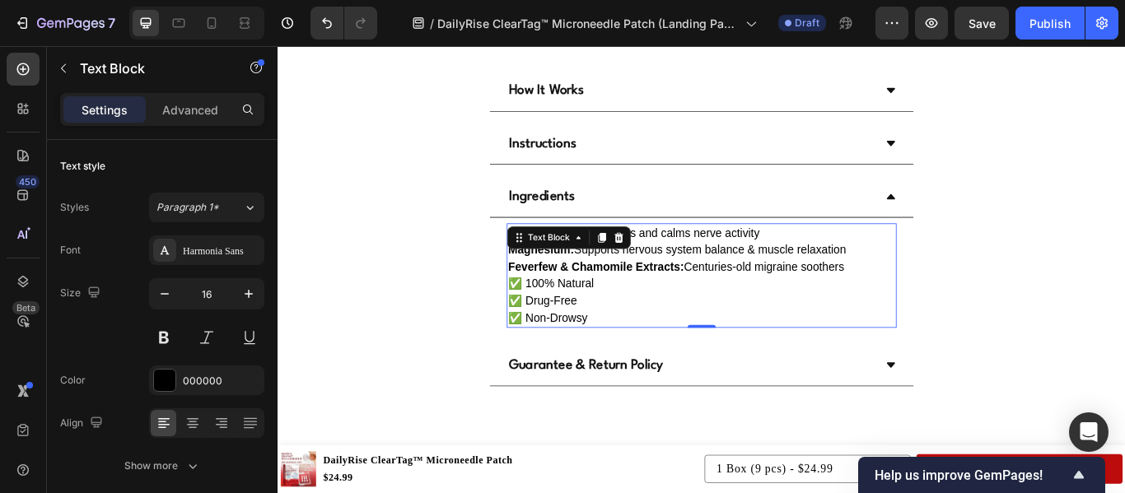
click at [645, 297] on strong "Feverfew & Chamomile Extracts:" at bounding box center [648, 303] width 205 height 14
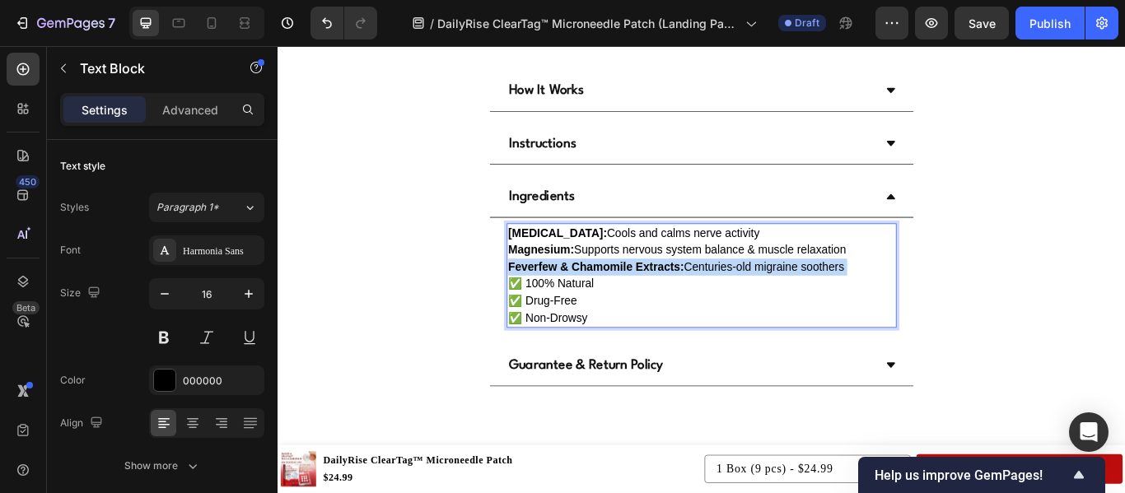
click at [645, 297] on strong "Feverfew & Chamomile Extracts:" at bounding box center [648, 303] width 205 height 14
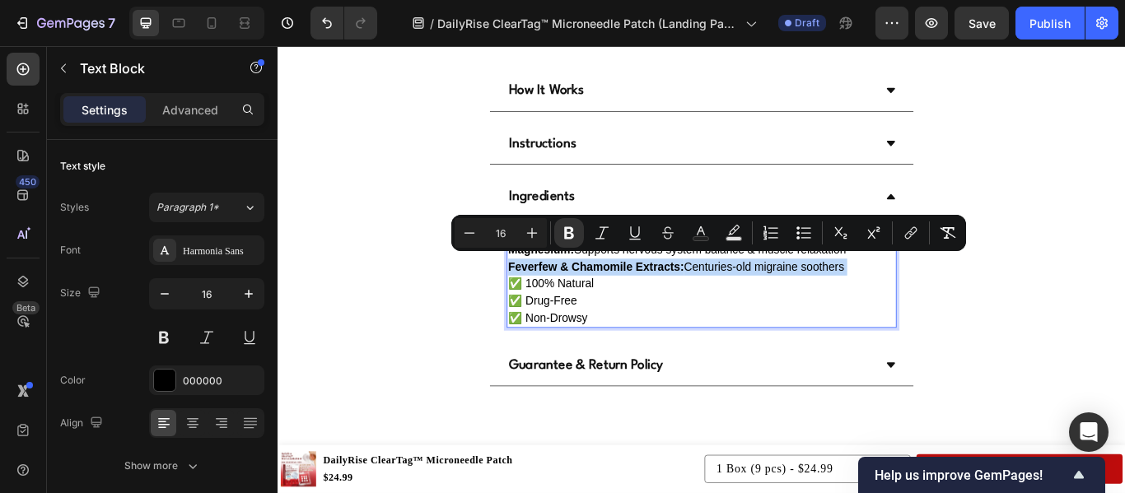
click at [645, 297] on strong "Feverfew & Chamomile Extracts:" at bounding box center [648, 303] width 205 height 14
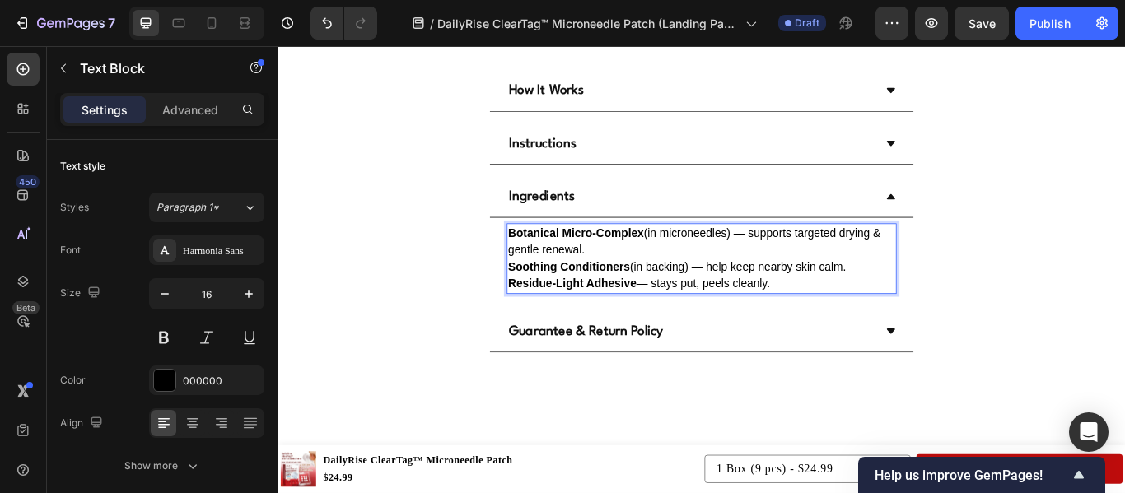
click at [645, 276] on p "Botanical Micro-Complex (in microneedles) — supports targeted drying & gentle r…" at bounding box center [771, 293] width 451 height 79
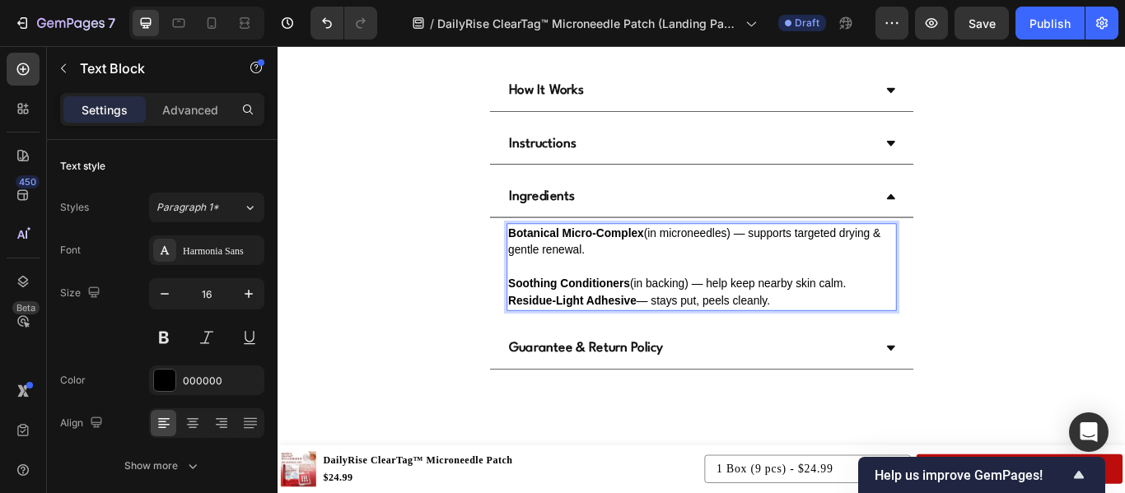
click at [958, 315] on p "⁠⁠⁠⁠⁠⁠⁠ Soothing Conditioners (in backing) — help keep nearby skin calm. Residu…" at bounding box center [771, 323] width 451 height 59
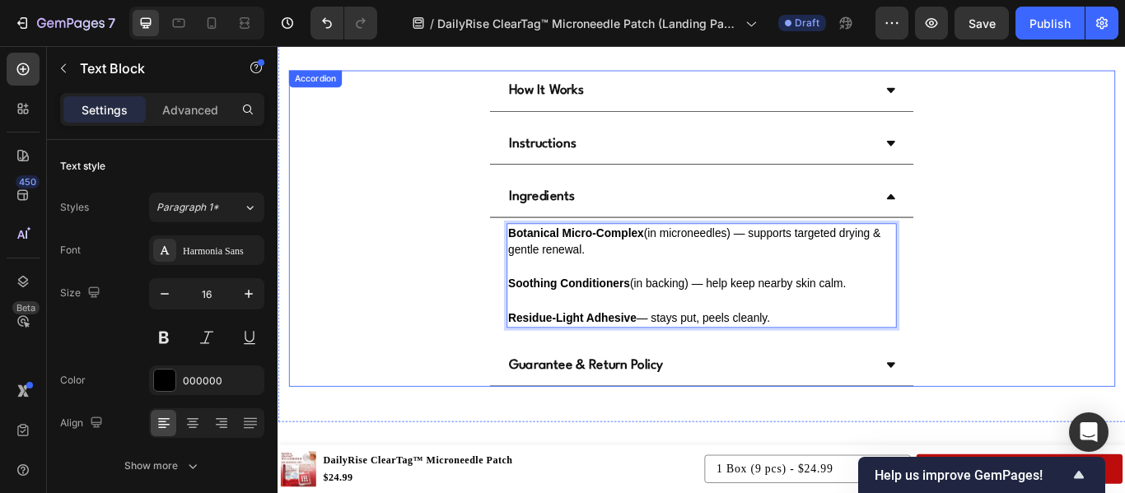
click at [1089, 310] on div "Ingredients Botanical Micro-Complex (in microneedles) — supports targeted dryin…" at bounding box center [772, 290] width 962 height 184
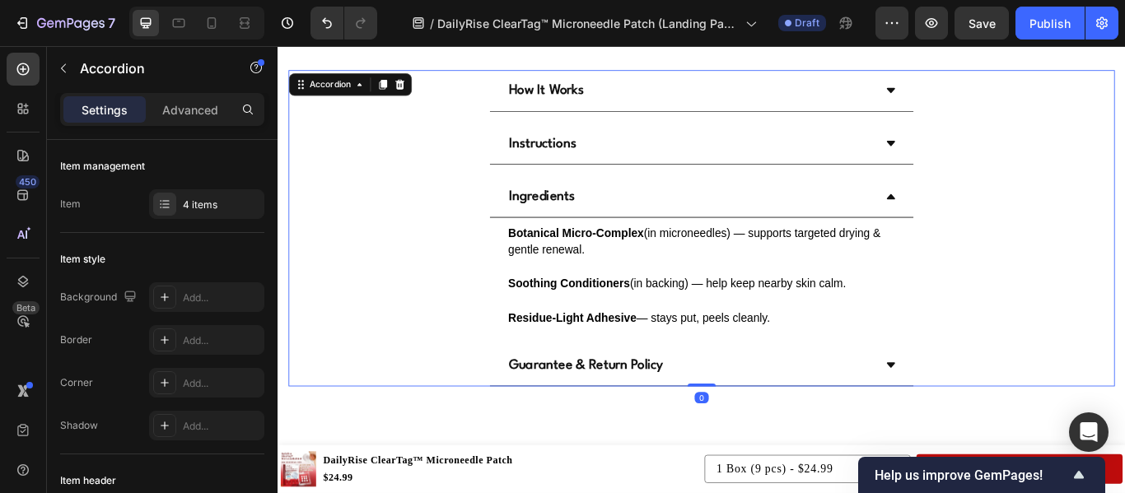
click at [954, 207] on div "Ingredients" at bounding box center [758, 221] width 428 height 35
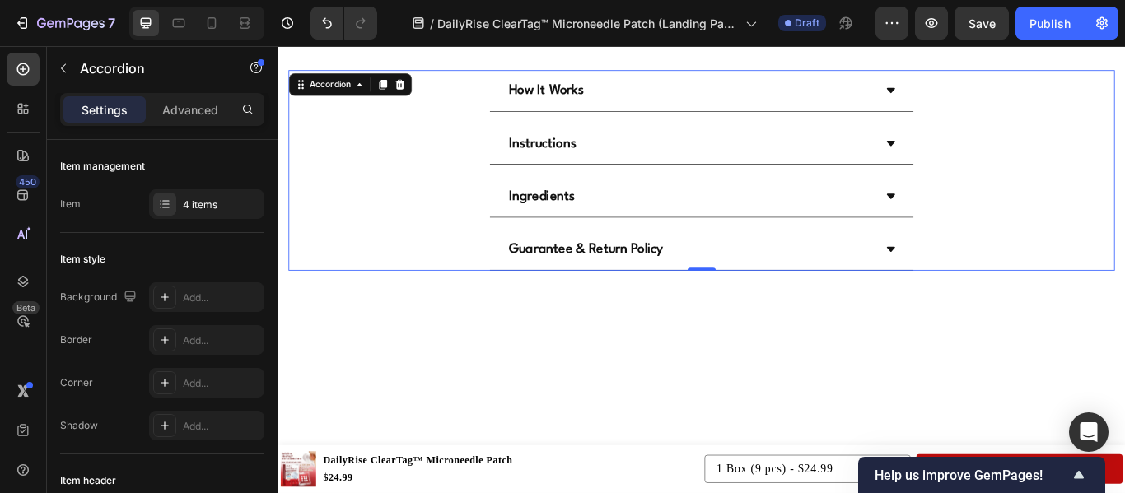
click at [947, 273] on div "Guarantee & Return Policy" at bounding box center [758, 283] width 428 height 35
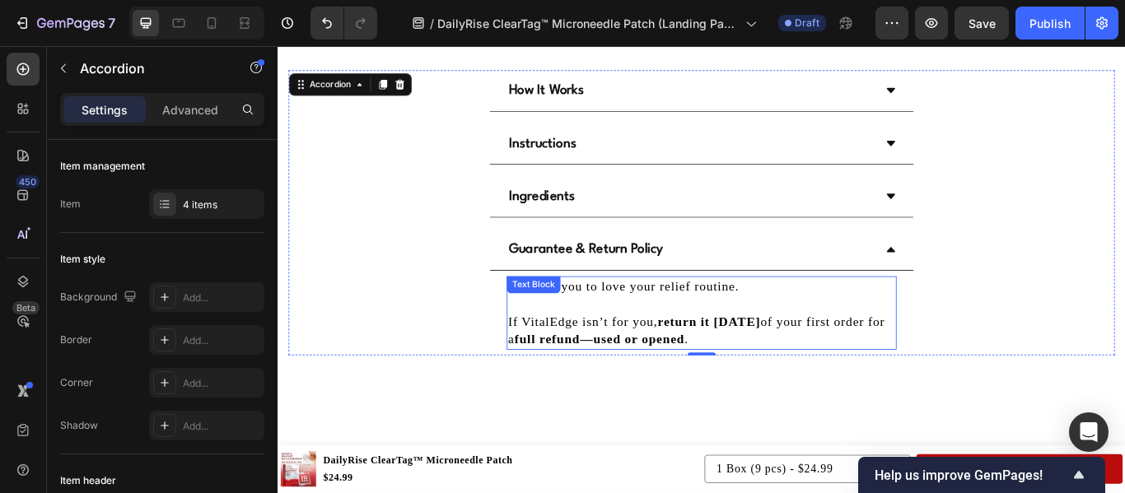
click at [648, 347] on p at bounding box center [771, 347] width 451 height 21
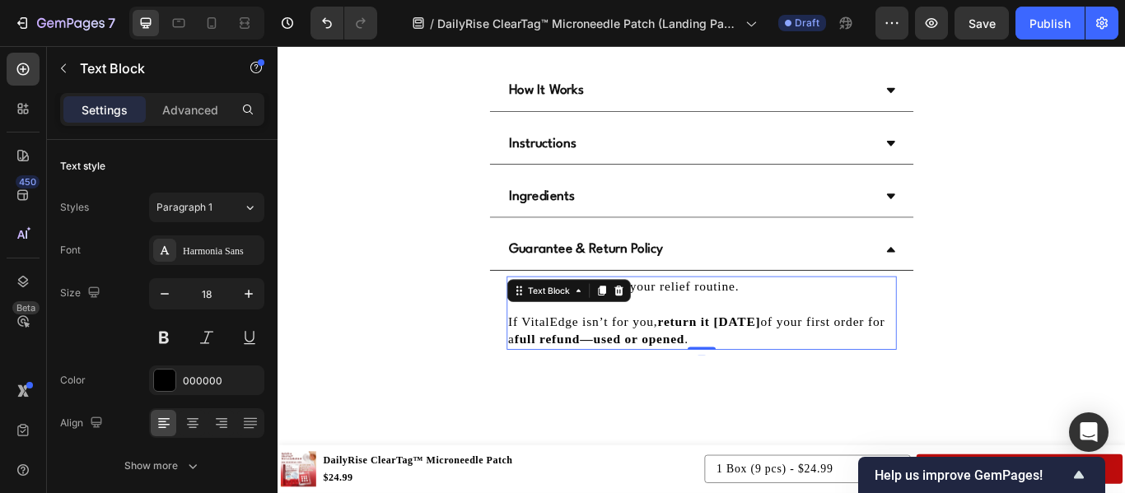
click at [648, 347] on p at bounding box center [771, 347] width 451 height 21
click at [648, 347] on p "Rich Text Editor. Editing area: main" at bounding box center [771, 347] width 451 height 21
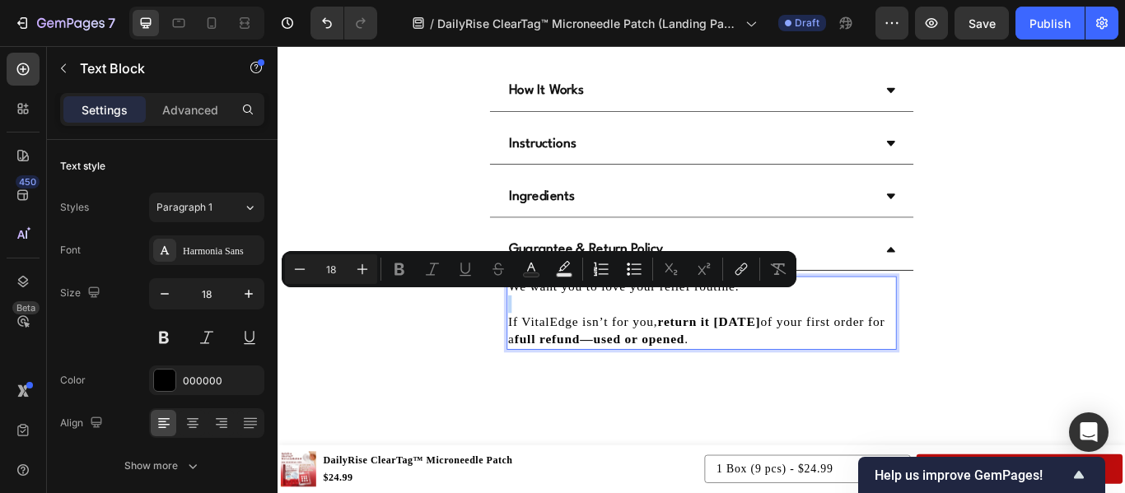
click at [648, 347] on p "Rich Text Editor. Editing area: main" at bounding box center [771, 347] width 451 height 21
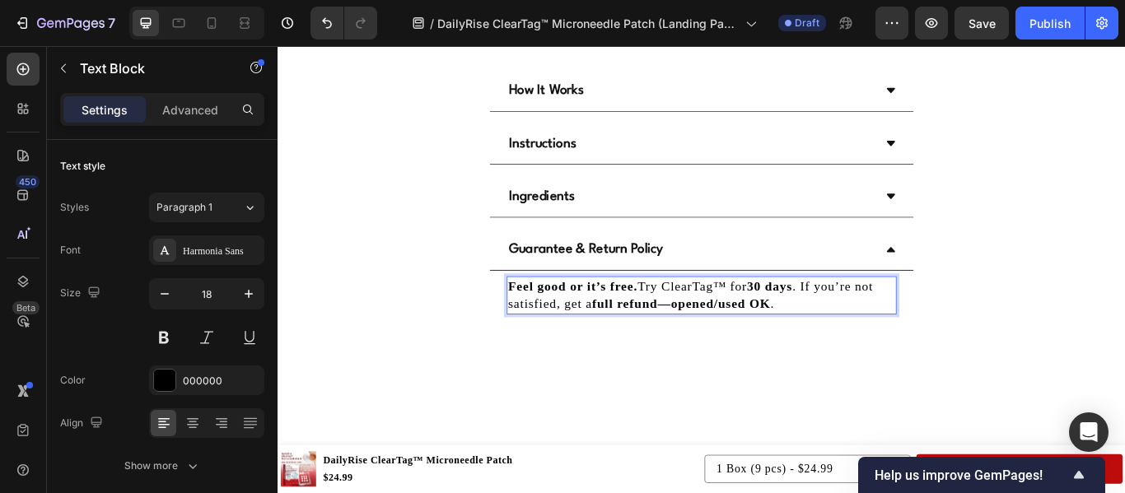
click at [697, 320] on p "Feel good or it’s free. Try ClearTag™ for 30 days . If you’re not satisfied, ge…" at bounding box center [771, 336] width 451 height 41
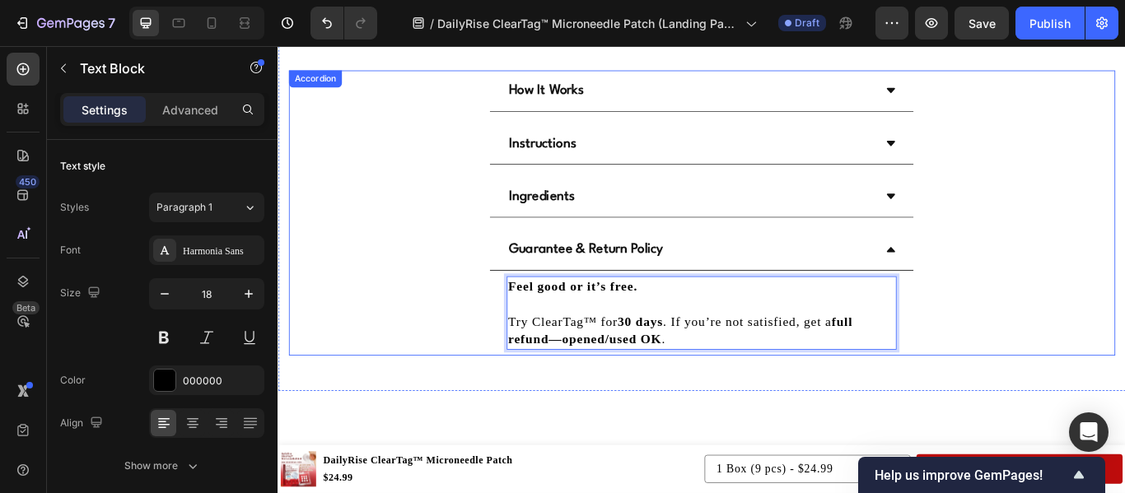
click at [998, 385] on div "Feel good or it’s free. ⁠⁠⁠⁠⁠⁠⁠ Try ClearTag™ for 30 days . If you’re not satis…" at bounding box center [772, 358] width 494 height 100
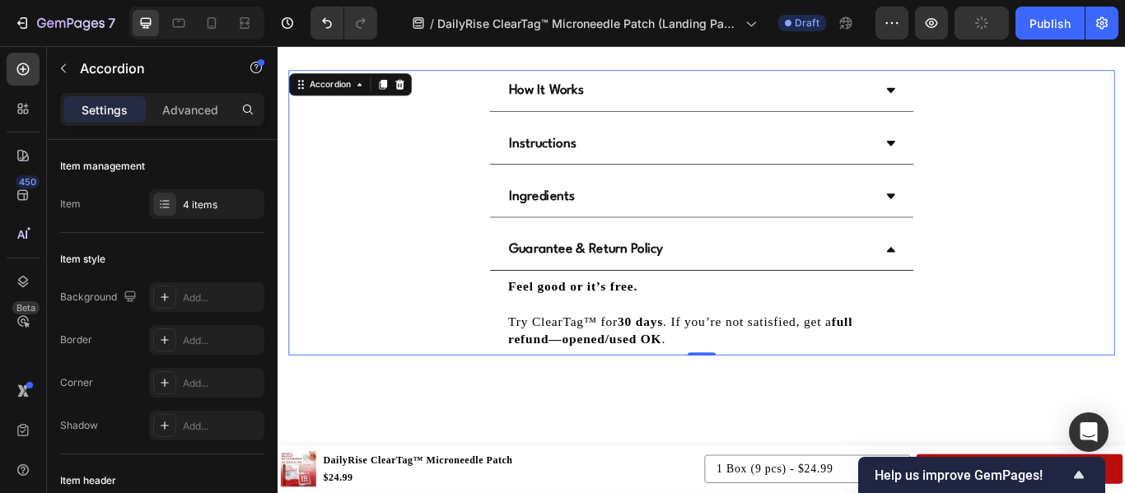
click at [986, 277] on icon at bounding box center [992, 283] width 13 height 13
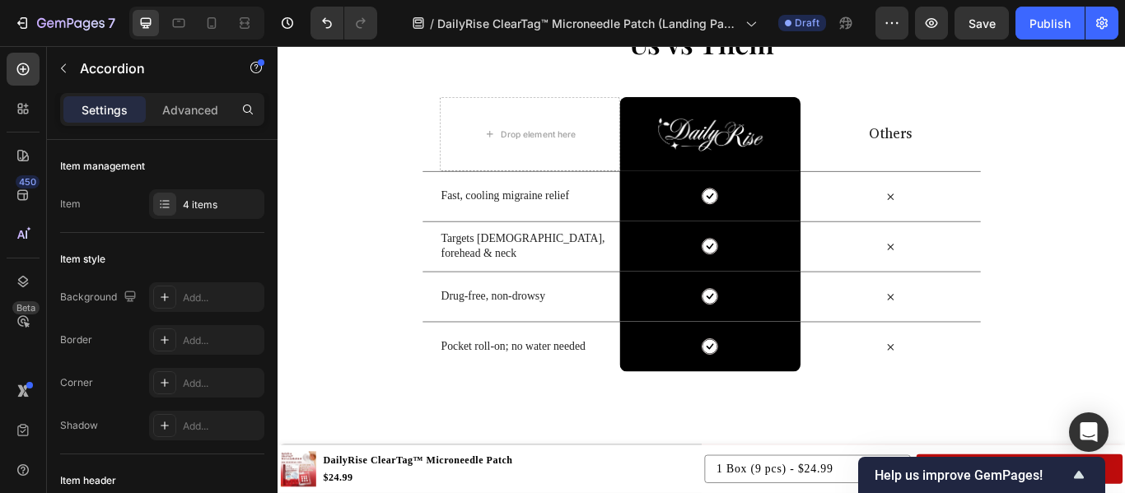
scroll to position [4978, 0]
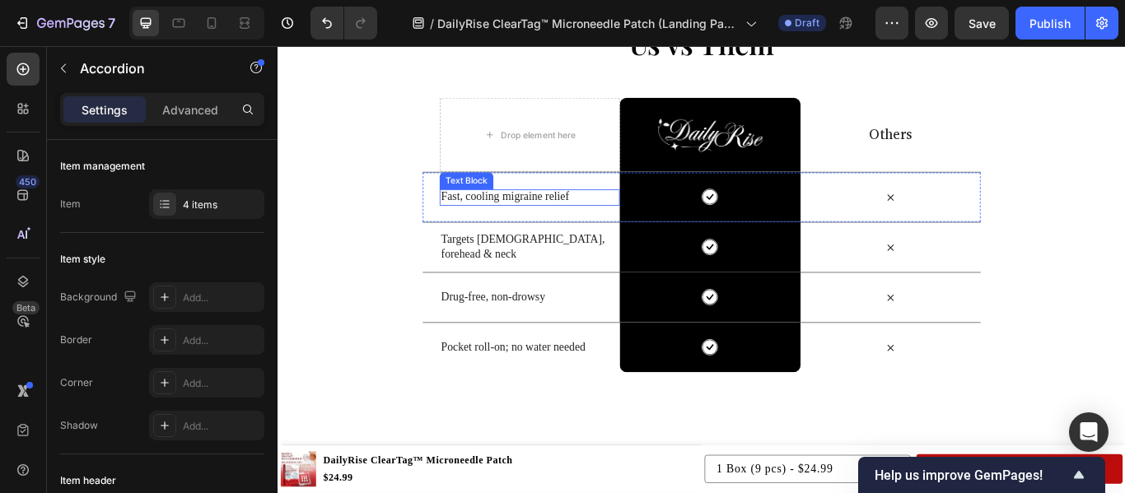
click at [487, 230] on div "Fast, cooling migraine relief" at bounding box center [571, 222] width 210 height 19
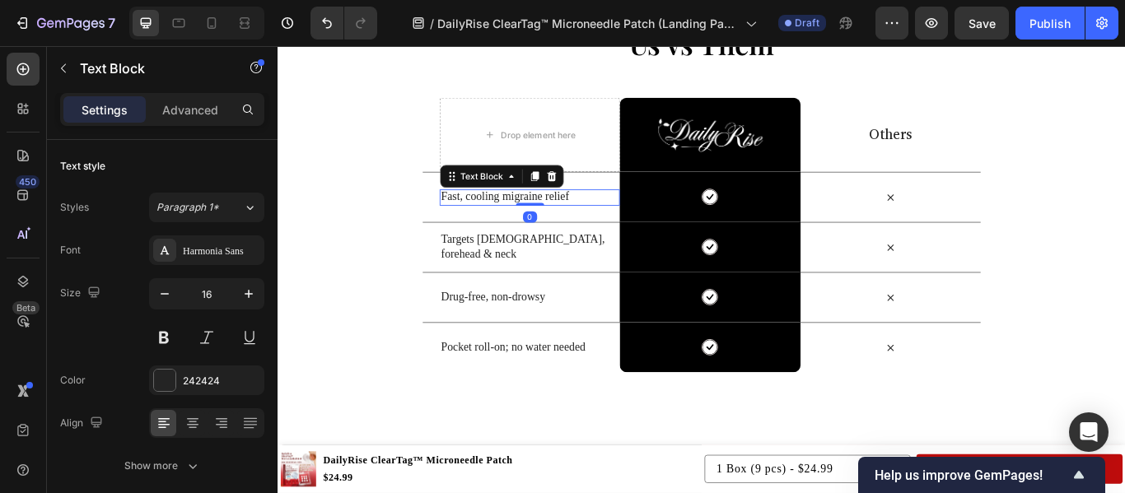
click at [487, 230] on div "Fast, cooling migraine relief" at bounding box center [571, 222] width 210 height 19
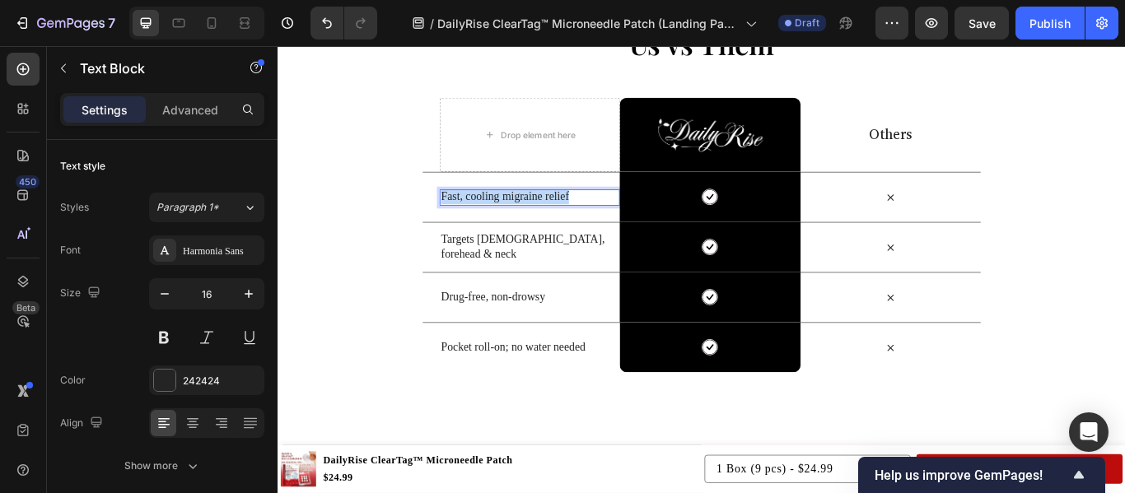
click at [487, 230] on div "Fast, cooling migraine relief" at bounding box center [571, 222] width 210 height 19
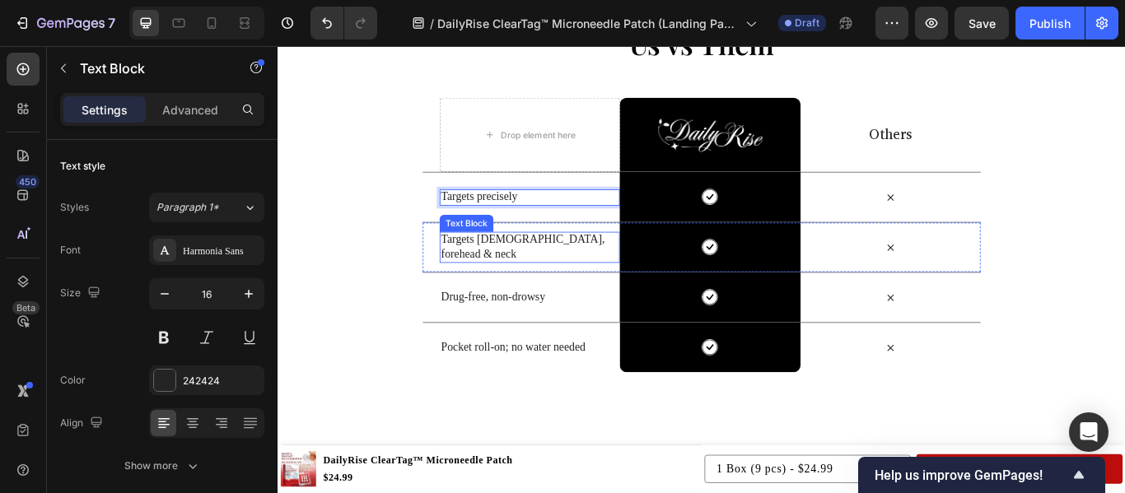
click at [558, 282] on p "Targets [DEMOGRAPHIC_DATA], forehead & neck" at bounding box center [571, 280] width 207 height 35
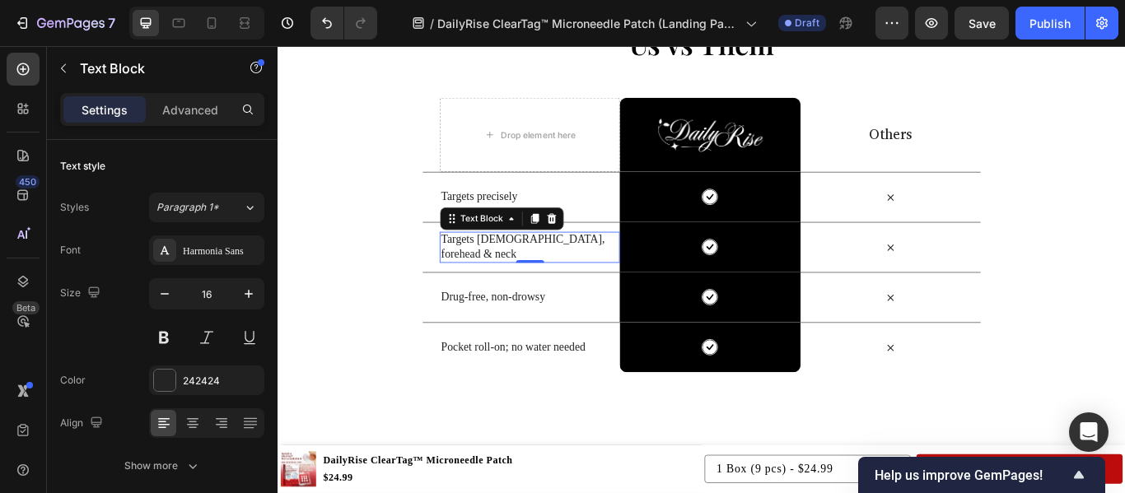
click at [558, 282] on p "Targets [DEMOGRAPHIC_DATA], forehead & neck" at bounding box center [571, 280] width 207 height 35
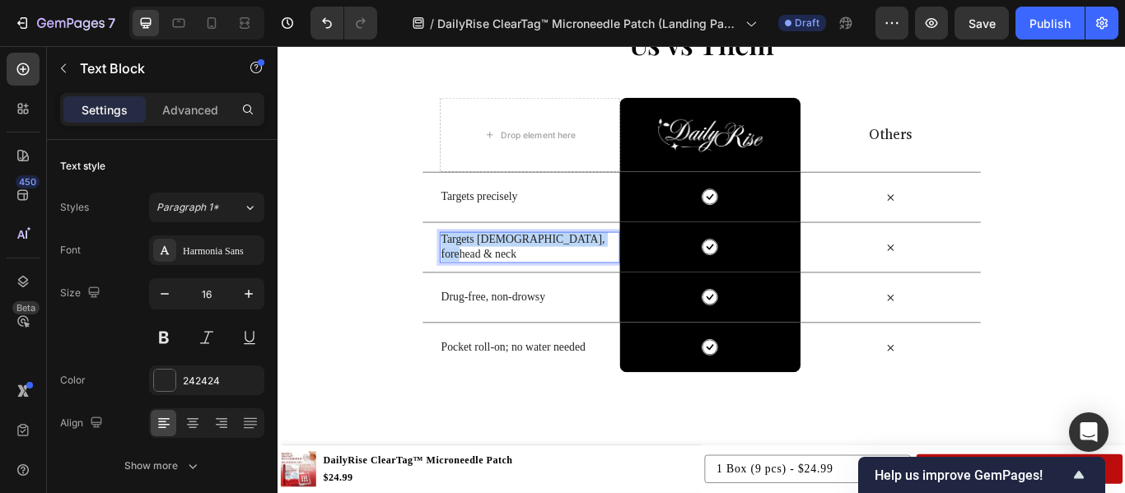
click at [558, 282] on p "Targets [DEMOGRAPHIC_DATA], forehead & neck" at bounding box center [571, 280] width 207 height 35
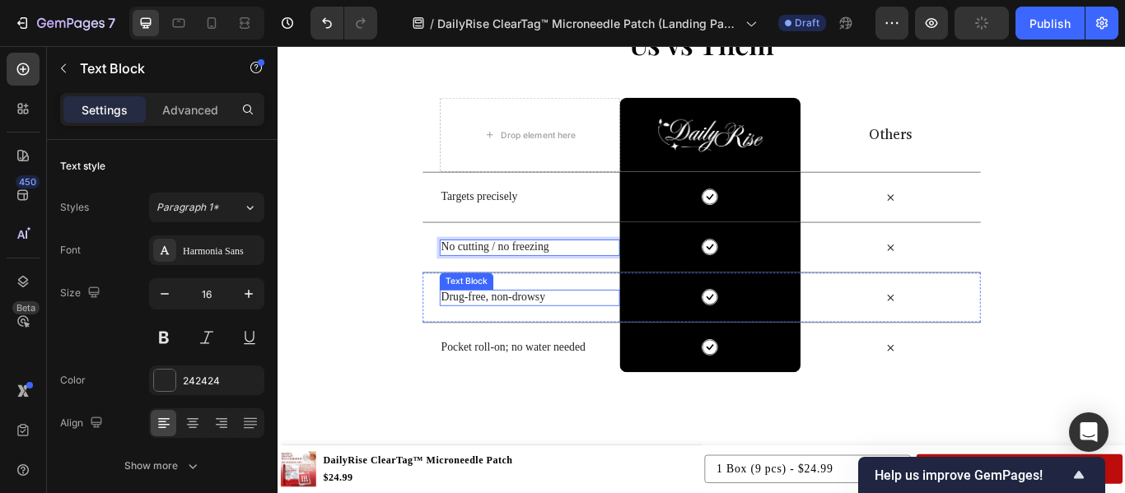
click at [570, 347] on div "Drug-free, non-drowsy Text Block" at bounding box center [571, 339] width 210 height 19
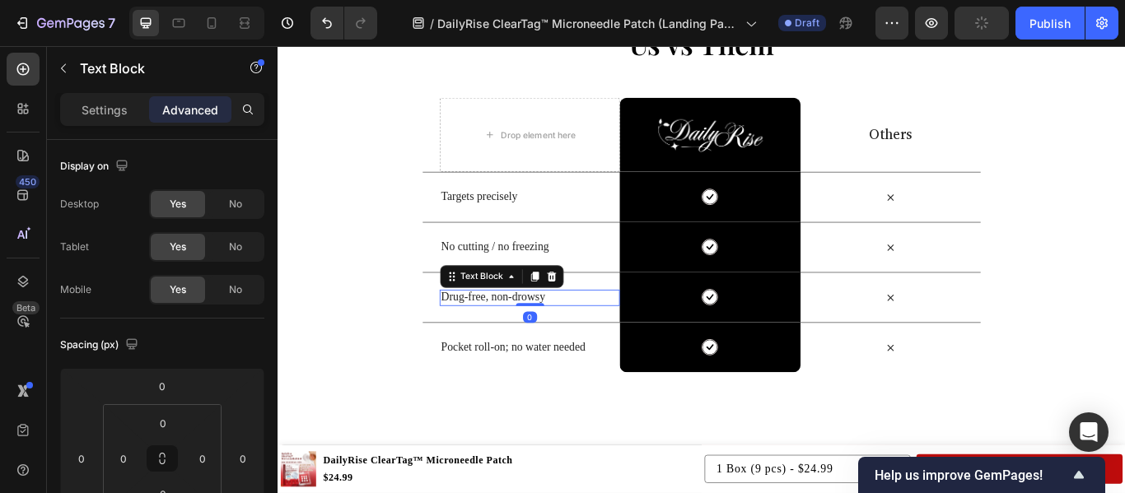
click at [570, 347] on div at bounding box center [571, 347] width 33 height 3
click at [598, 343] on p "Drug-free, non-drowsy" at bounding box center [571, 338] width 207 height 17
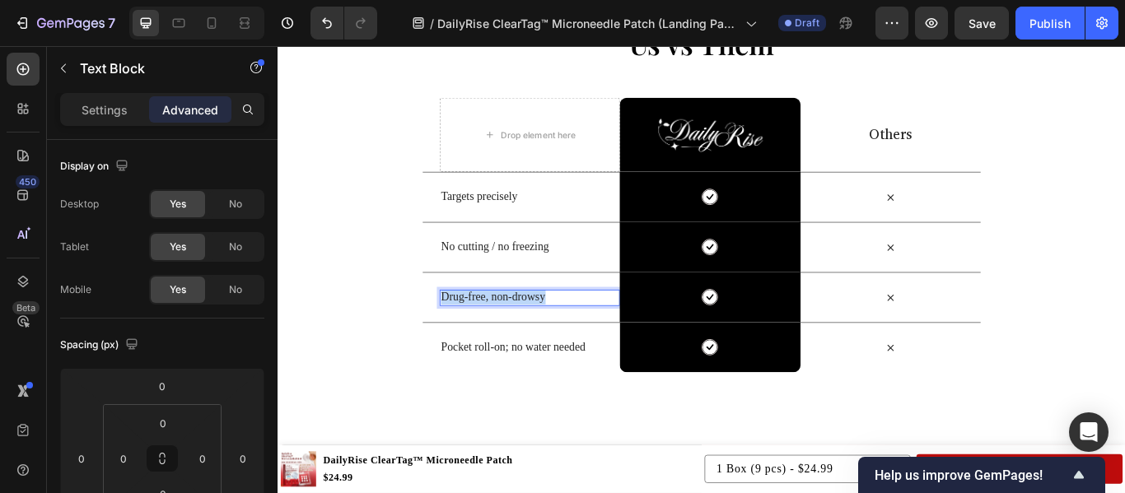
click at [598, 343] on p "Drug-free, non-drowsy" at bounding box center [571, 338] width 207 height 17
click at [558, 403] on p "Pocket roll-on; no water needed" at bounding box center [571, 397] width 207 height 17
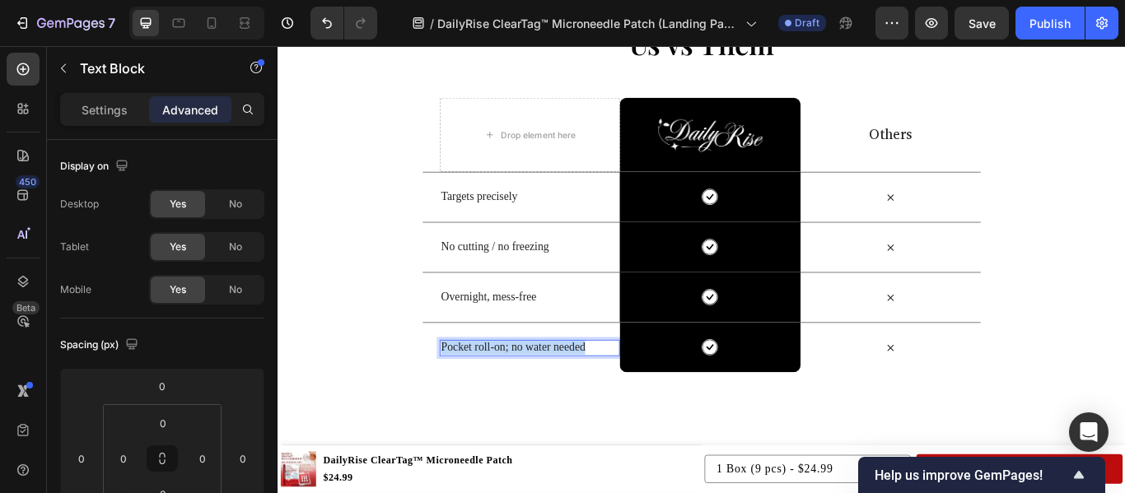
click at [558, 403] on p "Pocket roll-on; no water needed" at bounding box center [571, 397] width 207 height 17
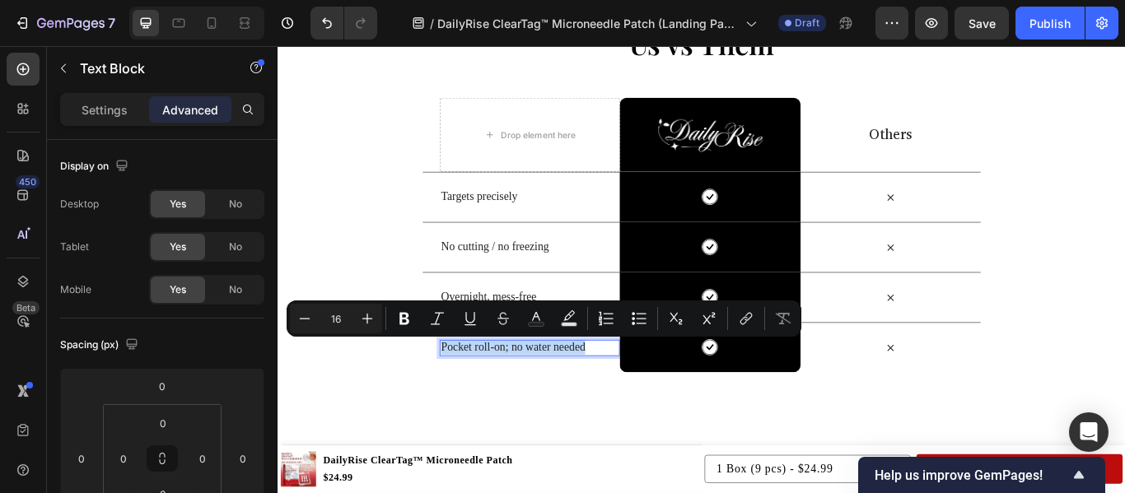
click at [558, 403] on p "Pocket roll-on; no water needed" at bounding box center [571, 397] width 207 height 17
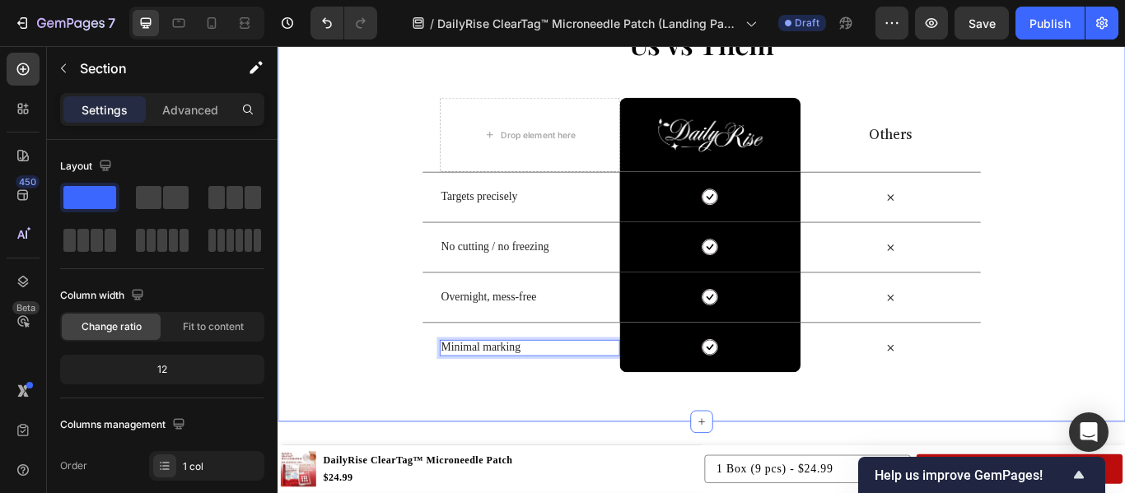
click at [628, 448] on div "Us vs Them Heading Row Drop element here Image Row Others Text Block Row Target…" at bounding box center [771, 240] width 988 height 488
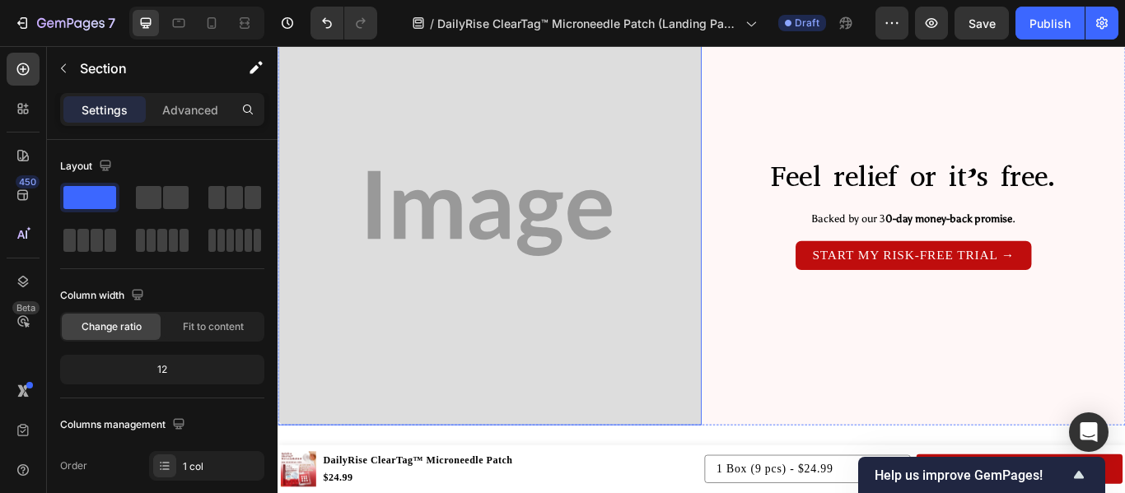
scroll to position [5499, 0]
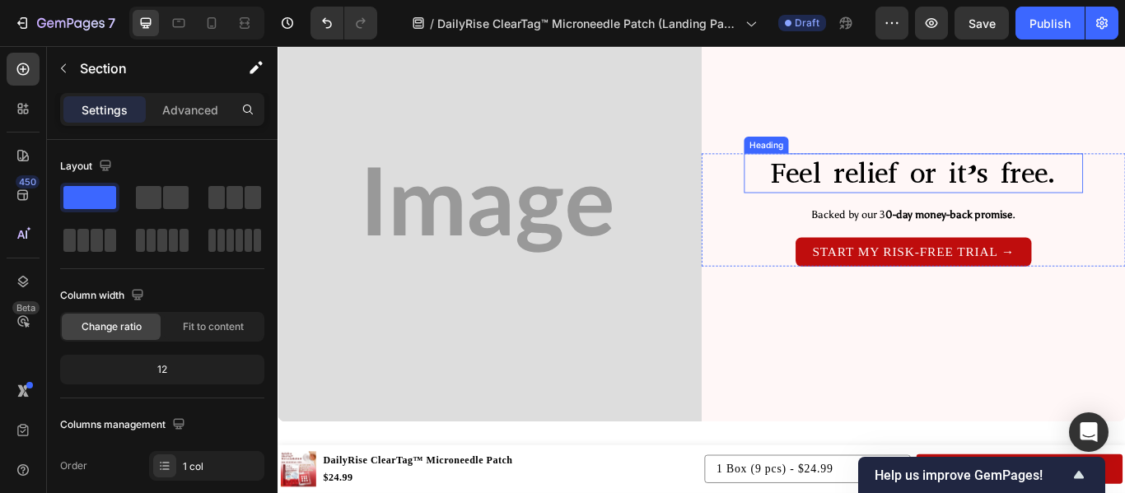
click at [956, 207] on h2 "Feel relief or it’s free." at bounding box center [1018, 194] width 395 height 46
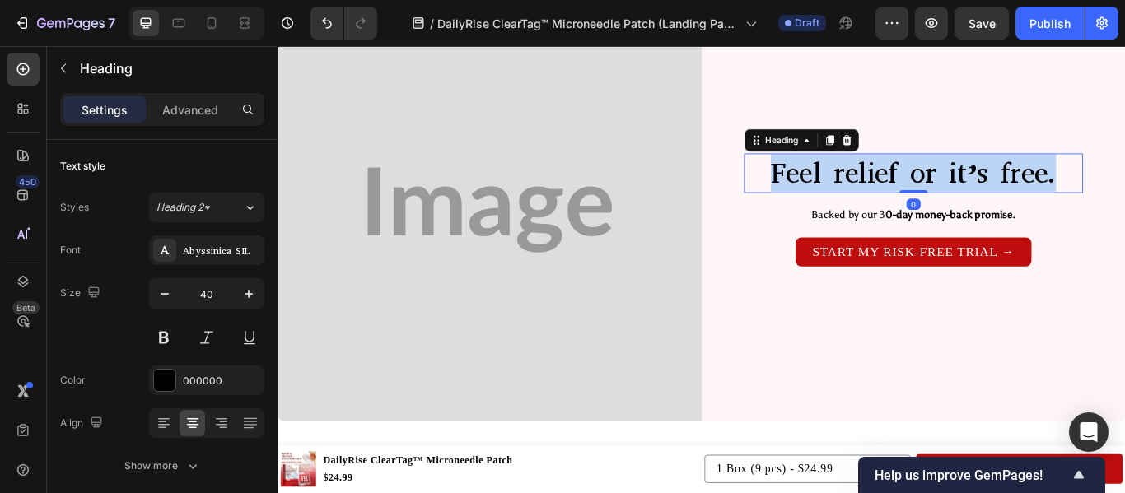
click at [956, 207] on p "Feel relief or it’s free." at bounding box center [1019, 194] width 392 height 43
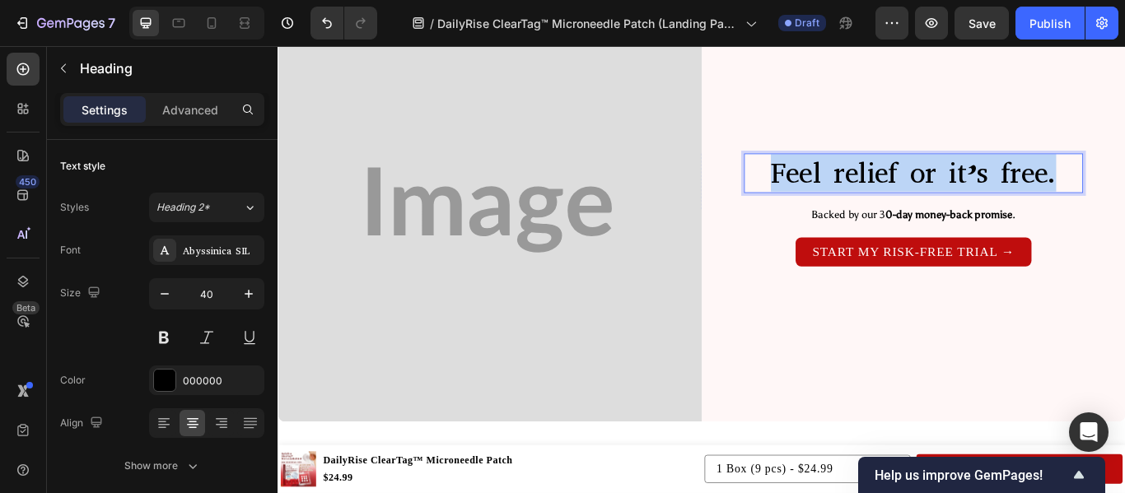
click at [956, 207] on p "Feel relief or it’s free." at bounding box center [1019, 194] width 392 height 43
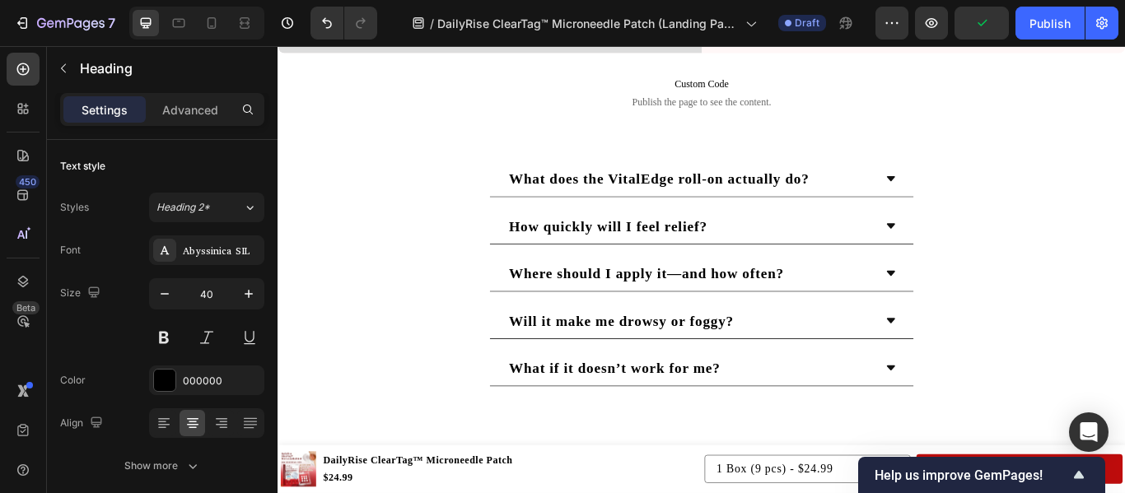
scroll to position [5908, 0]
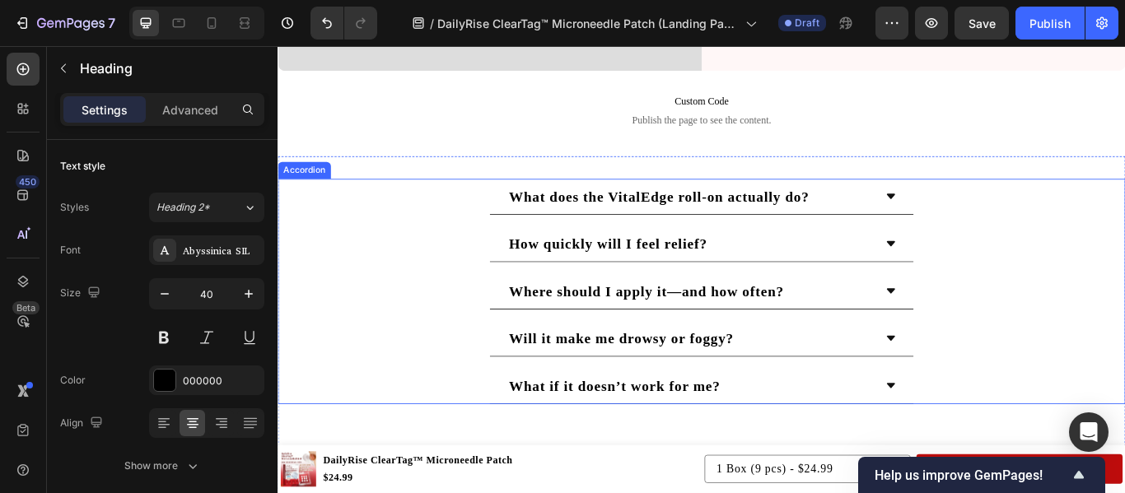
click at [987, 223] on icon at bounding box center [992, 221] width 13 height 13
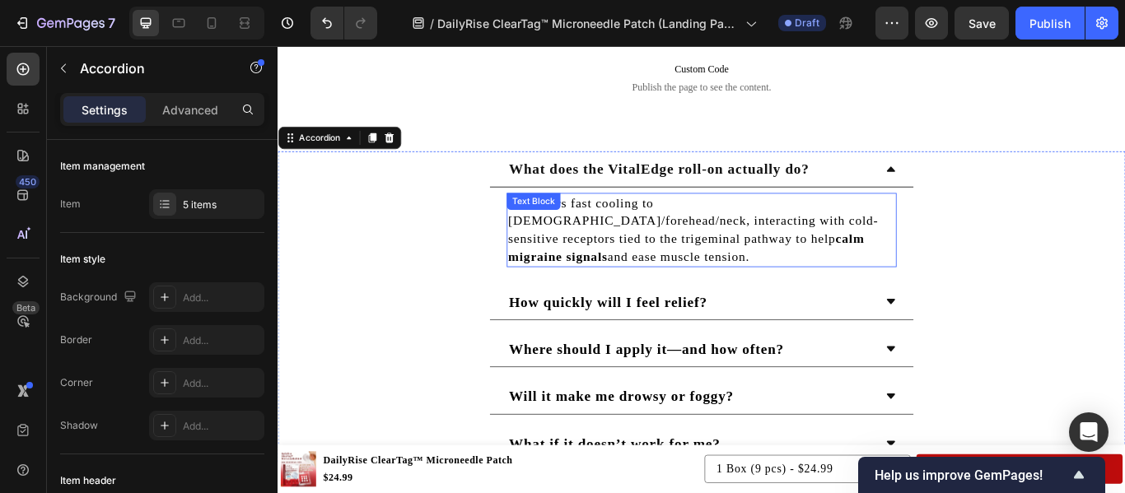
scroll to position [5948, 0]
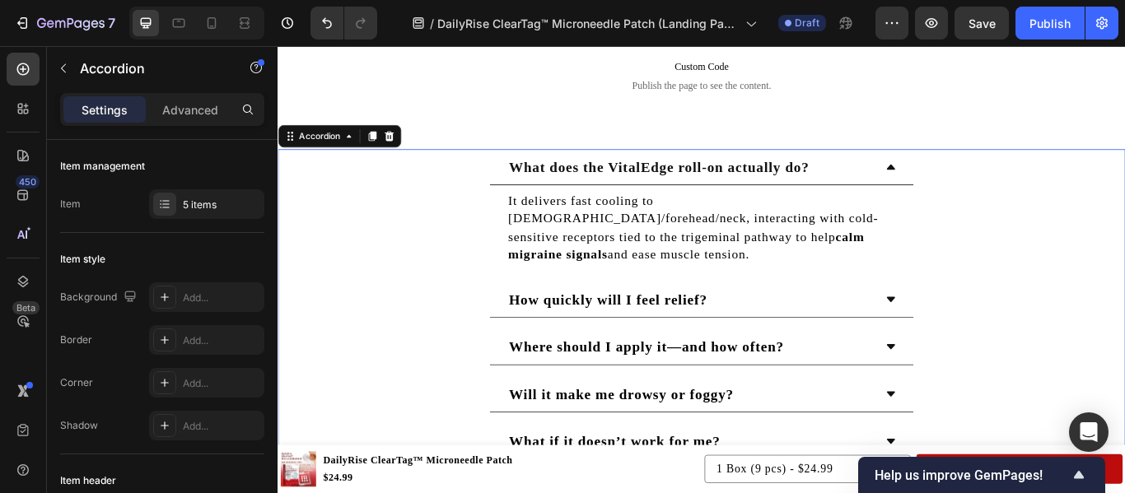
click at [701, 182] on strong "What does the VitalEdge roll-on actually do?" at bounding box center [722, 187] width 350 height 18
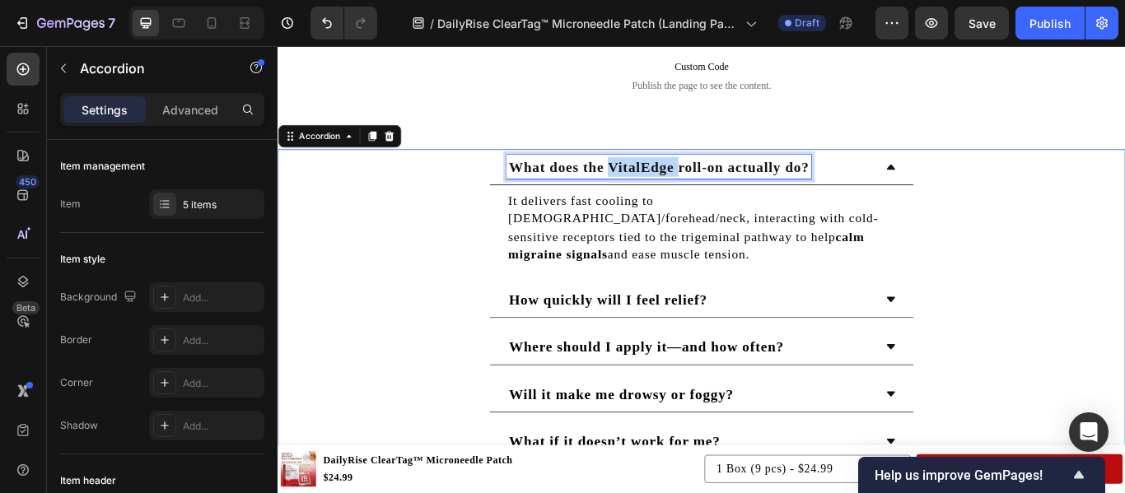
click at [701, 182] on strong "What does the VitalEdge roll-on actually do?" at bounding box center [722, 187] width 350 height 18
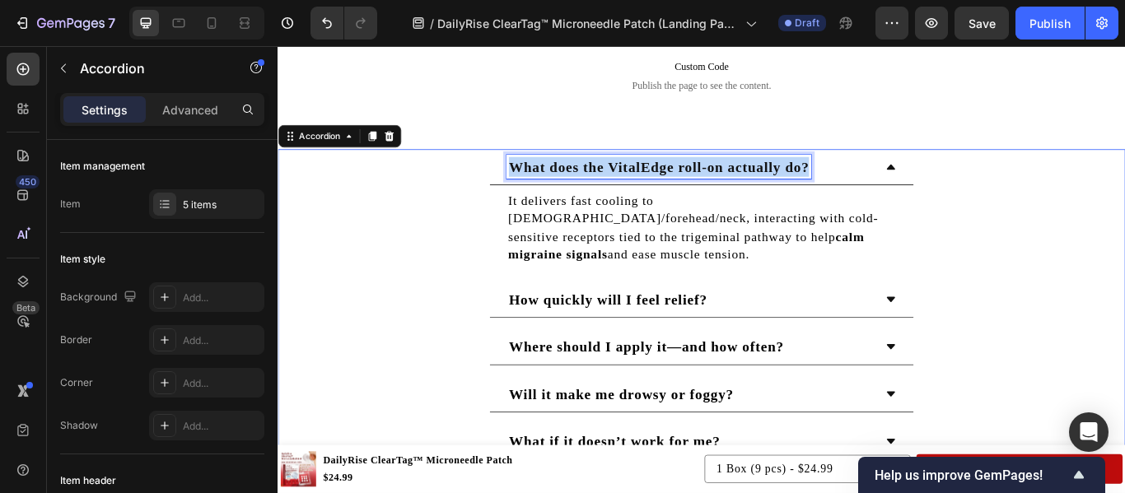
click at [701, 182] on strong "What does the VitalEdge roll-on actually do?" at bounding box center [722, 187] width 350 height 18
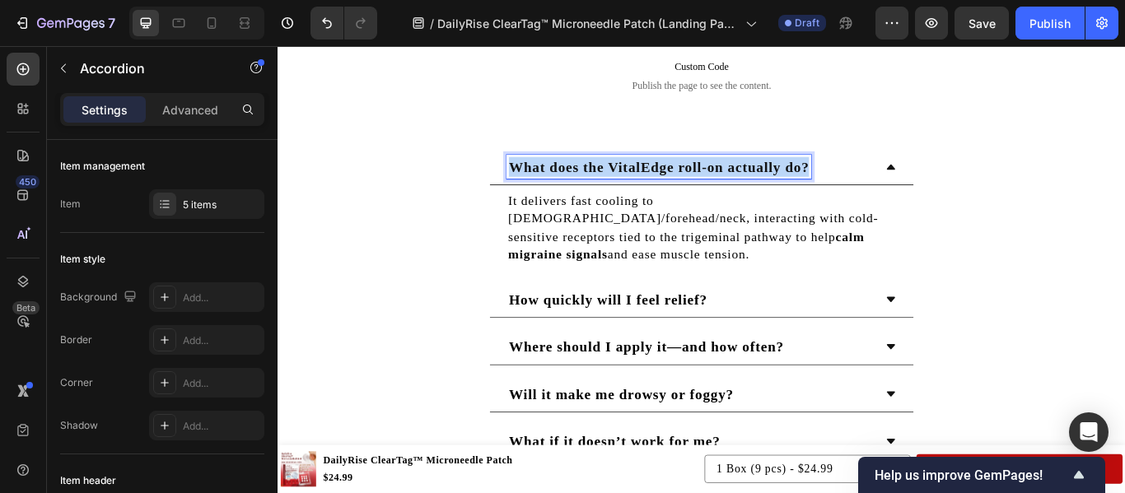
click at [701, 182] on strong "What does the VitalEdge roll-on actually do?" at bounding box center [722, 187] width 350 height 18
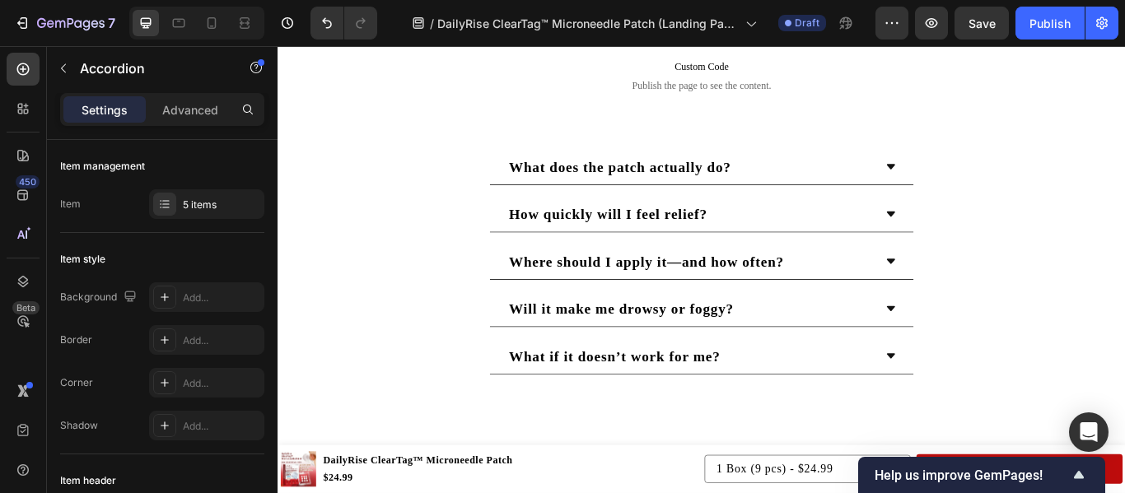
click at [909, 178] on div "What does the patch actually do?" at bounding box center [758, 187] width 428 height 28
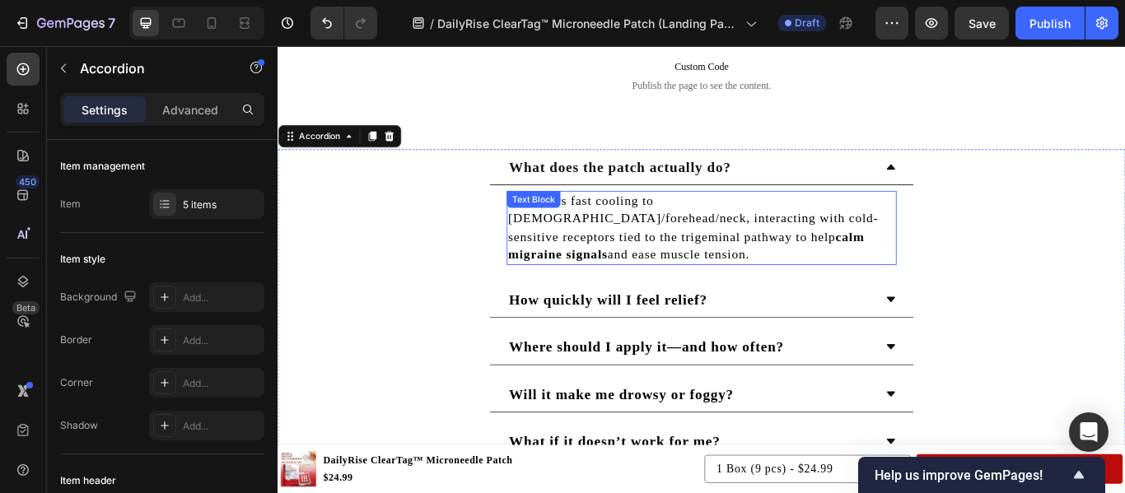
click at [724, 236] on p "It delivers fast cooling to temples/forehead/neck, interacting with cold-sensit…" at bounding box center [771, 258] width 451 height 83
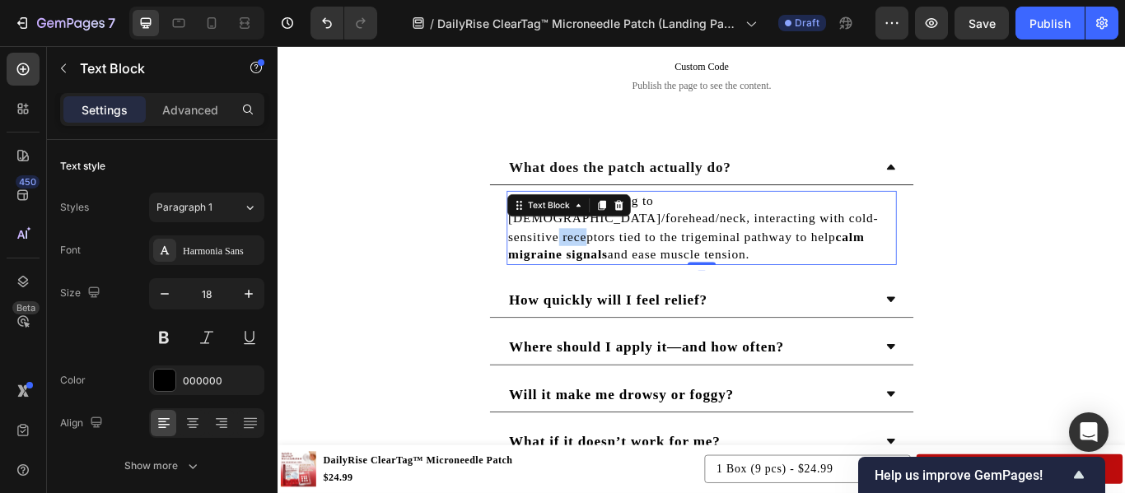
click at [724, 236] on p "It delivers fast cooling to temples/forehead/neck, interacting with cold-sensit…" at bounding box center [771, 258] width 451 height 83
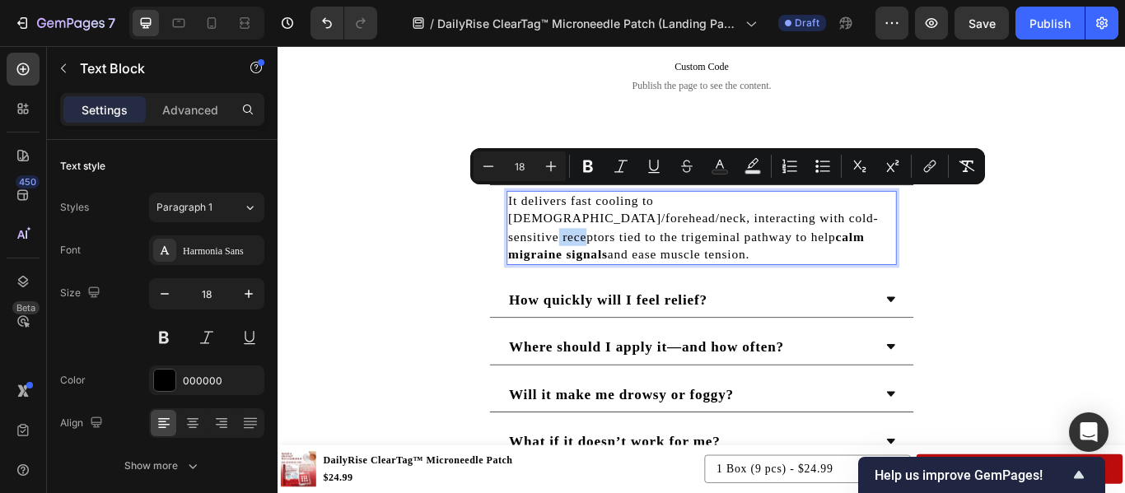
click at [724, 236] on p "It delivers fast cooling to temples/forehead/neck, interacting with cold-sensit…" at bounding box center [771, 258] width 451 height 83
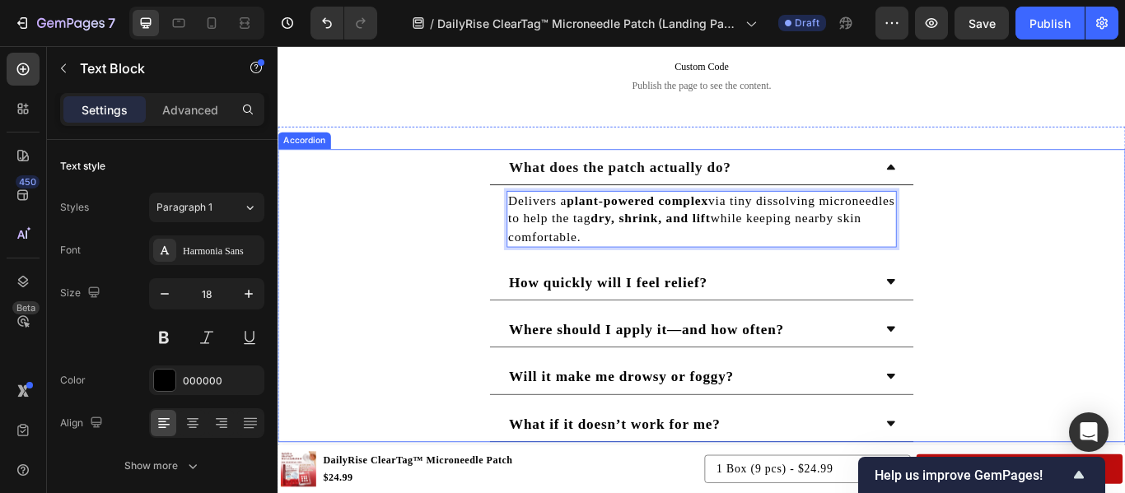
click at [665, 314] on strong "How quickly will I feel relief?" at bounding box center [662, 321] width 231 height 18
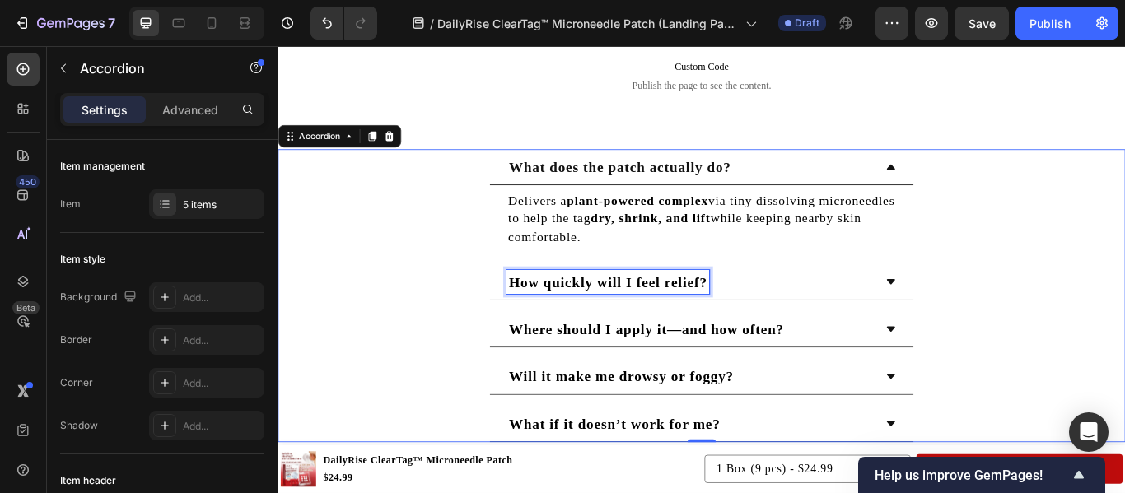
click at [665, 314] on strong "How quickly will I feel relief?" at bounding box center [662, 321] width 231 height 18
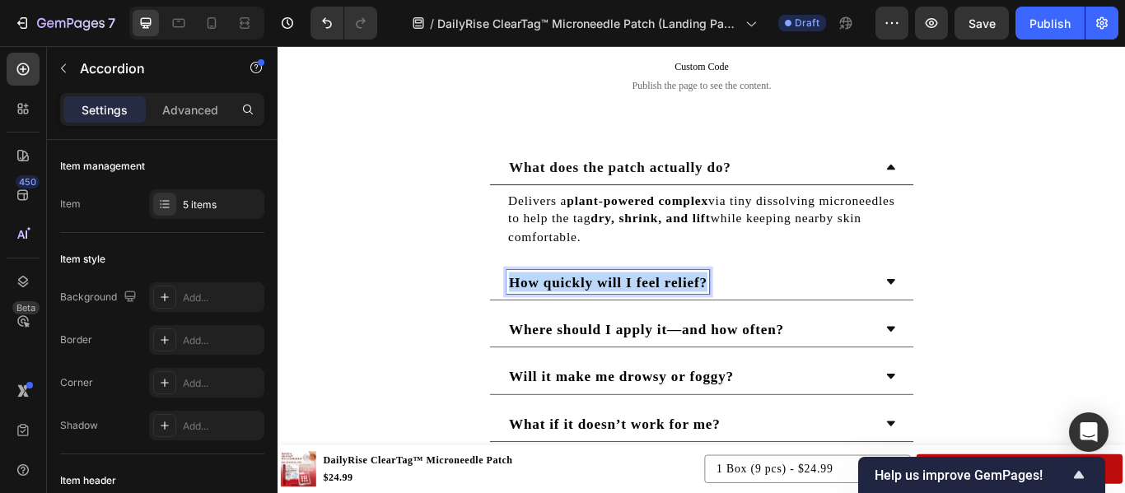
click at [665, 314] on strong "How quickly will I feel relief?" at bounding box center [662, 321] width 231 height 18
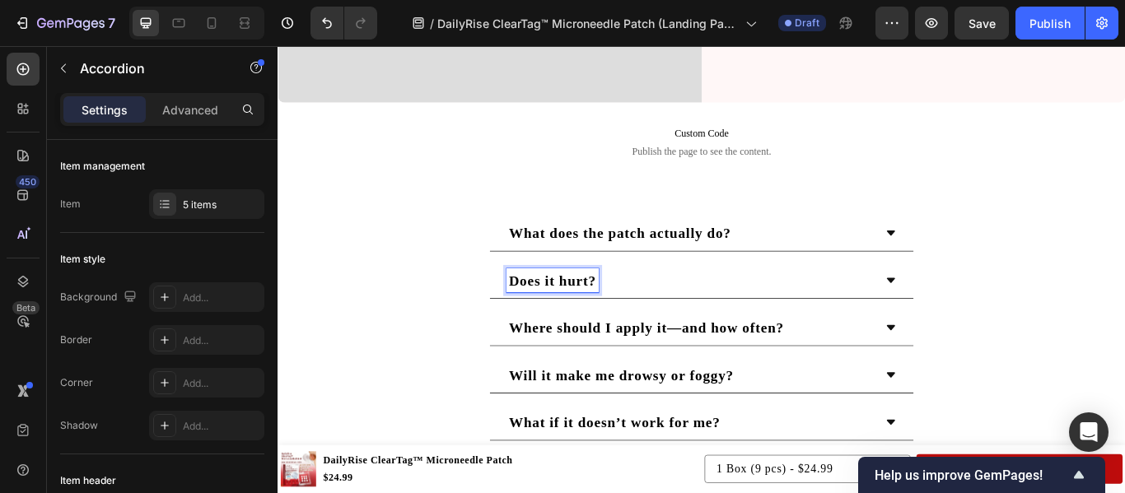
scroll to position [5870, 0]
click at [815, 310] on div "Does it hurt?" at bounding box center [758, 320] width 428 height 28
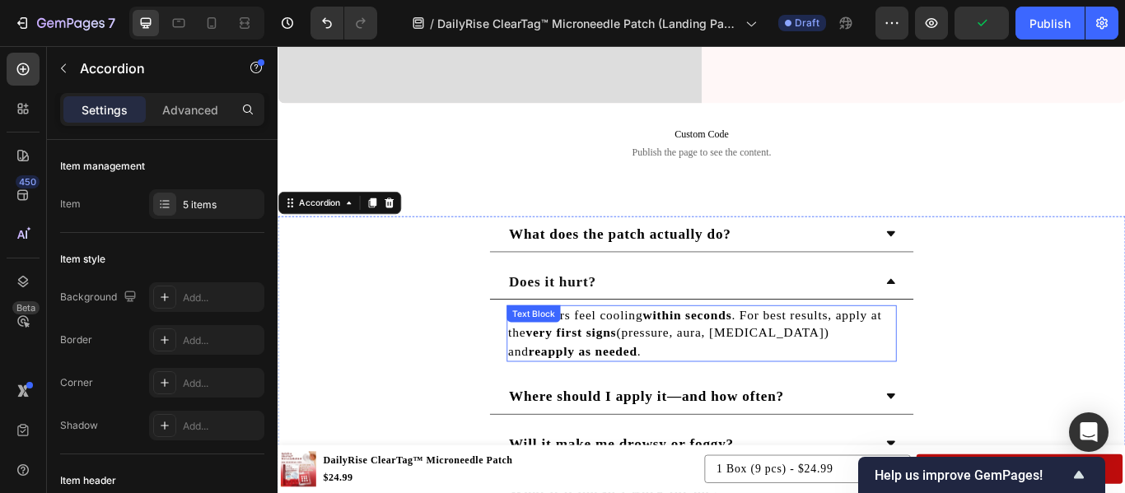
click at [637, 365] on div "Most users feel cooling within seconds . For best results, apply at the very fi…" at bounding box center [771, 381] width 455 height 66
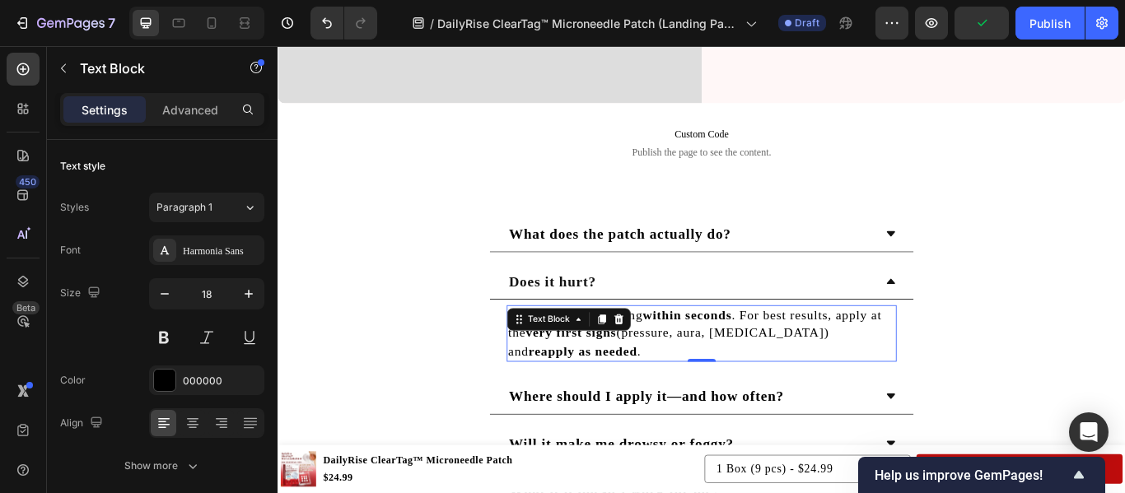
click at [645, 365] on div at bounding box center [655, 365] width 20 height 20
click at [637, 365] on div "Most users feel cooling within seconds . For best results, apply at the very fi…" at bounding box center [771, 381] width 455 height 66
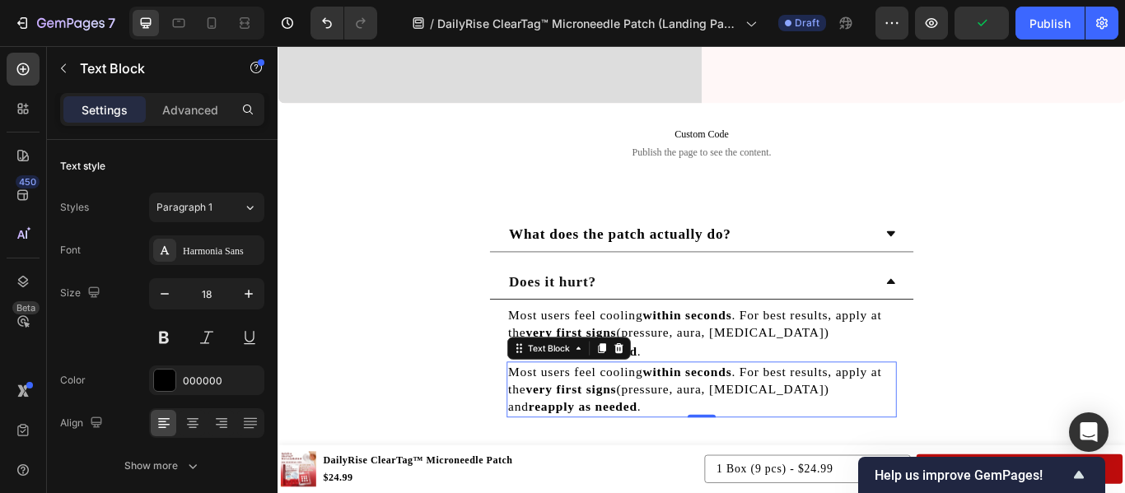
click at [637, 365] on p "Most users feel cooling within seconds . For best results, apply at the very fi…" at bounding box center [771, 381] width 451 height 63
click at [664, 372] on strong "very first signs" at bounding box center [619, 380] width 105 height 16
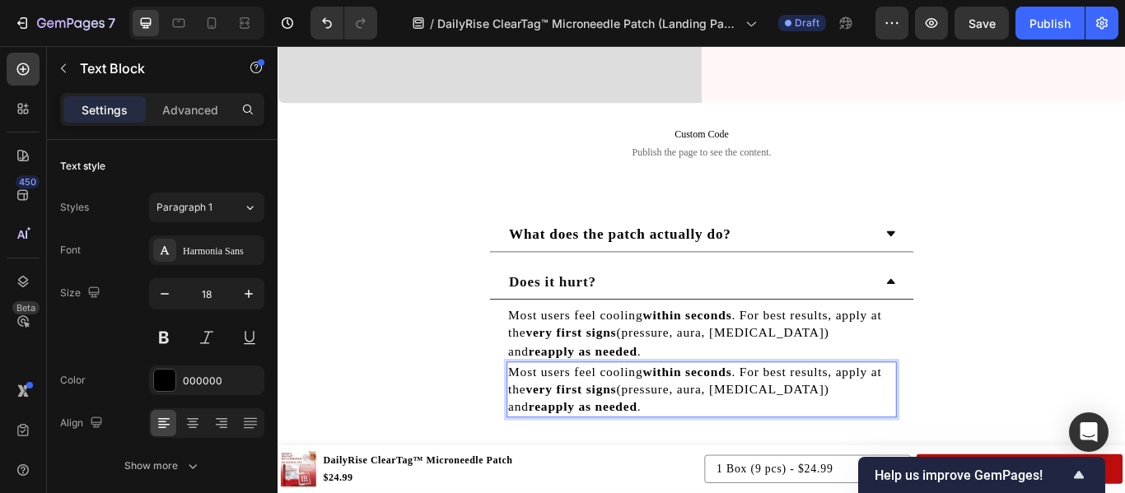
click at [626, 422] on p "Most users feel cooling within seconds . For best results, apply at the very fi…" at bounding box center [771, 447] width 451 height 63
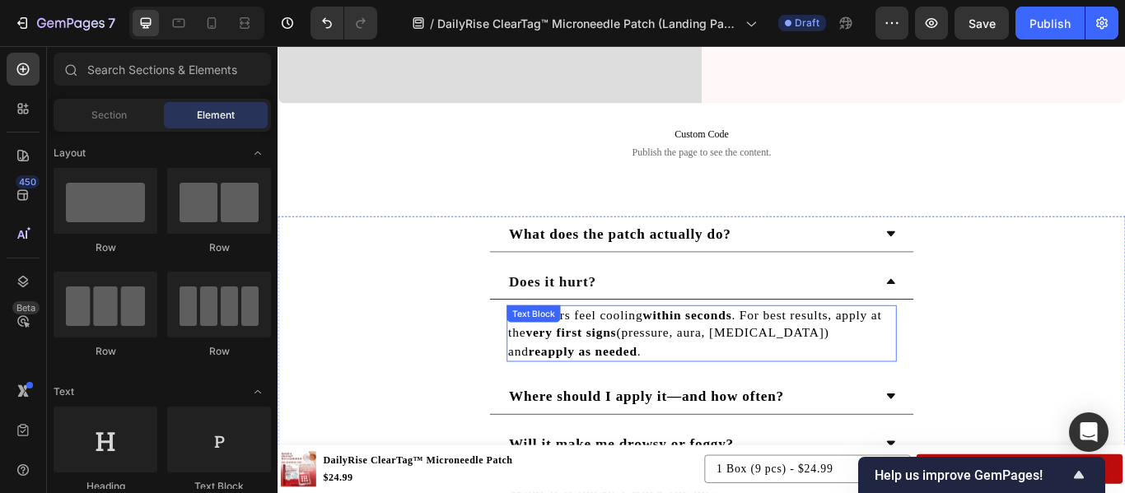
click at [657, 363] on p "Most users feel cooling within seconds . For best results, apply at the very fi…" at bounding box center [771, 381] width 451 height 63
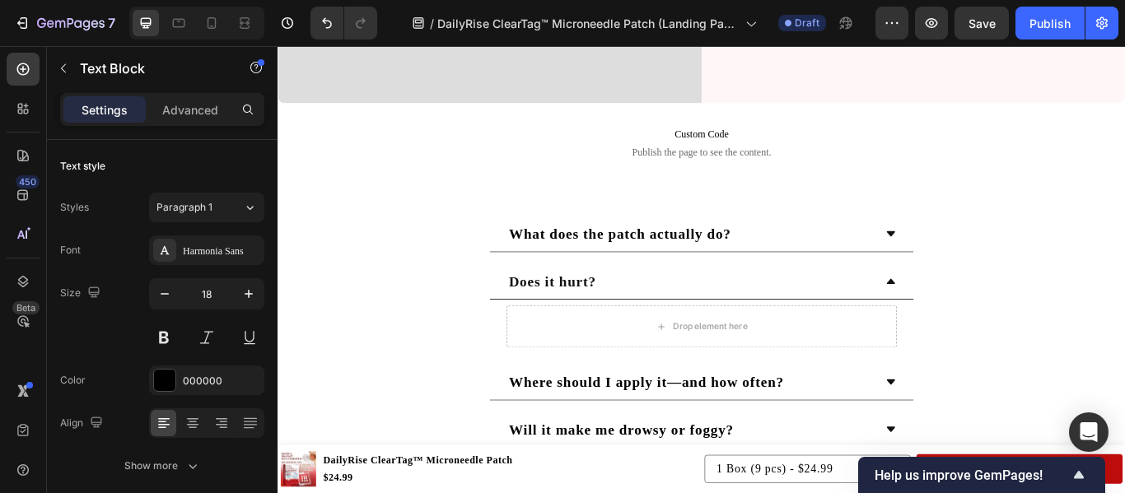
click at [657, 363] on div "Drop element here" at bounding box center [771, 372] width 455 height 49
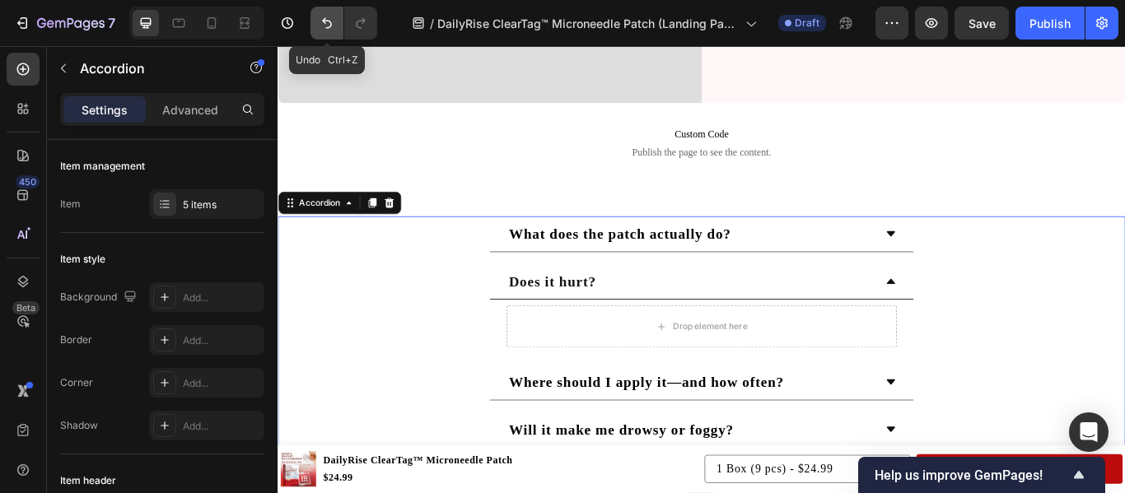
click at [329, 31] on button "Undo/Redo" at bounding box center [326, 23] width 33 height 33
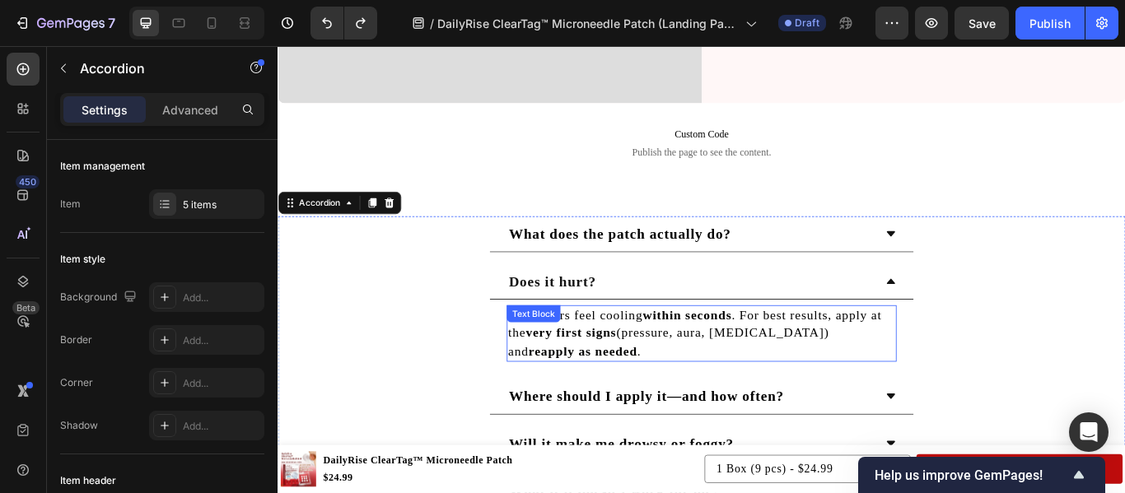
click at [742, 376] on p "Most users feel cooling within seconds . For best results, apply at the very fi…" at bounding box center [771, 381] width 451 height 63
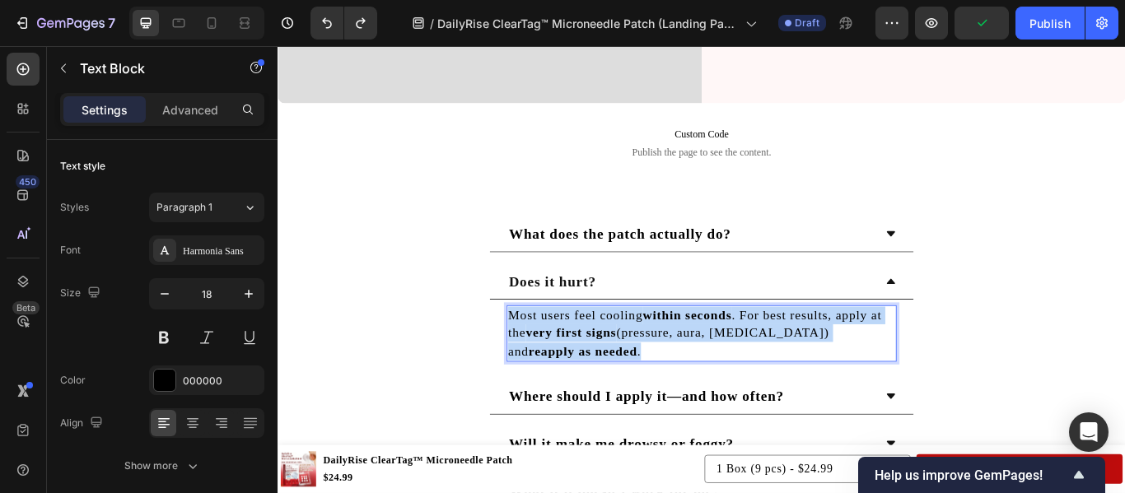
click at [742, 376] on p "Most users feel cooling within seconds . For best results, apply at the very fi…" at bounding box center [771, 381] width 451 height 63
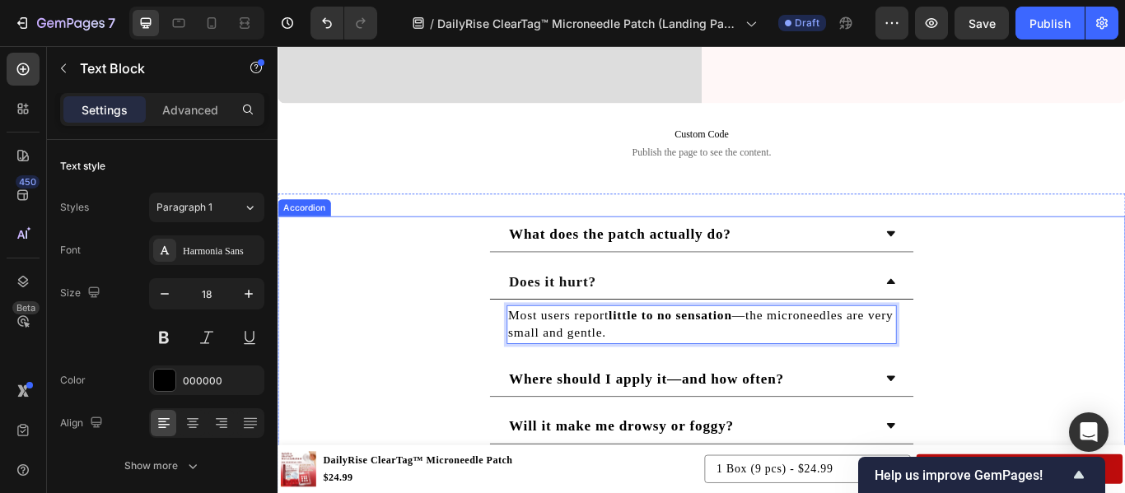
click at [939, 310] on div "Does it hurt?" at bounding box center [758, 320] width 428 height 28
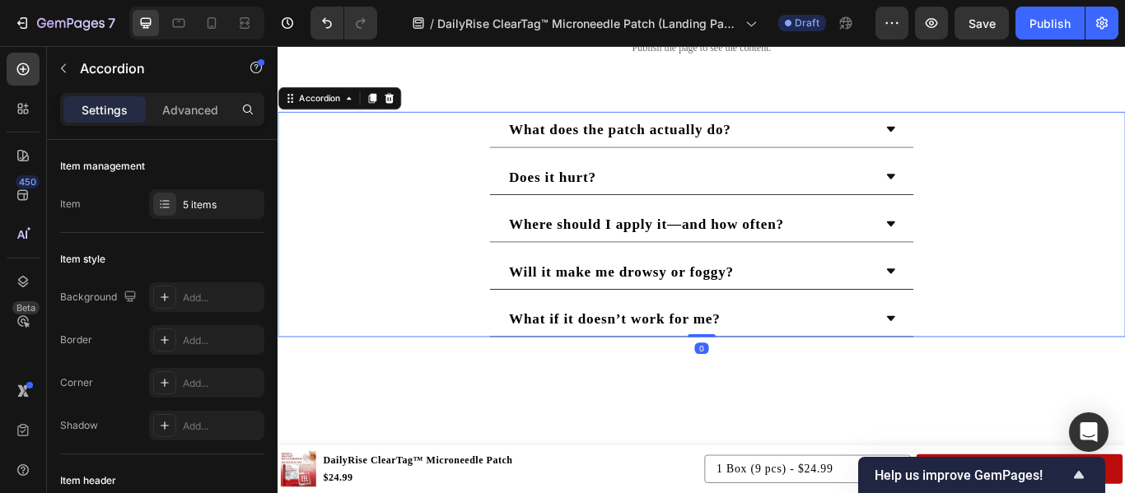
scroll to position [6020, 0]
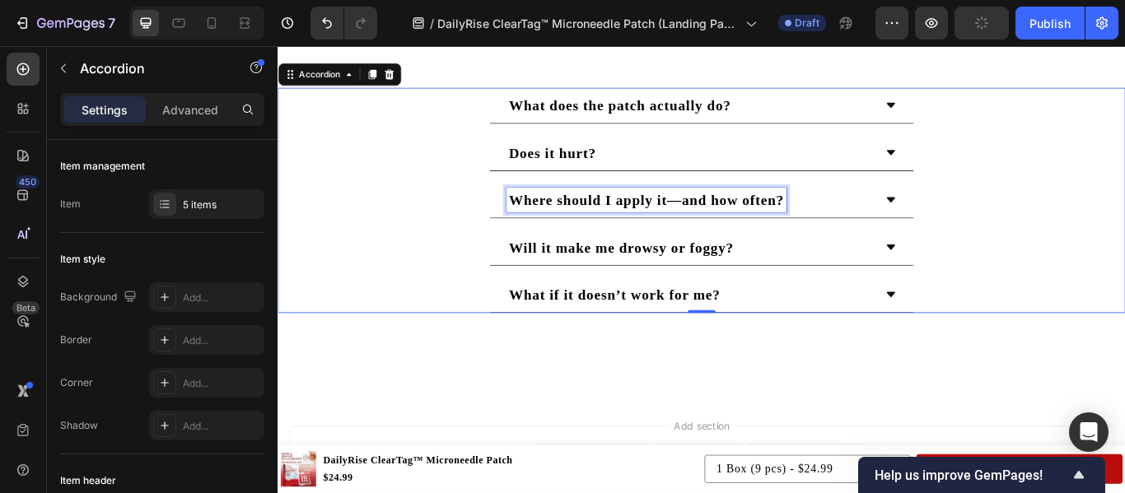
click at [714, 222] on strong "Where should I apply it—and how often?" at bounding box center [707, 226] width 321 height 18
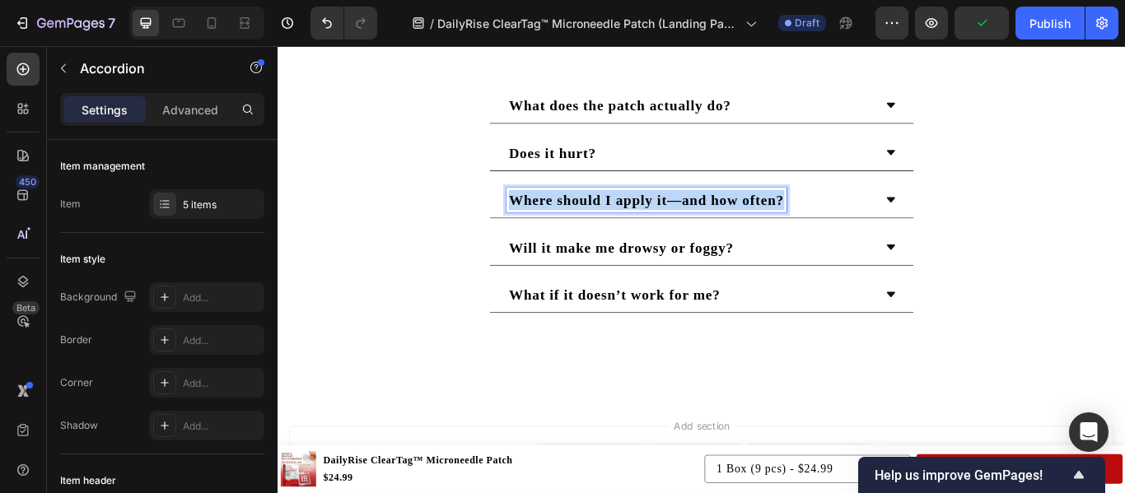
click at [714, 222] on strong "Where should I apply it—and how often?" at bounding box center [707, 226] width 321 height 18
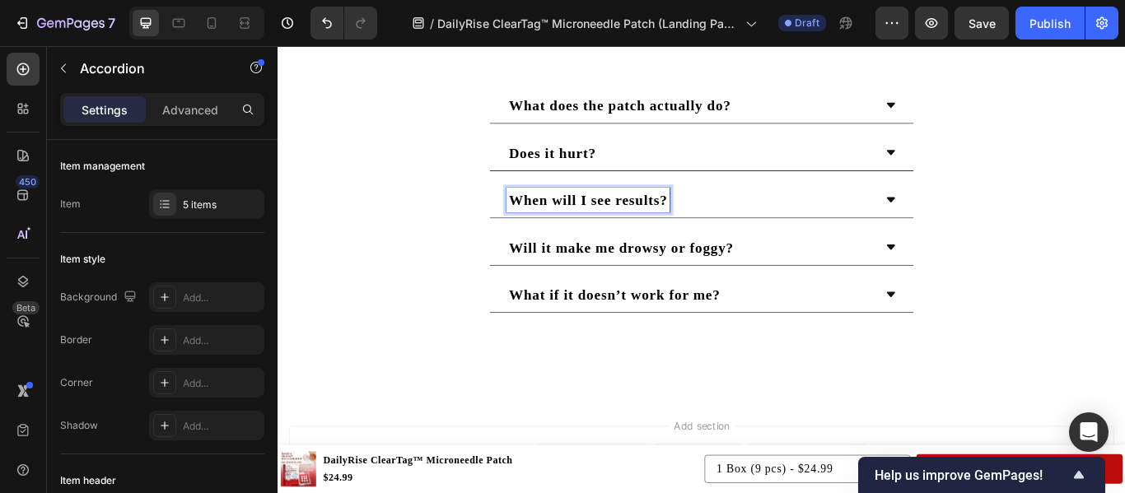
click at [934, 214] on div "When will I see results?" at bounding box center [758, 226] width 428 height 28
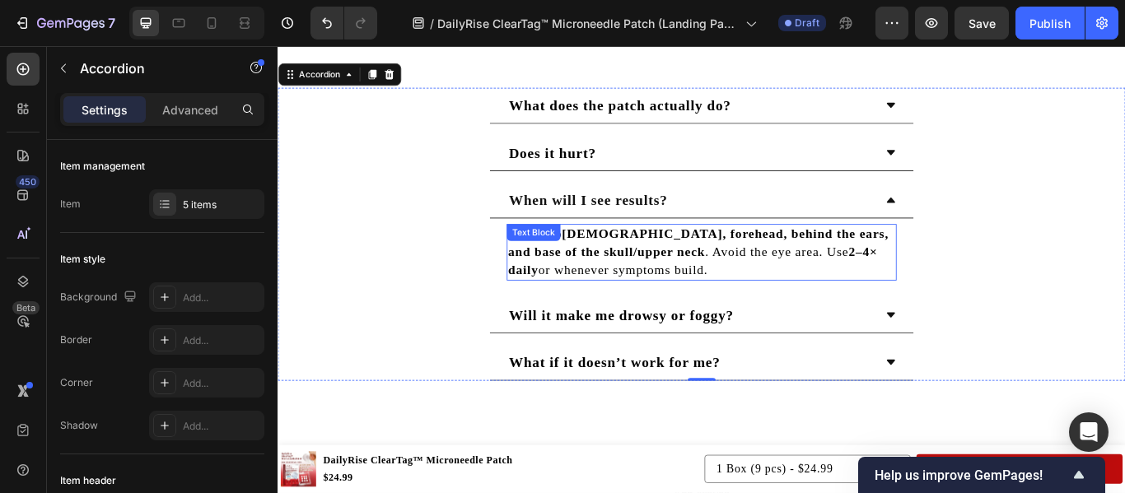
click at [639, 299] on p "Roll onto [DEMOGRAPHIC_DATA], forehead, behind the ears, and base of the skull/…" at bounding box center [771, 286] width 451 height 63
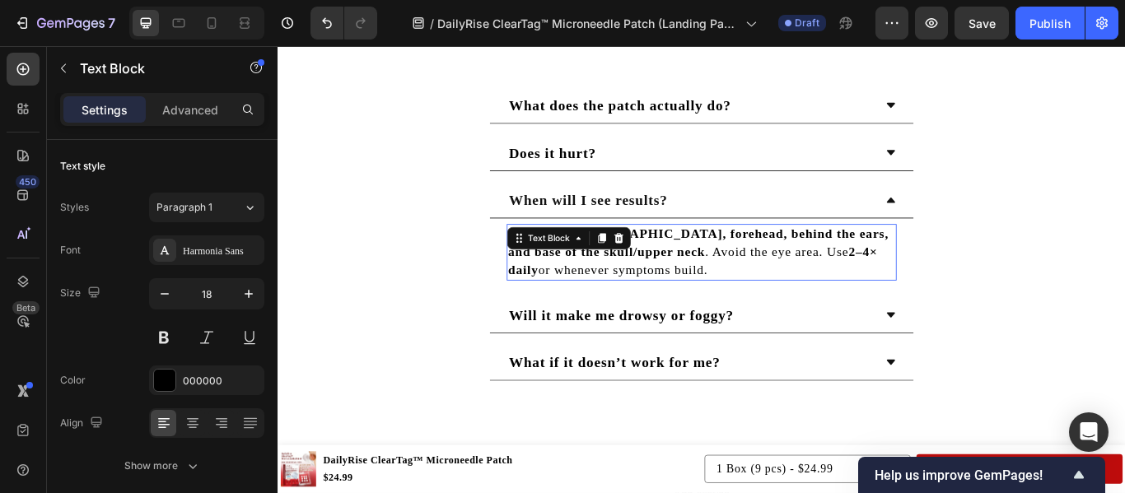
click at [639, 299] on p "Roll onto [DEMOGRAPHIC_DATA], forehead, behind the ears, and base of the skull/…" at bounding box center [771, 286] width 451 height 63
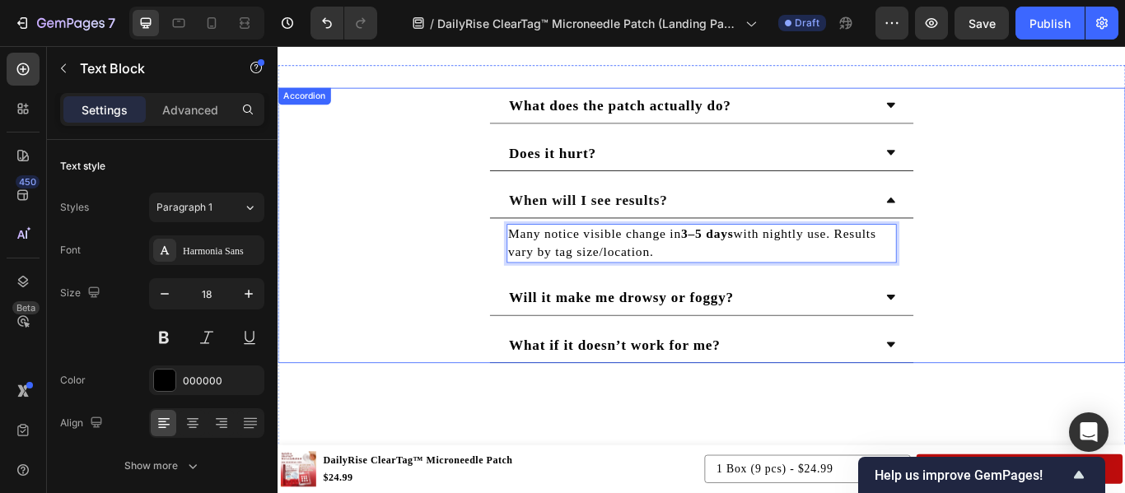
click at [958, 228] on div "When will I see results?" at bounding box center [758, 226] width 428 height 28
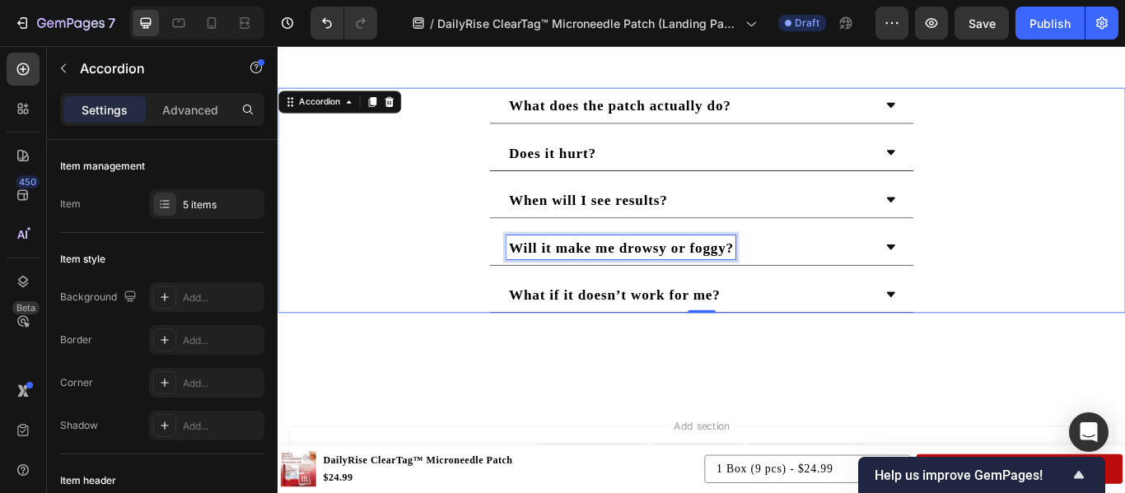
click at [753, 273] on strong "Will it make me drowsy or foggy?" at bounding box center [678, 281] width 262 height 18
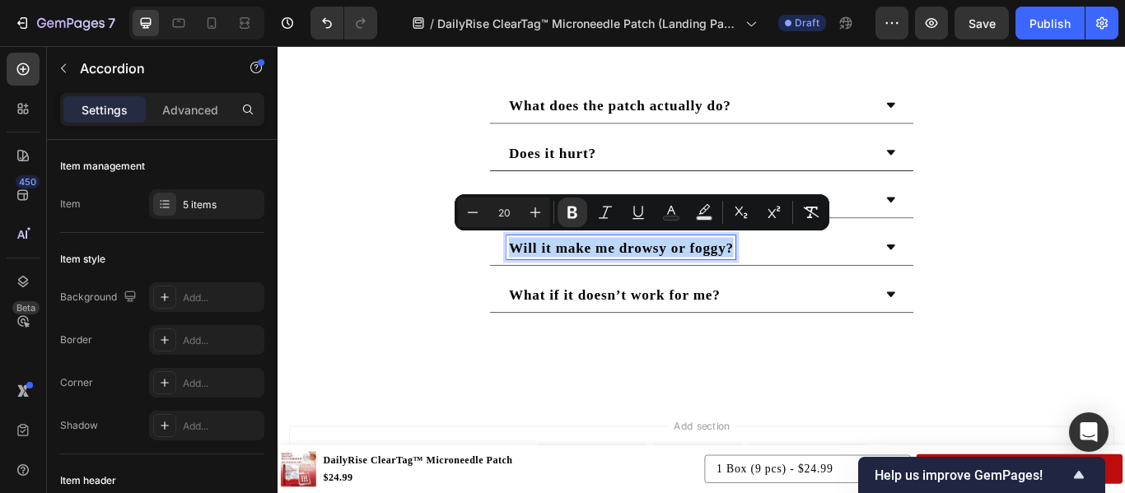
click at [753, 273] on strong "Will it make me drowsy or foggy?" at bounding box center [678, 281] width 262 height 18
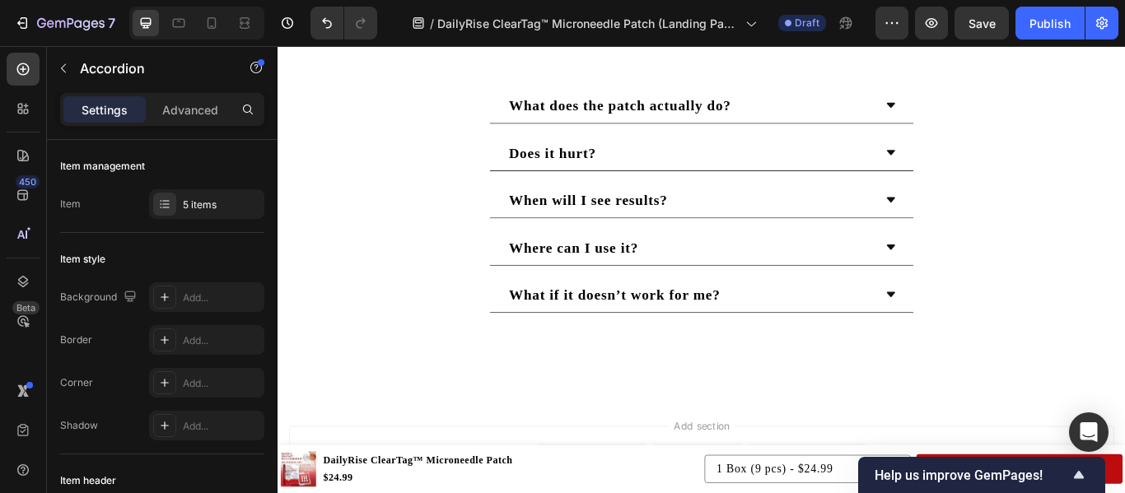
click at [779, 277] on div "Where can I use it?" at bounding box center [758, 281] width 428 height 28
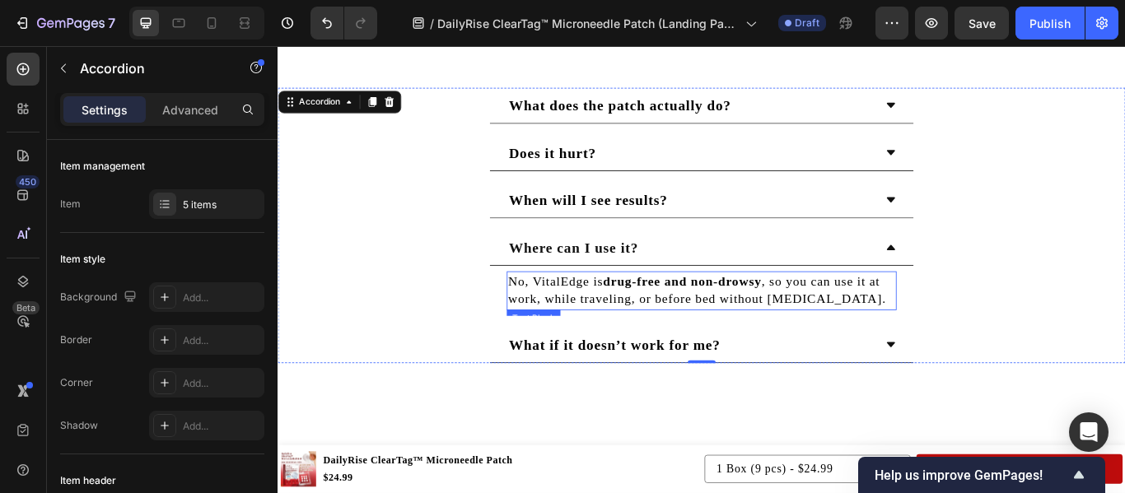
click at [616, 315] on p "No, VitalEdge is drug-free and non-drowsy , so you can use it at work, while tr…" at bounding box center [771, 330] width 451 height 41
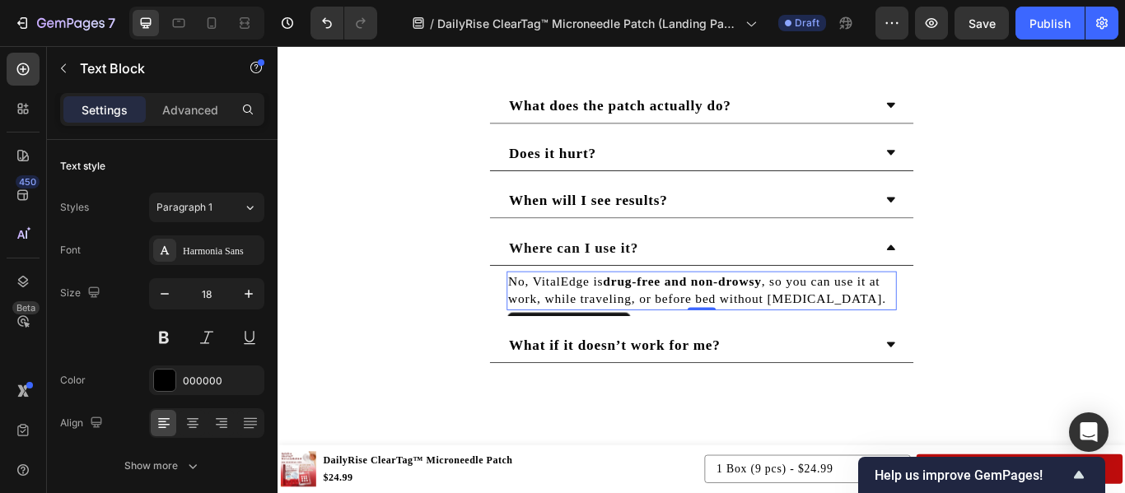
click at [616, 315] on p "No, VitalEdge is drug-free and non-drowsy , so you can use it at work, while tr…" at bounding box center [771, 330] width 451 height 41
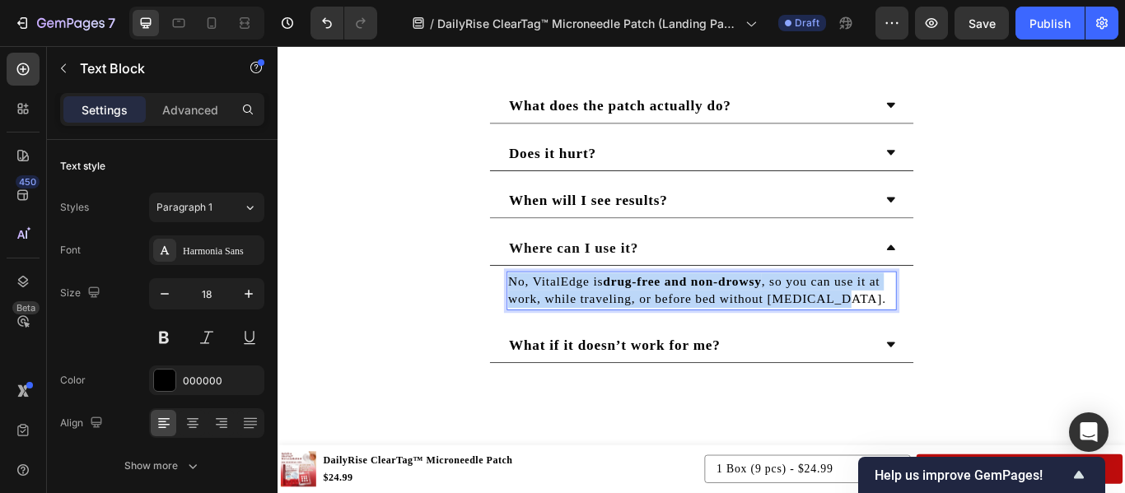
click at [616, 315] on p "No, VitalEdge is drug-free and non-drowsy , so you can use it at work, while tr…" at bounding box center [771, 330] width 451 height 41
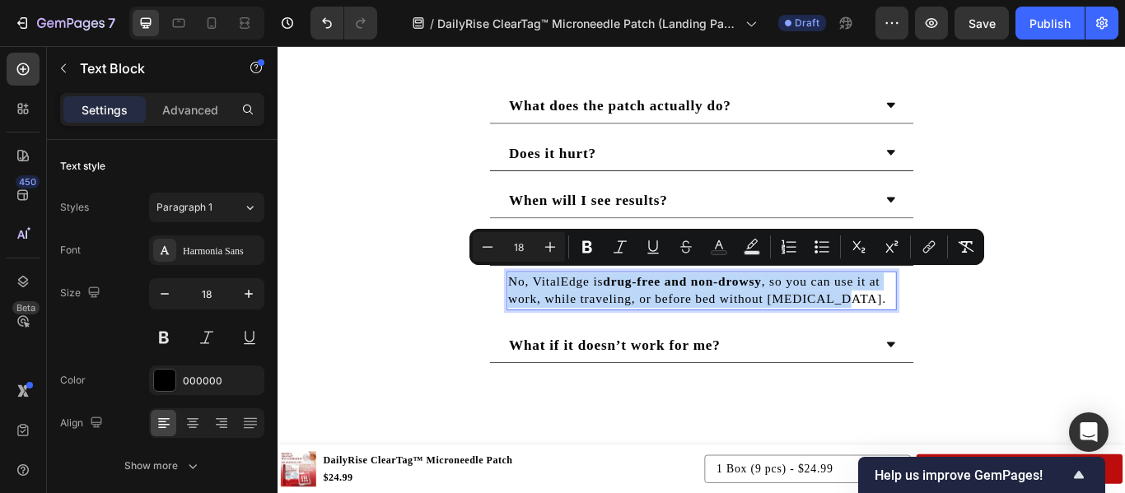
click at [616, 315] on p "No, VitalEdge is drug-free and non-drowsy , so you can use it at work, while tr…" at bounding box center [771, 330] width 451 height 41
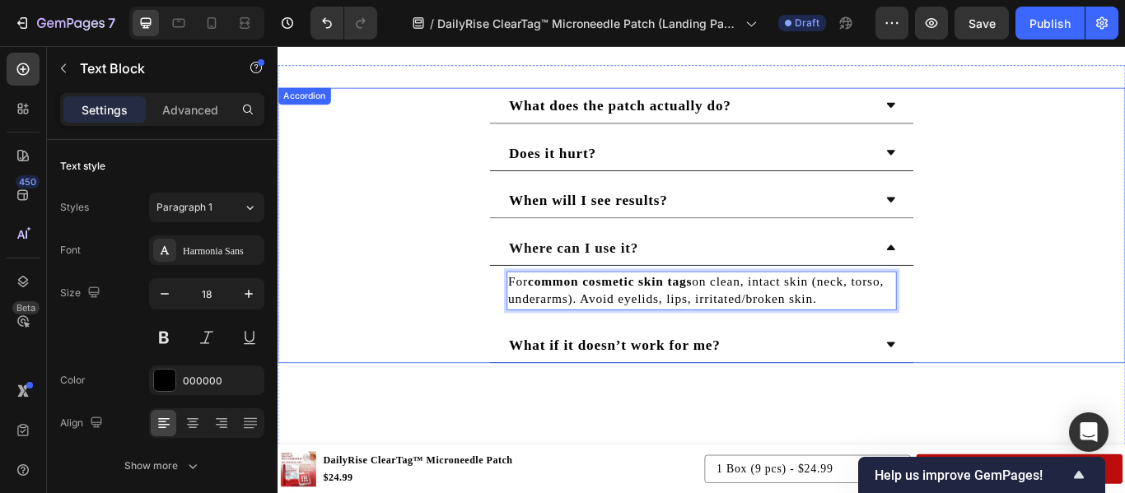
click at [897, 281] on div "Where can I use it?" at bounding box center [758, 281] width 428 height 28
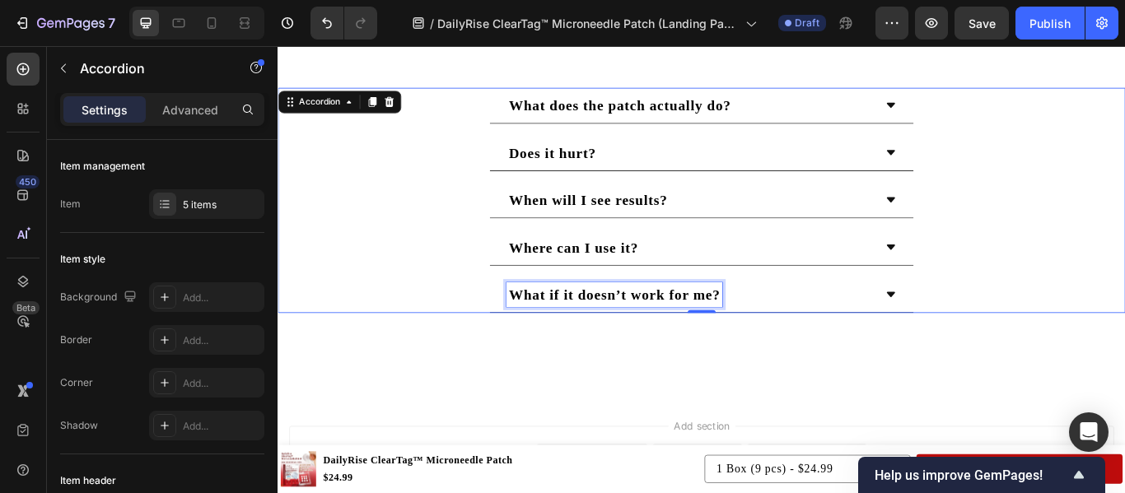
click at [714, 333] on strong "What if it doesn’t work for me?" at bounding box center [670, 336] width 246 height 18
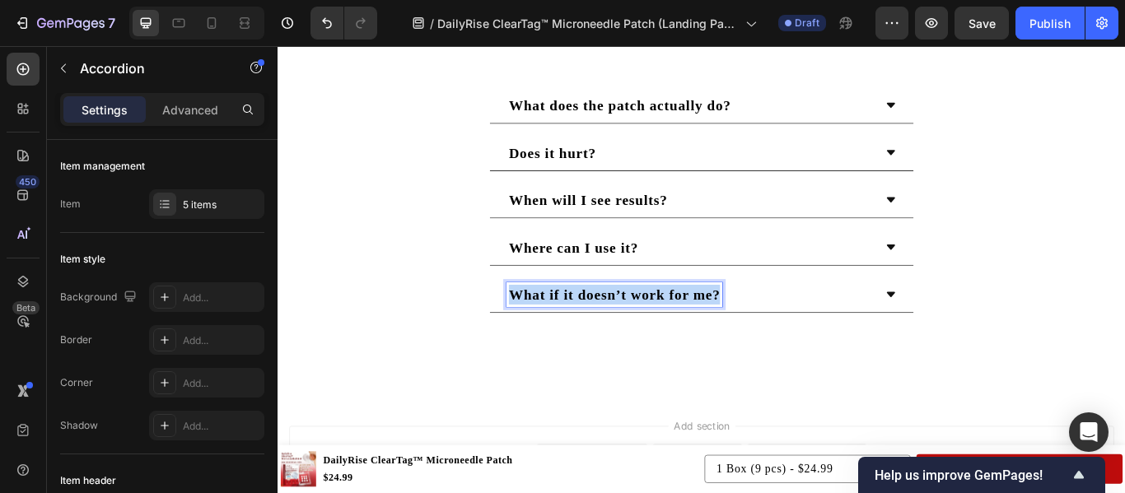
click at [714, 333] on strong "What if it doesn’t work for me?" at bounding box center [670, 336] width 246 height 18
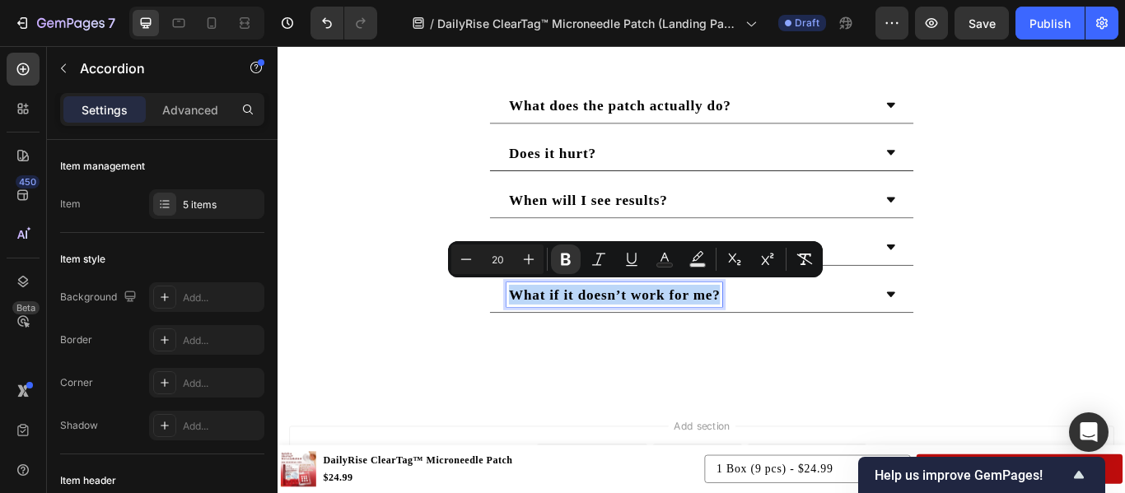
click at [714, 333] on strong "What if it doesn’t work for me?" at bounding box center [670, 336] width 246 height 18
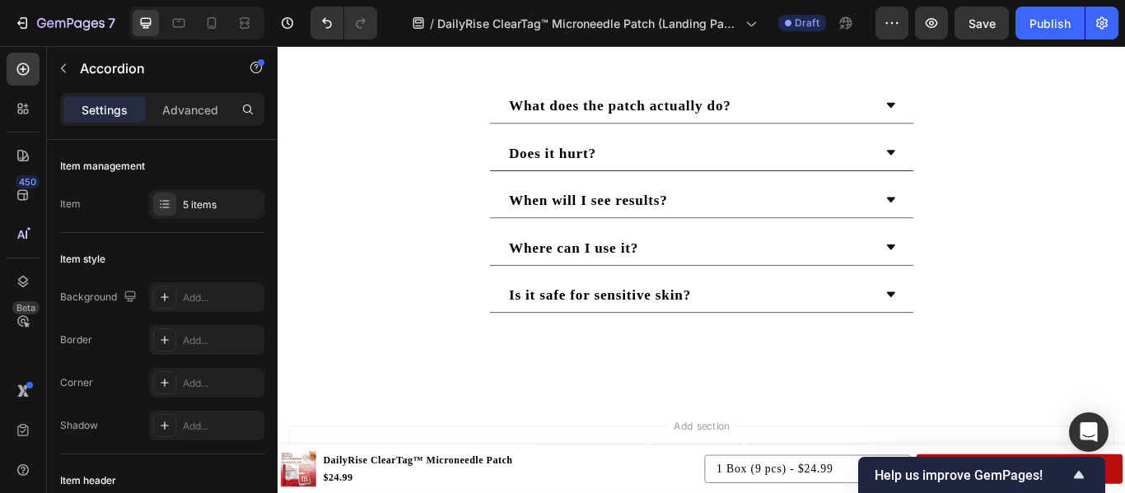
click at [898, 327] on div "Is it safe for sensitive skin?" at bounding box center [758, 336] width 428 height 28
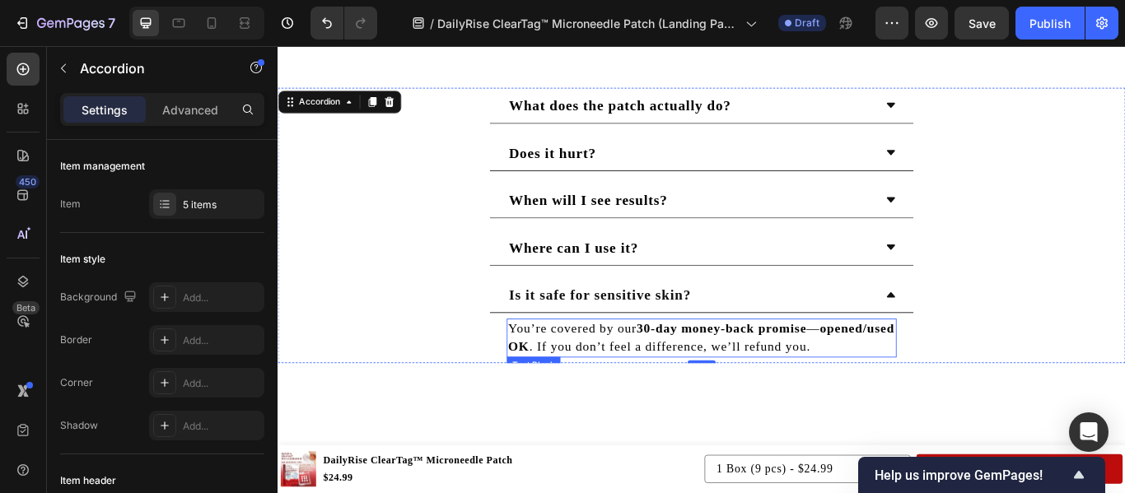
click at [660, 369] on p "You’re covered by our 30-day money-back promise — opened/used OK . If you don’t…" at bounding box center [771, 386] width 451 height 41
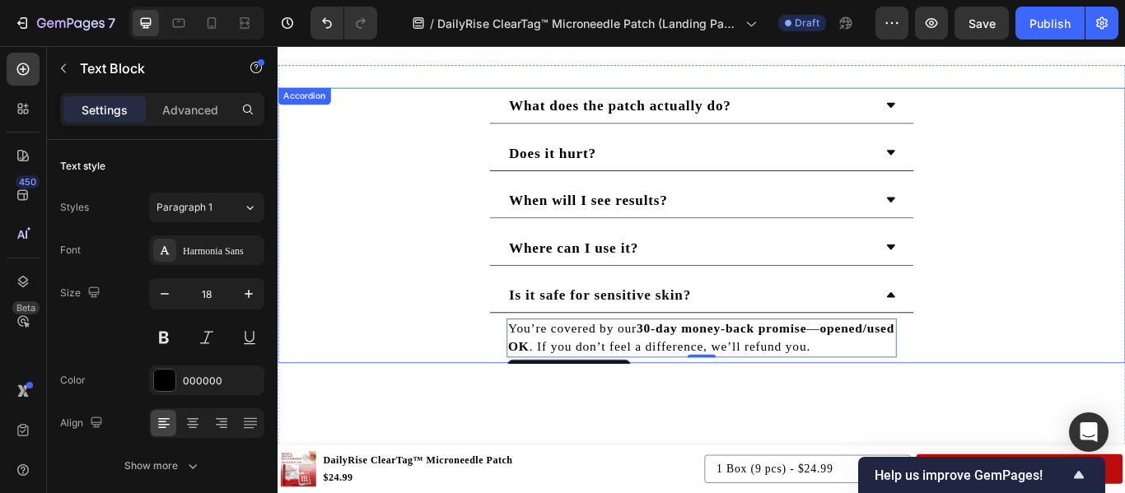
click at [970, 341] on div "Is it safe for sensitive skin?" at bounding box center [772, 336] width 494 height 42
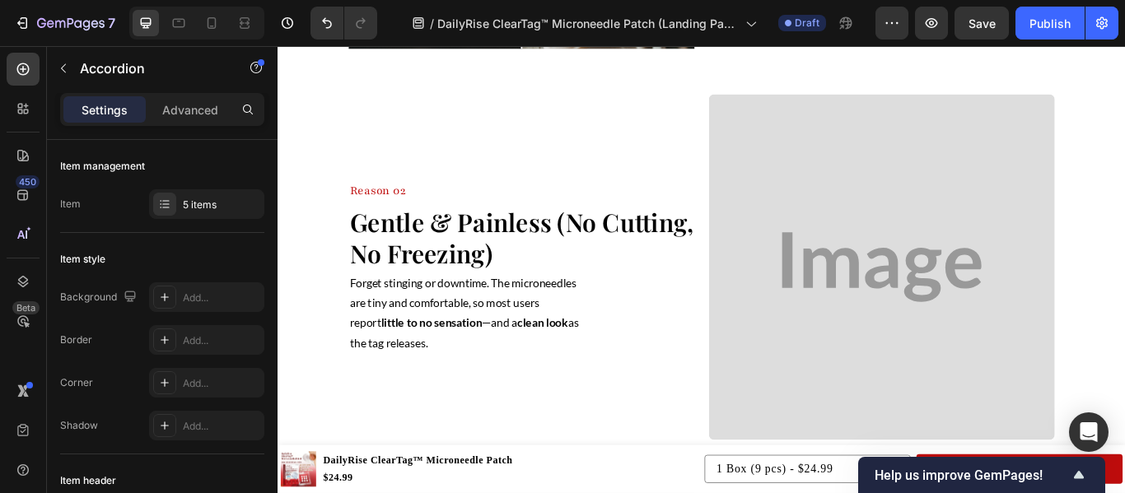
scroll to position [960, 0]
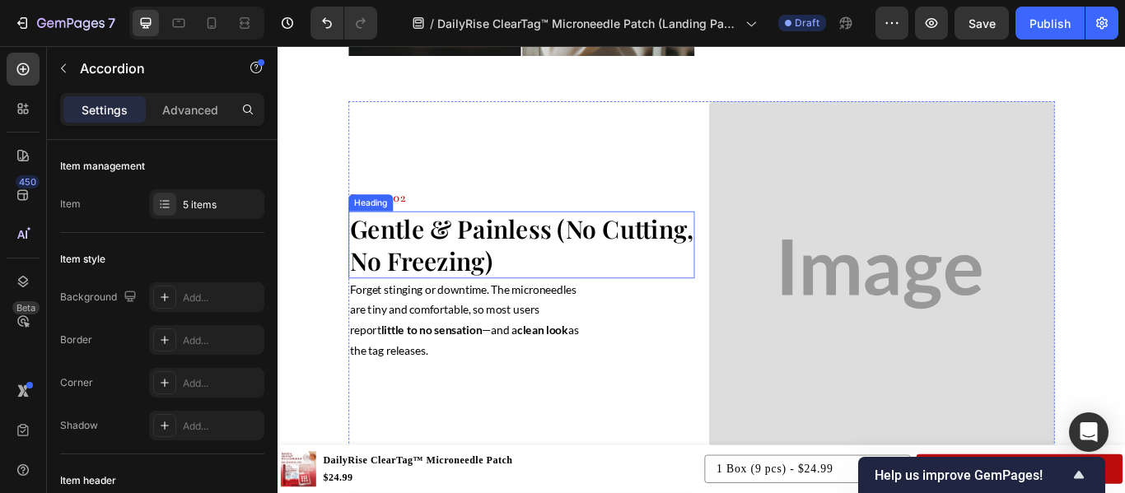
click at [686, 287] on h2 "Gentle & Painless (No Cutting, No Freezing)" at bounding box center [561, 278] width 403 height 78
